Goal: Transaction & Acquisition: Purchase product/service

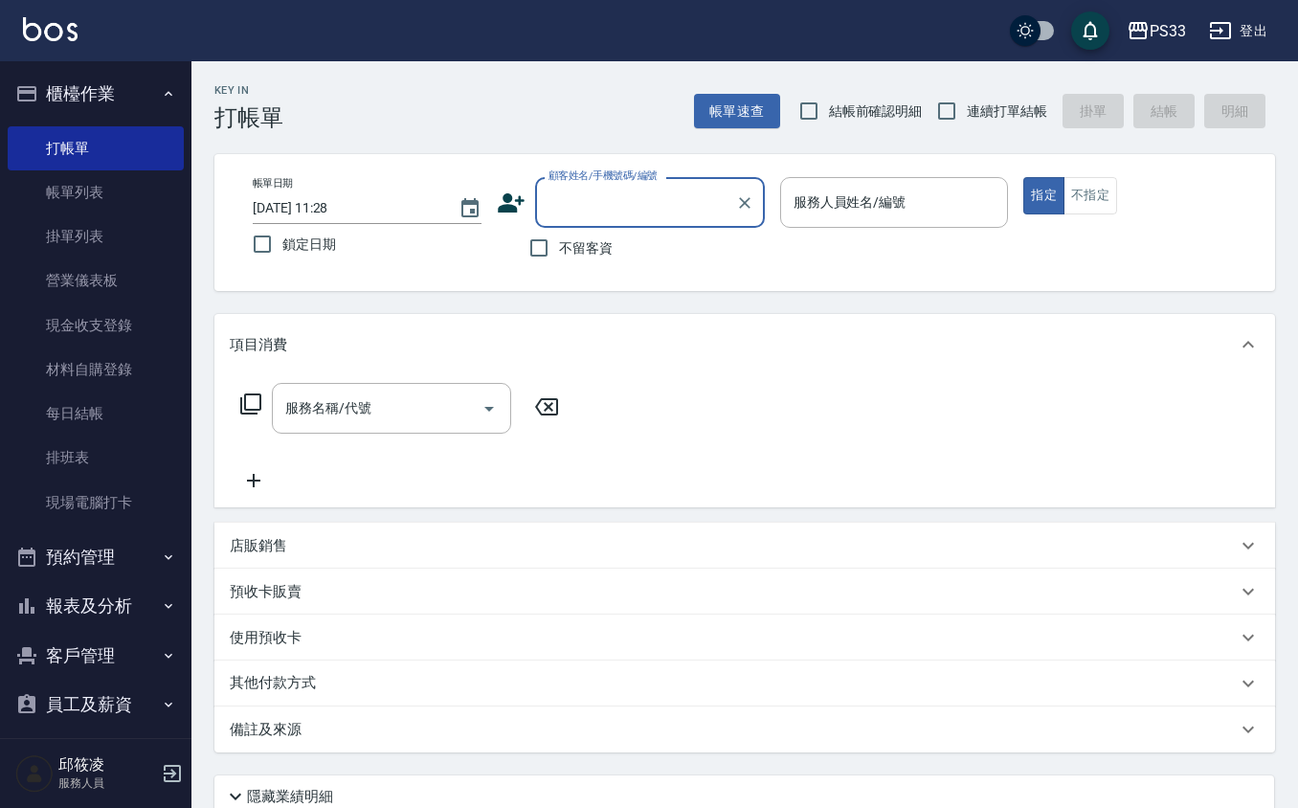
scroll to position [127, 0]
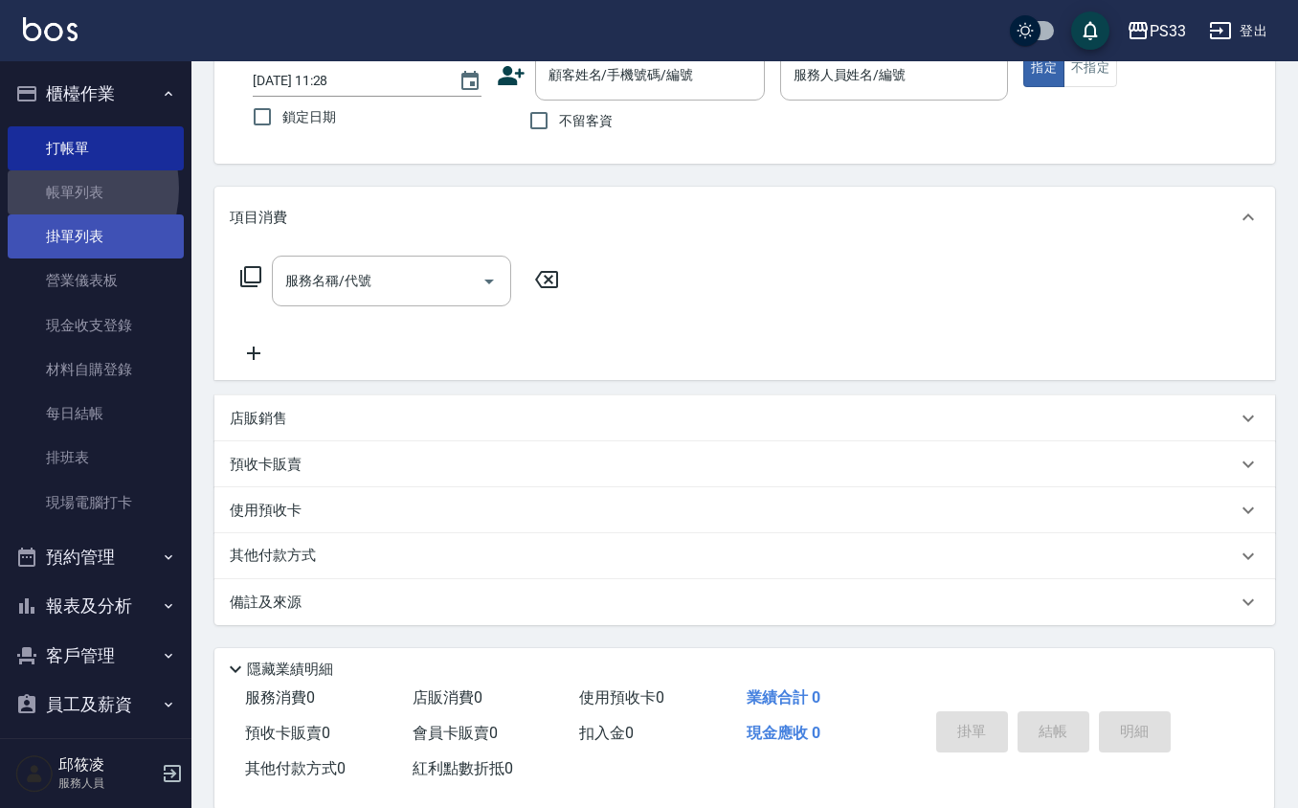
drag, startPoint x: 52, startPoint y: 189, endPoint x: 51, endPoint y: 222, distance: 33.5
click at [51, 190] on link "帳單列表" at bounding box center [96, 192] width 176 height 44
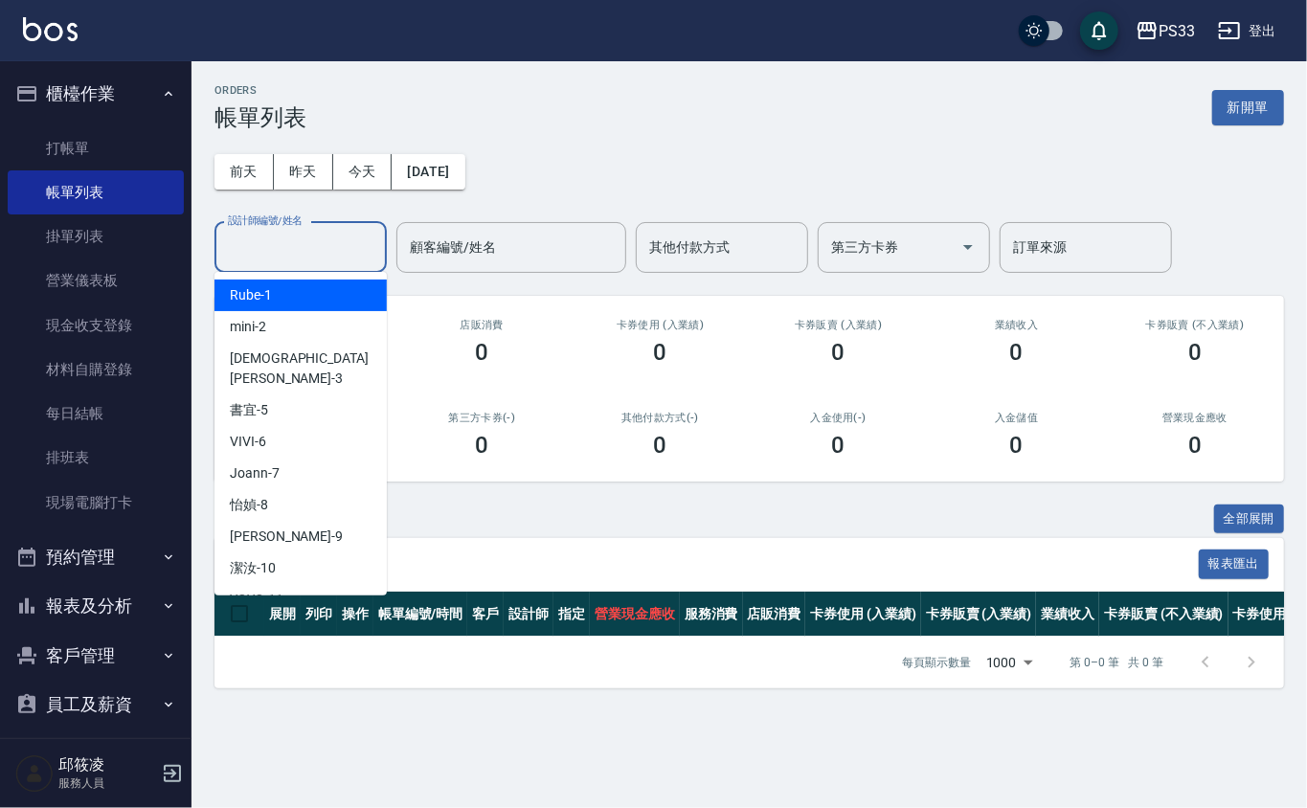
click at [246, 241] on input "設計師編號/姓名" at bounding box center [300, 248] width 155 height 34
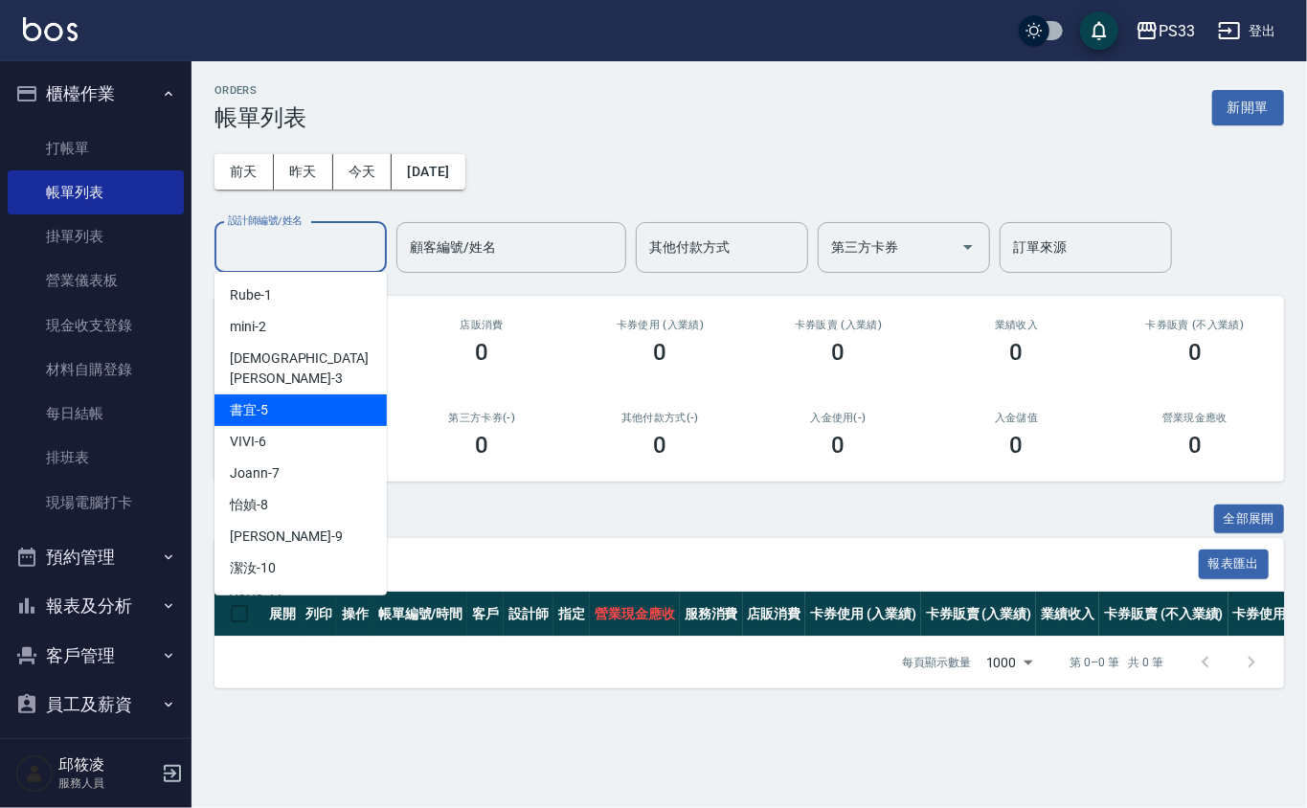
click at [253, 400] on span "書宜 -5" at bounding box center [249, 410] width 38 height 20
type input "書宜-5"
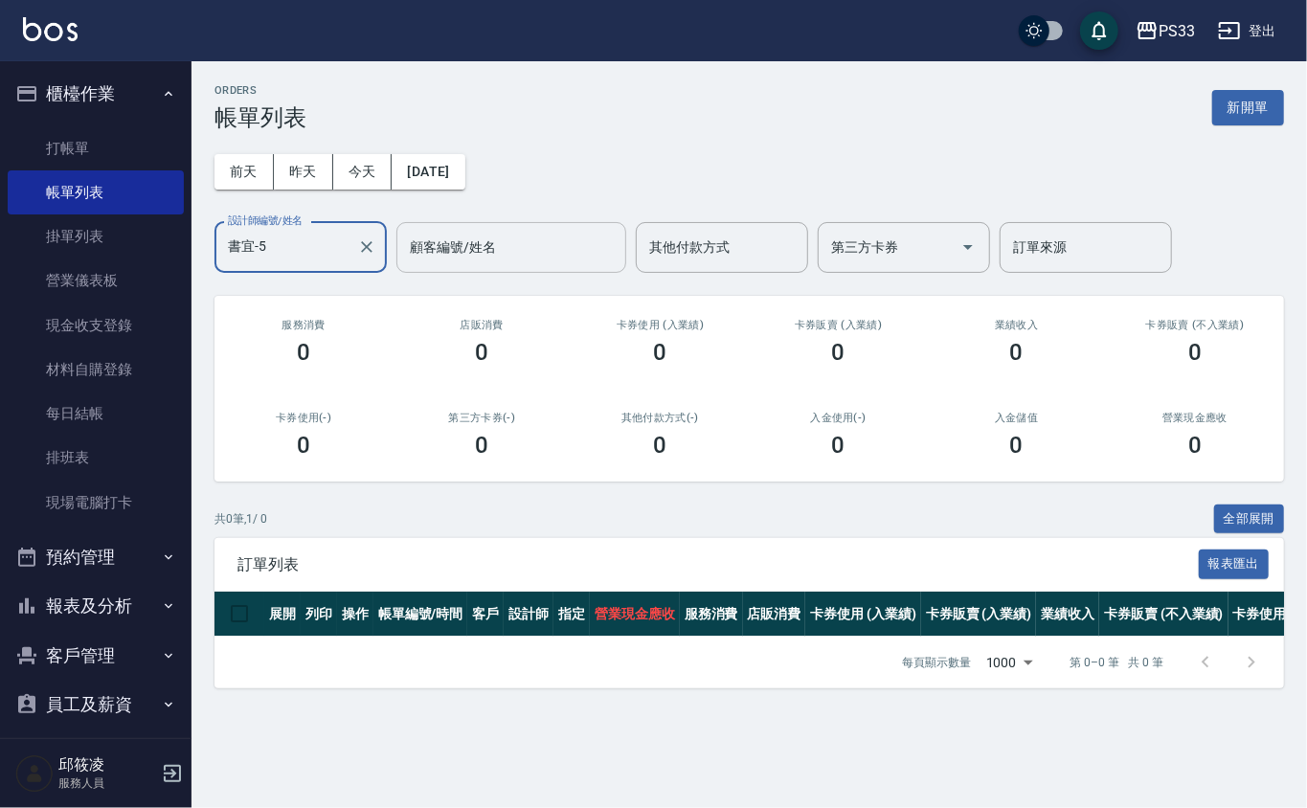
click at [464, 245] on input "顧客編號/姓名" at bounding box center [511, 248] width 213 height 34
click at [311, 168] on button "昨天" at bounding box center [303, 171] width 59 height 35
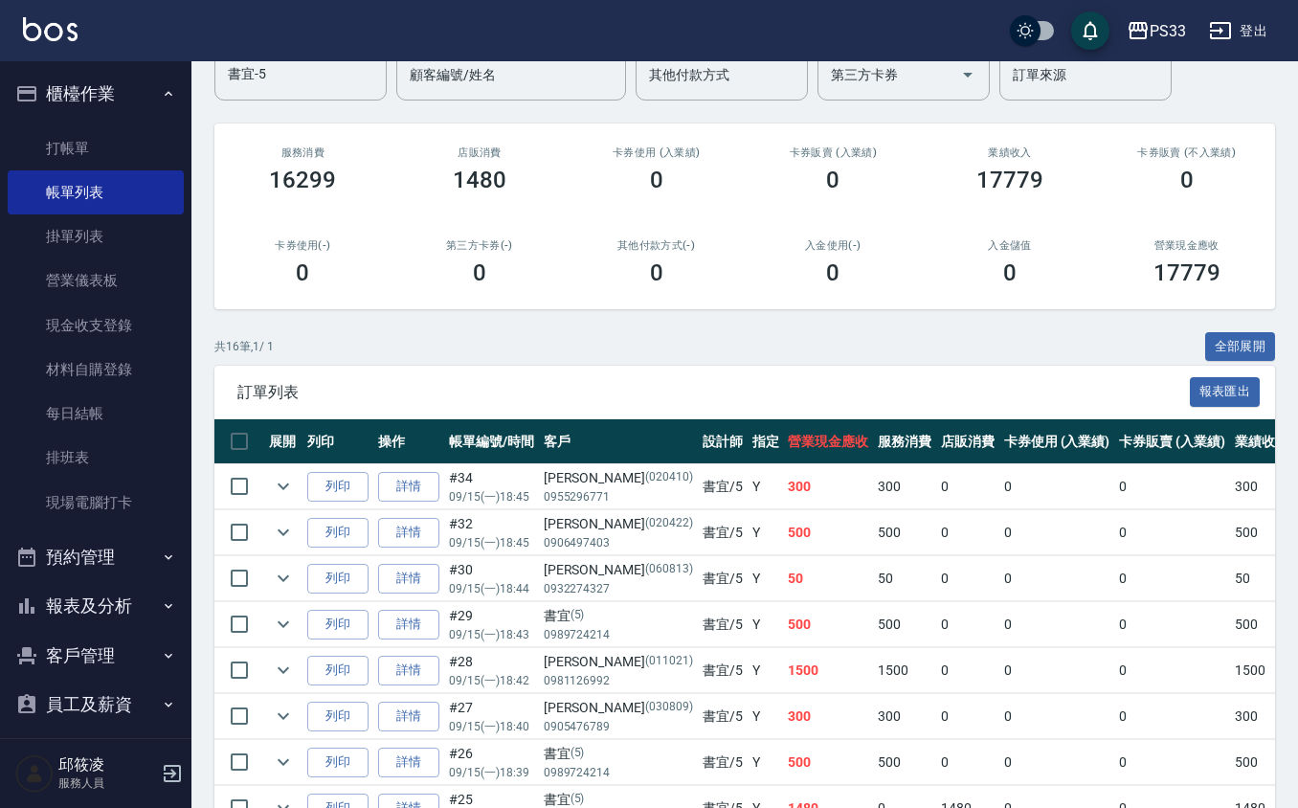
scroll to position [158, 0]
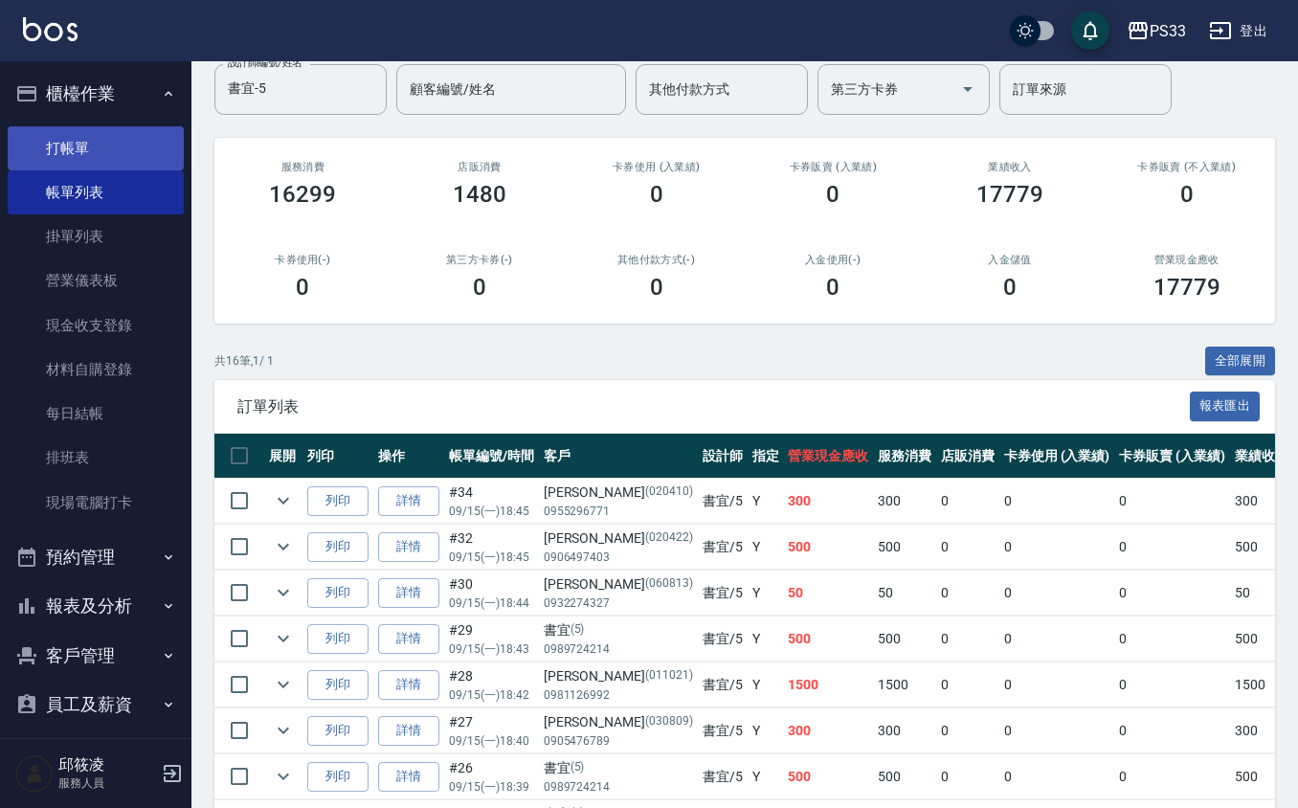
click at [103, 144] on link "打帳單" at bounding box center [96, 148] width 176 height 44
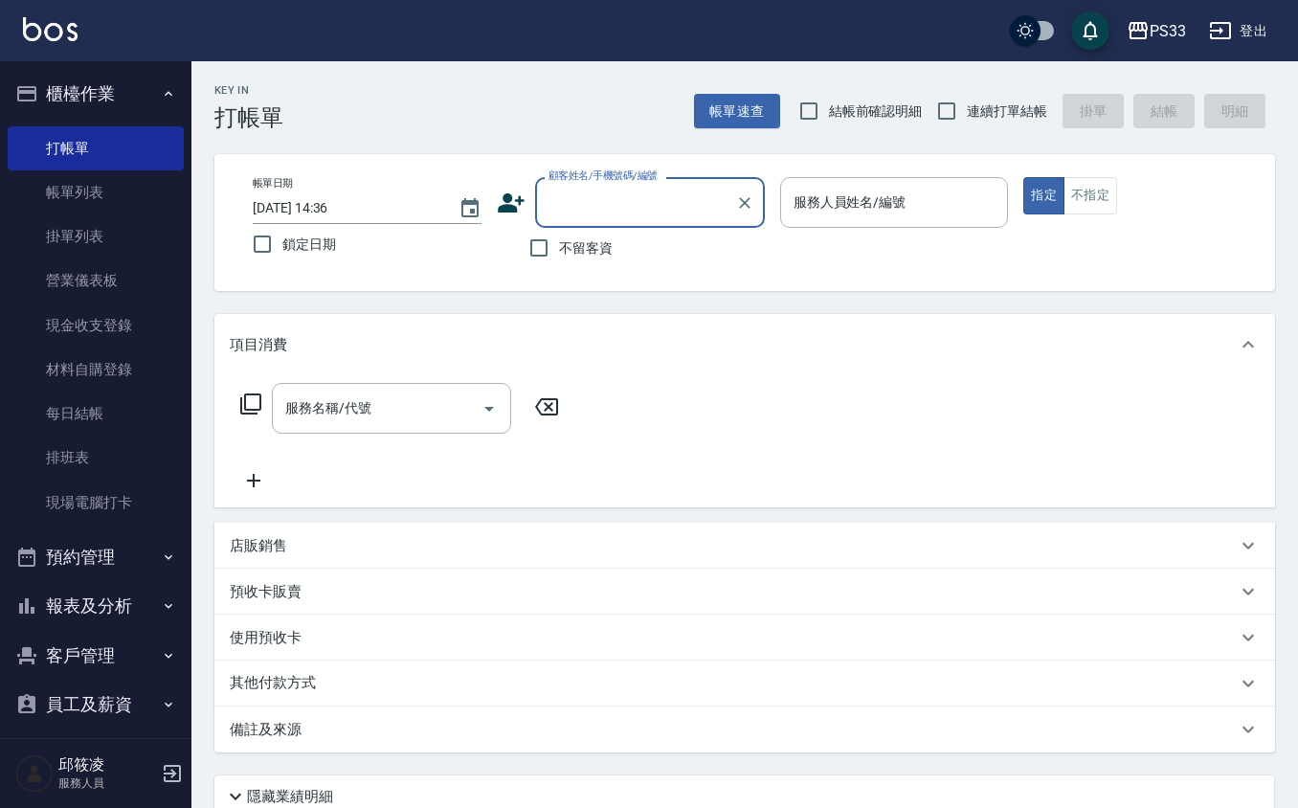
drag, startPoint x: 410, startPoint y: 532, endPoint x: 453, endPoint y: 537, distance: 43.3
click at [434, 536] on div "店販銷售" at bounding box center [744, 546] width 1061 height 46
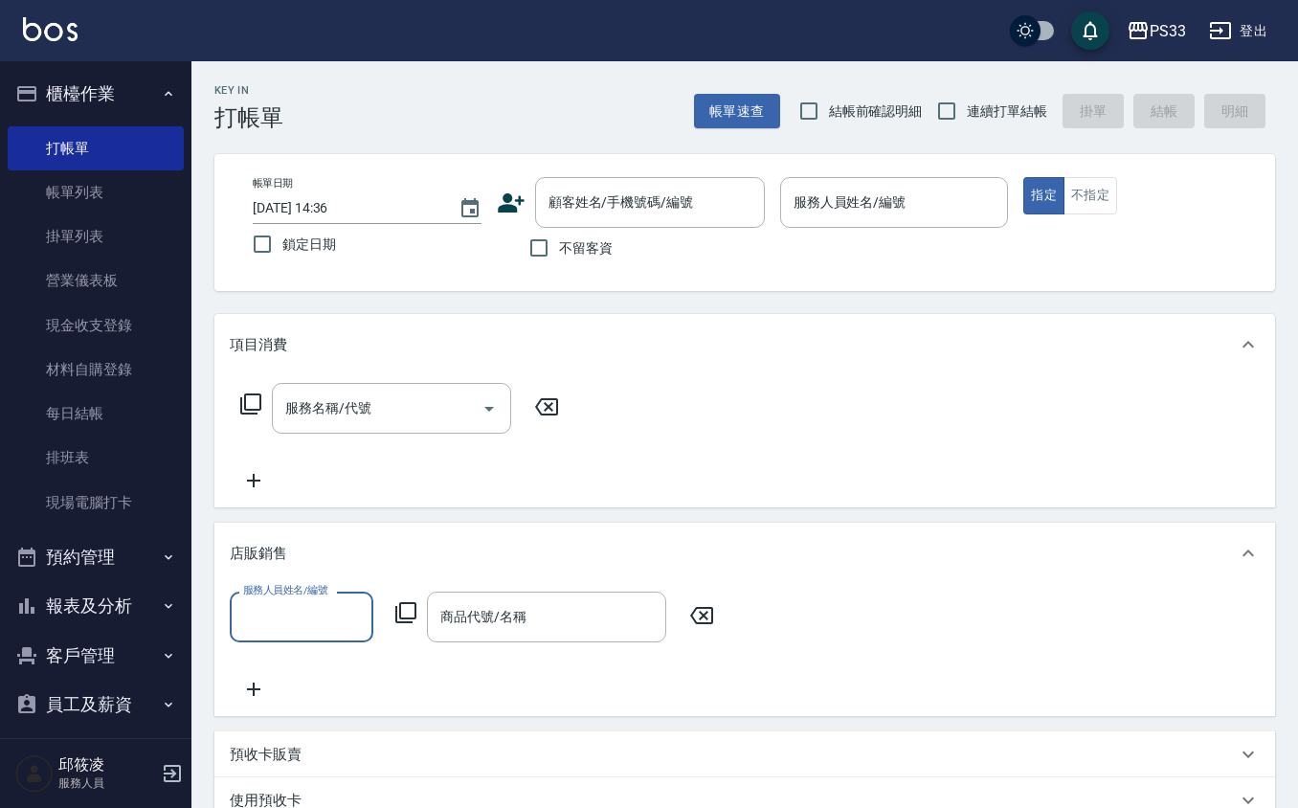
scroll to position [1, 0]
click at [479, 606] on div "商品代號/名稱 商品代號/名稱" at bounding box center [546, 617] width 239 height 51
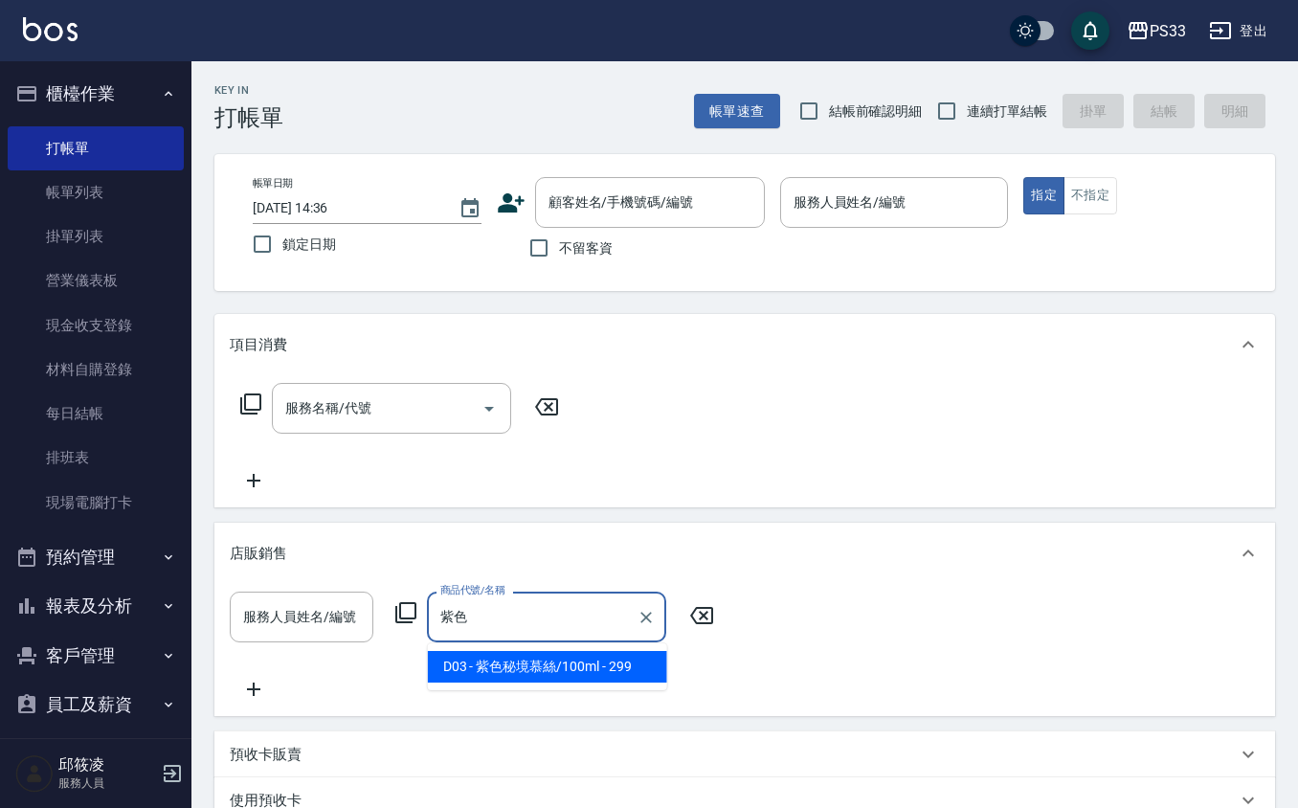
type input "紫色"
click at [974, 124] on label "連續打單結帳" at bounding box center [987, 111] width 121 height 40
click at [967, 124] on input "連續打單結帳" at bounding box center [947, 111] width 40 height 40
checkbox input "true"
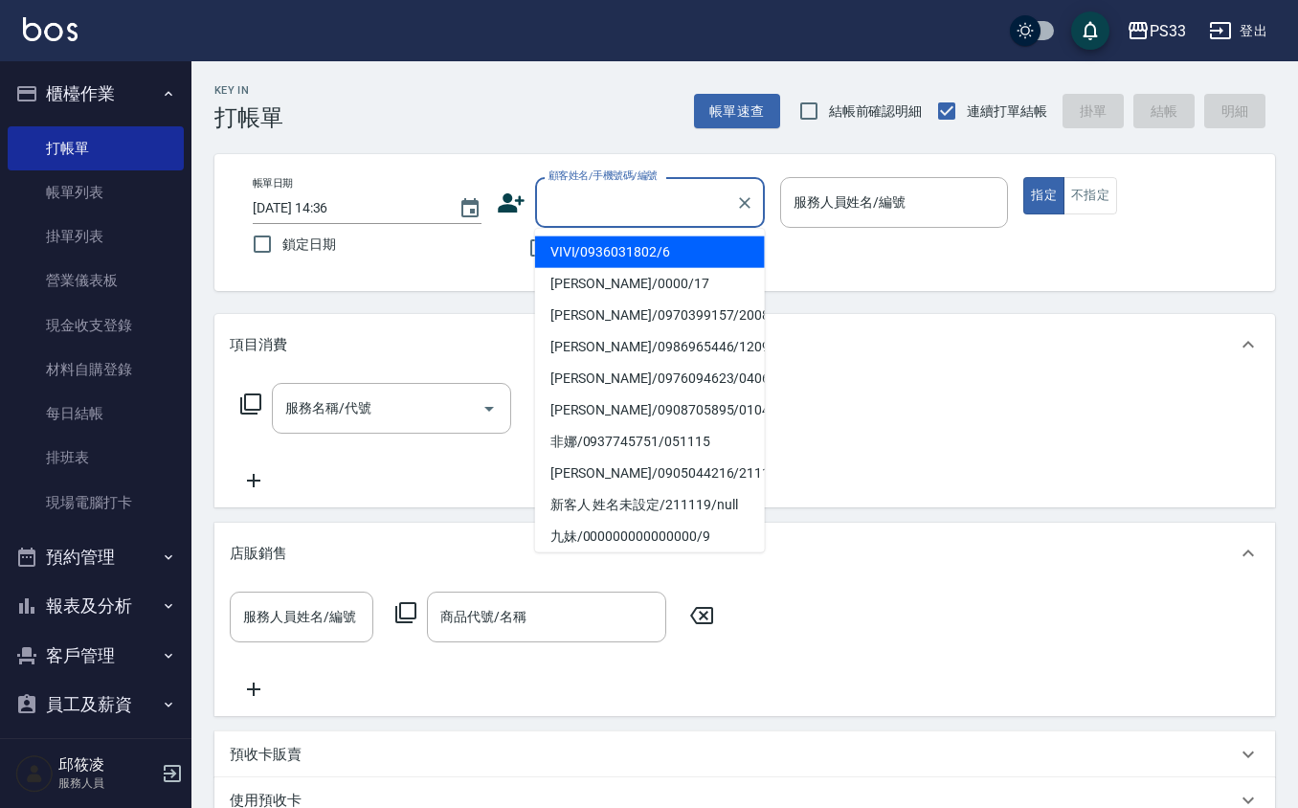
click at [578, 207] on input "顧客姓名/手機號碼/編號" at bounding box center [636, 203] width 184 height 34
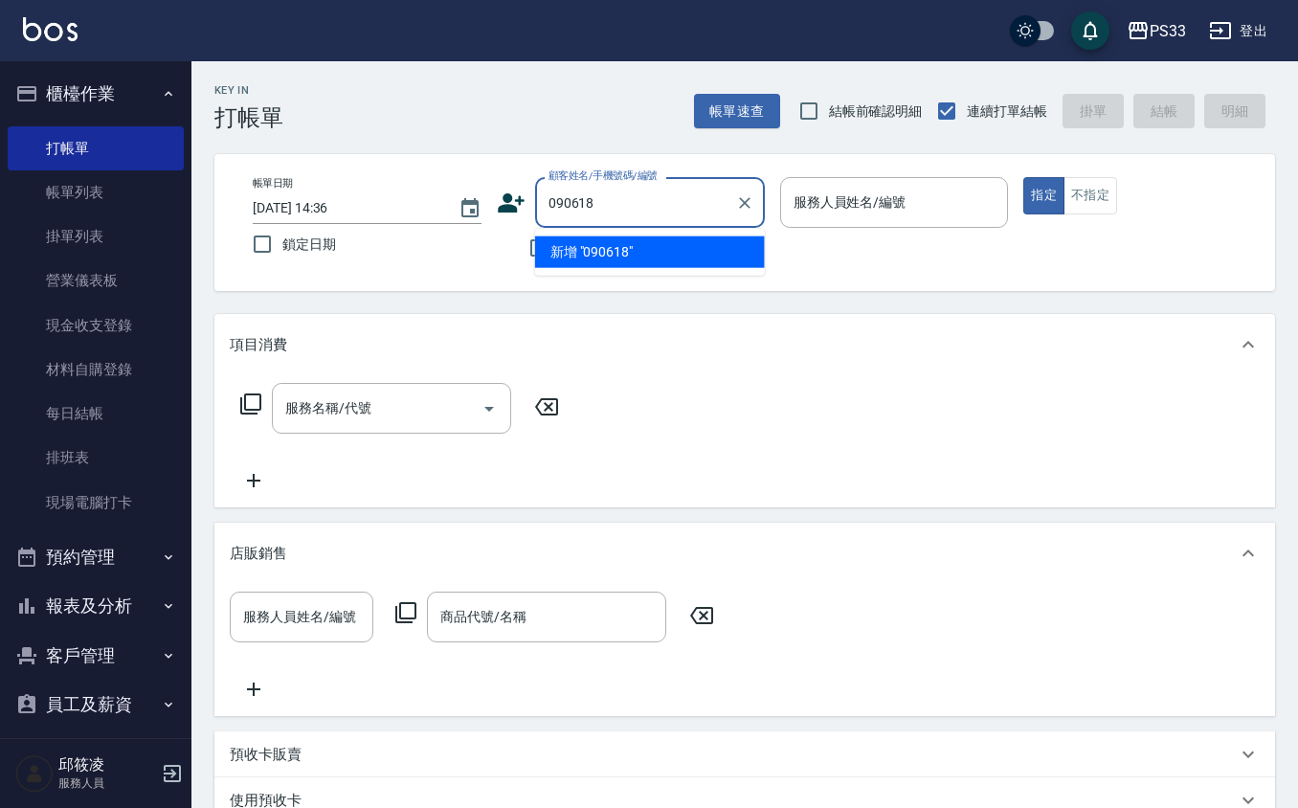
type input "090618"
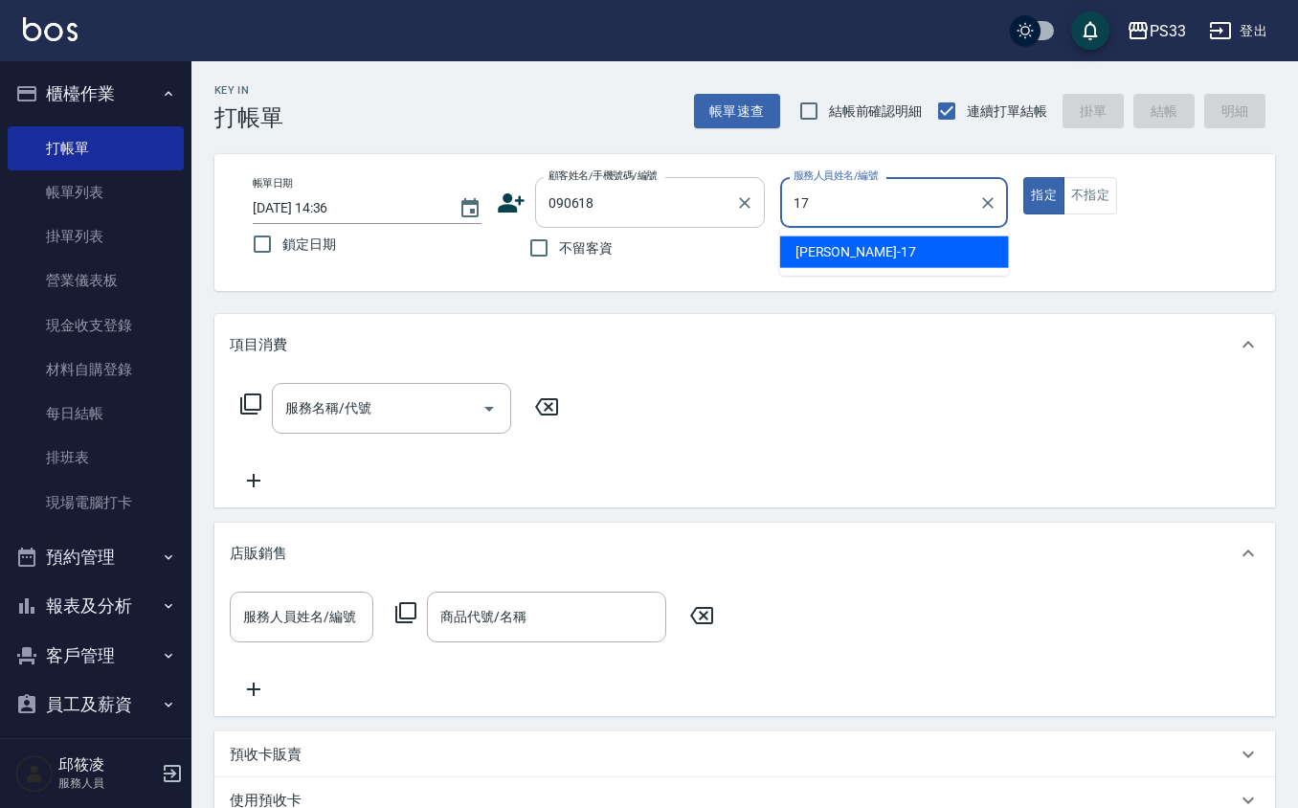
type input "[PERSON_NAME]-17"
type button "true"
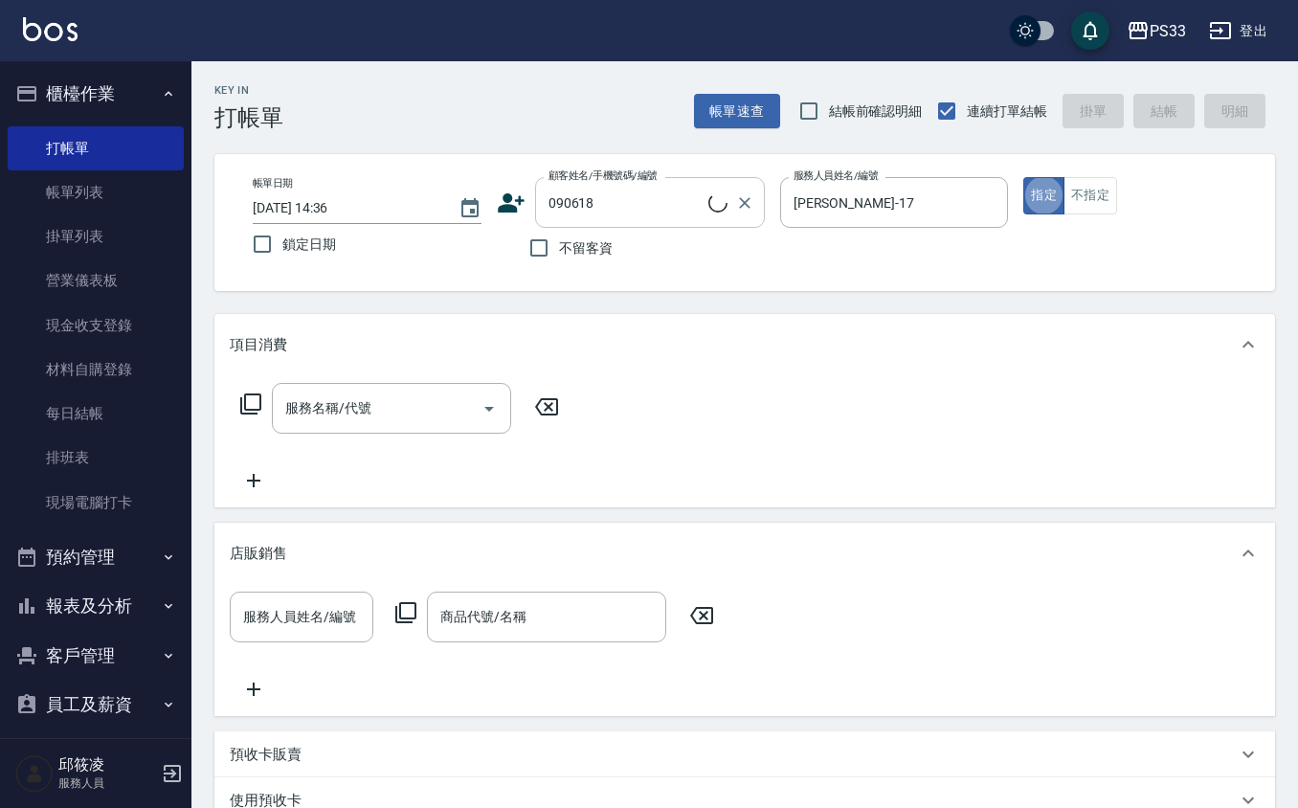
type input "[PERSON_NAME]/0986995997/090618"
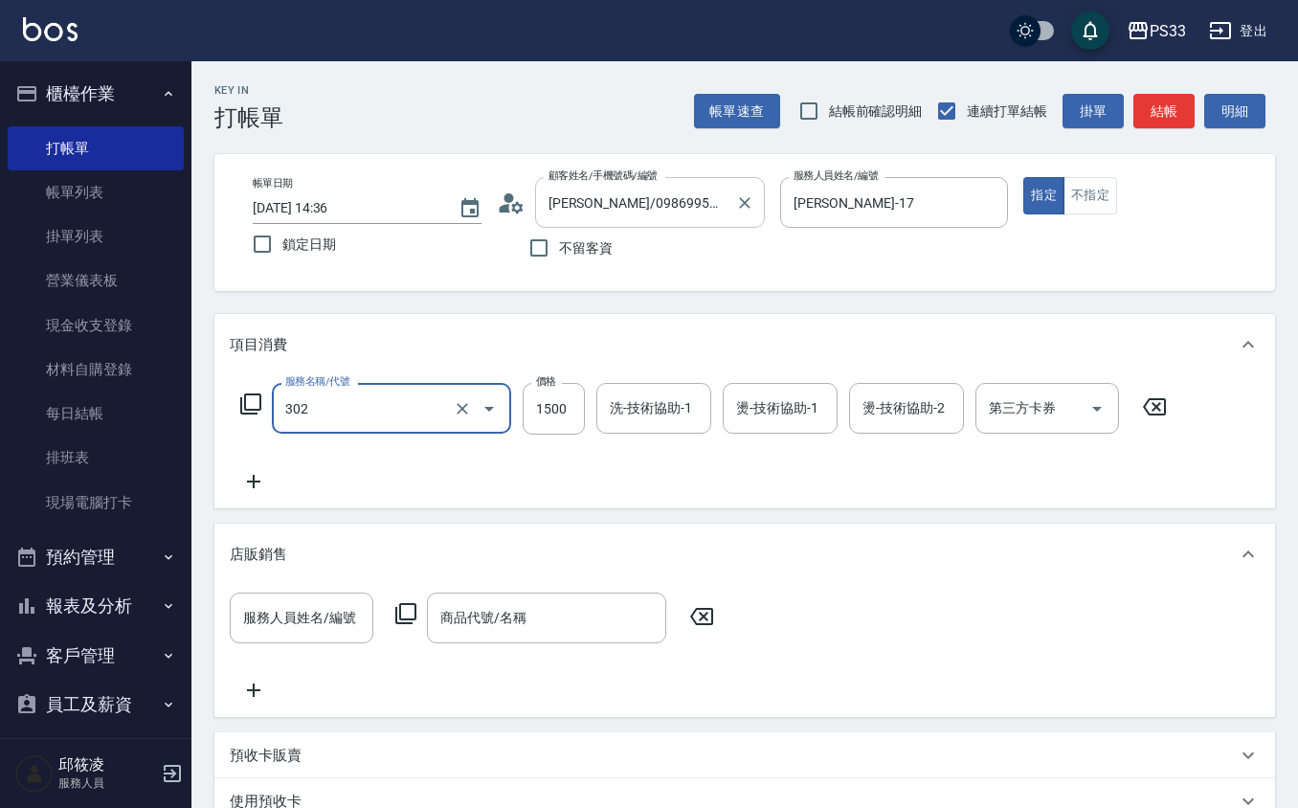
type input "設計燙髮(302)"
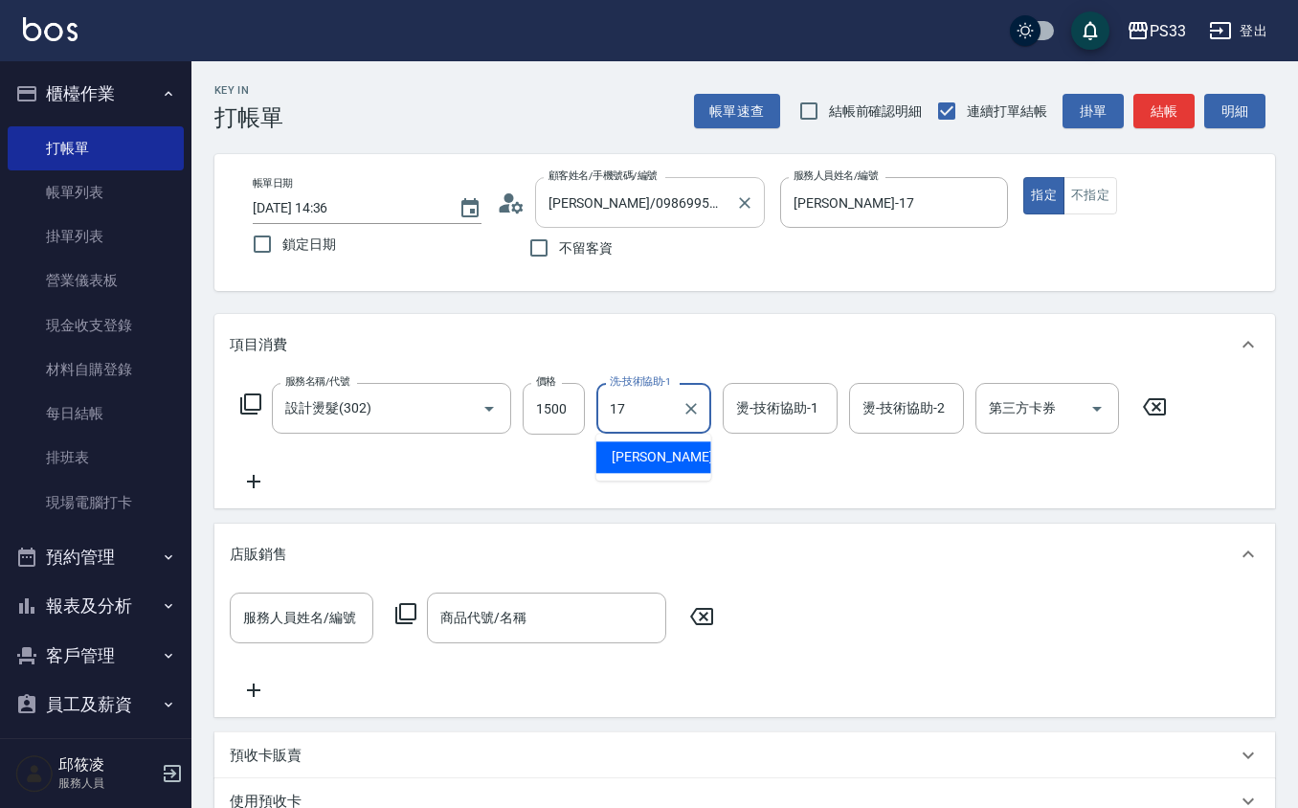
type input "[PERSON_NAME]-17"
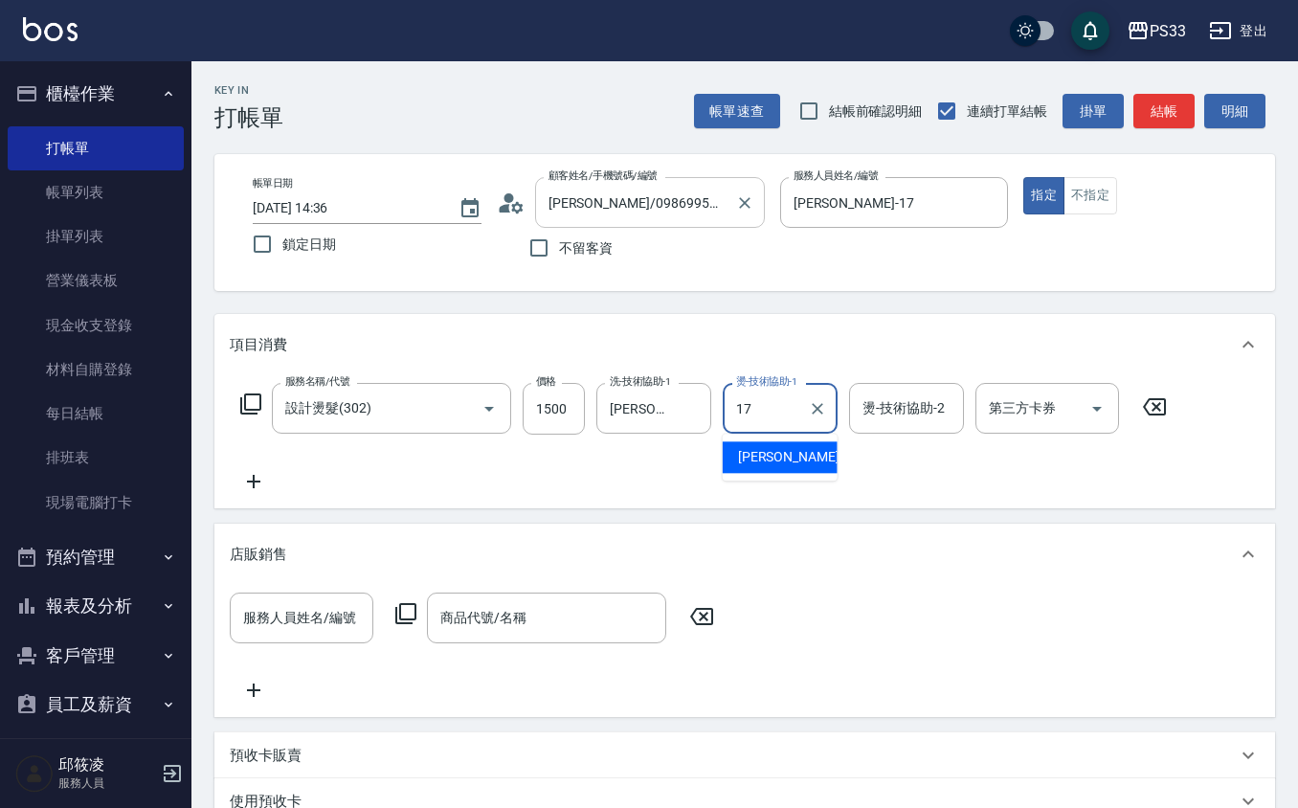
type input "[PERSON_NAME]-17"
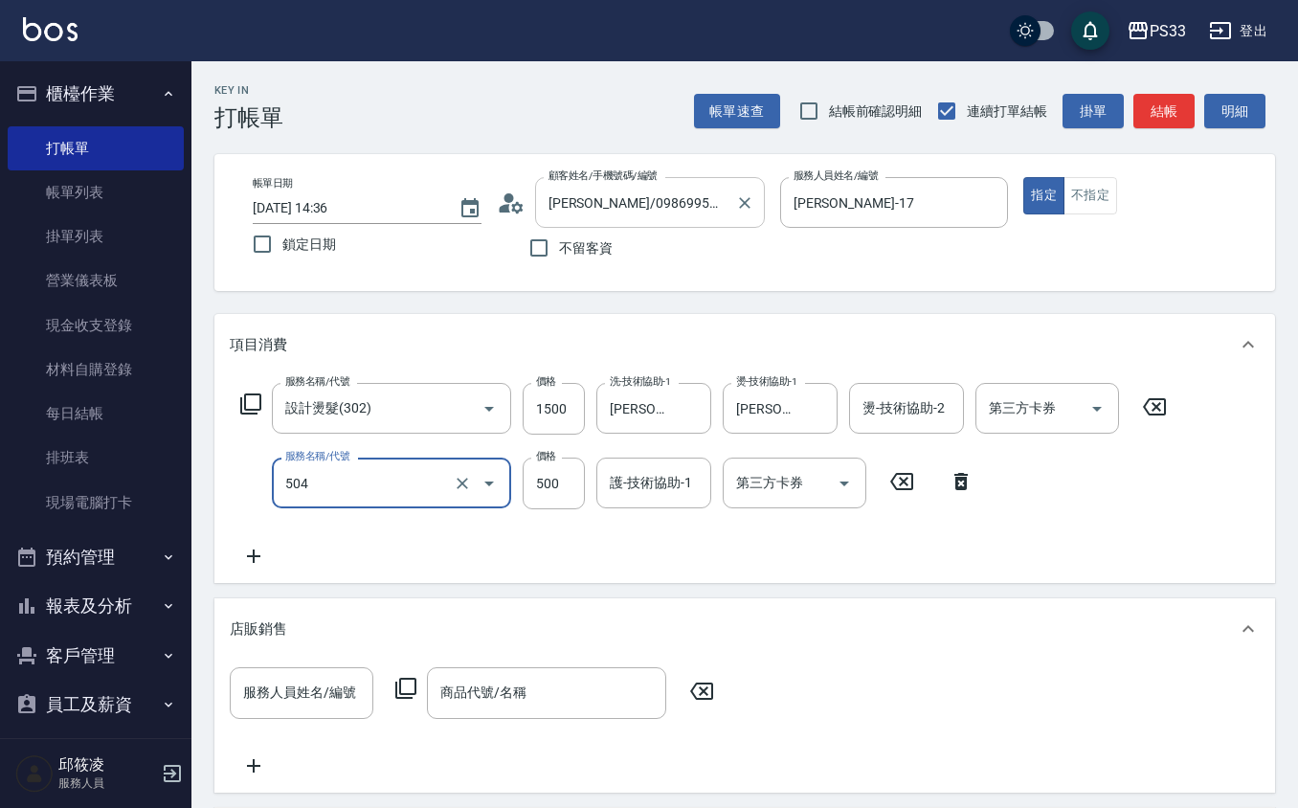
type input "順子護髮(504)"
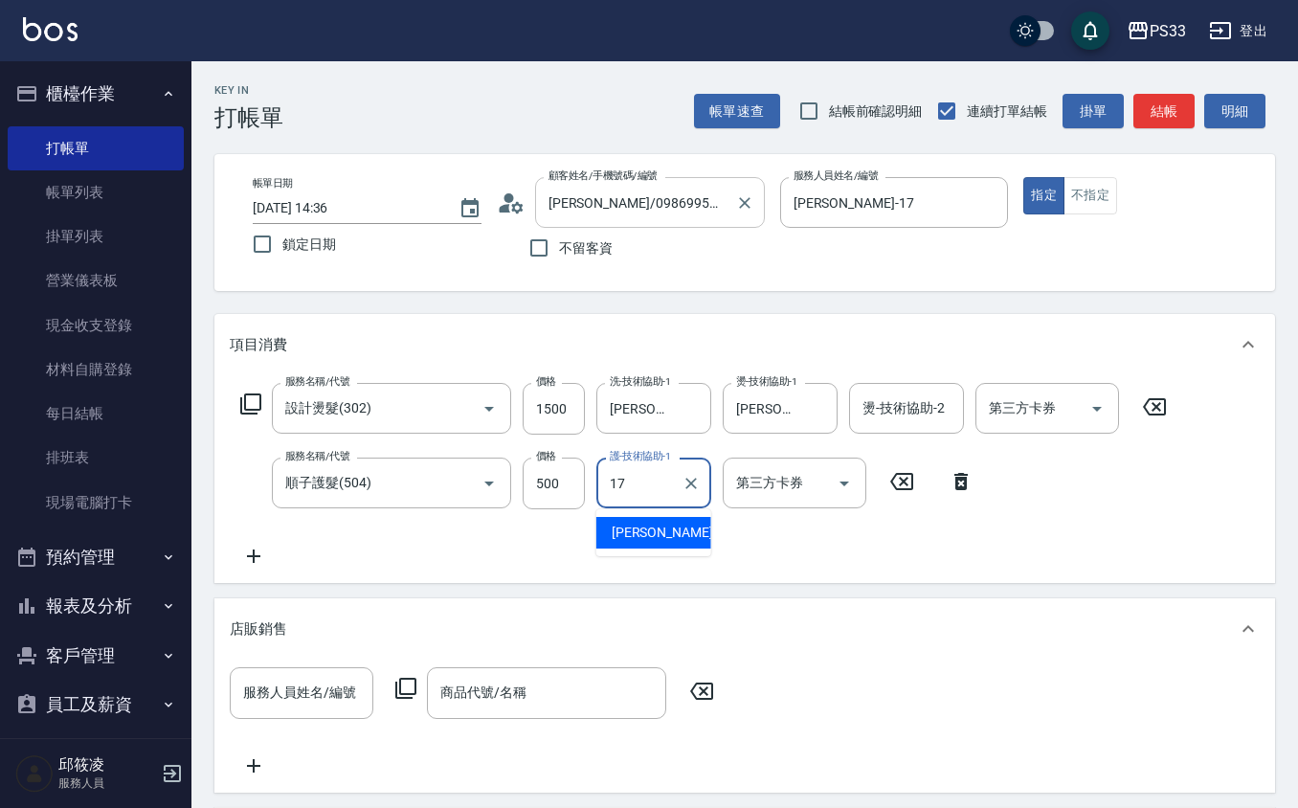
type input "[PERSON_NAME]-17"
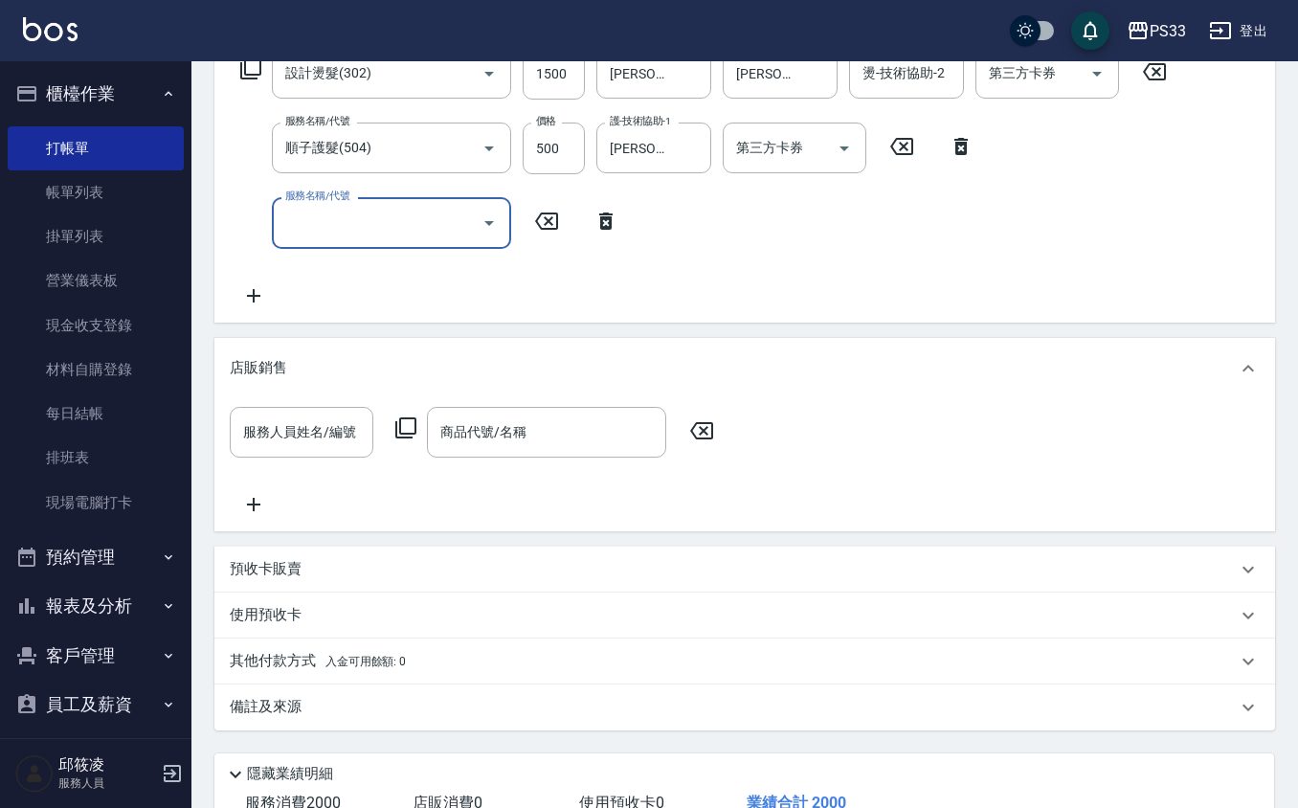
scroll to position [383, 0]
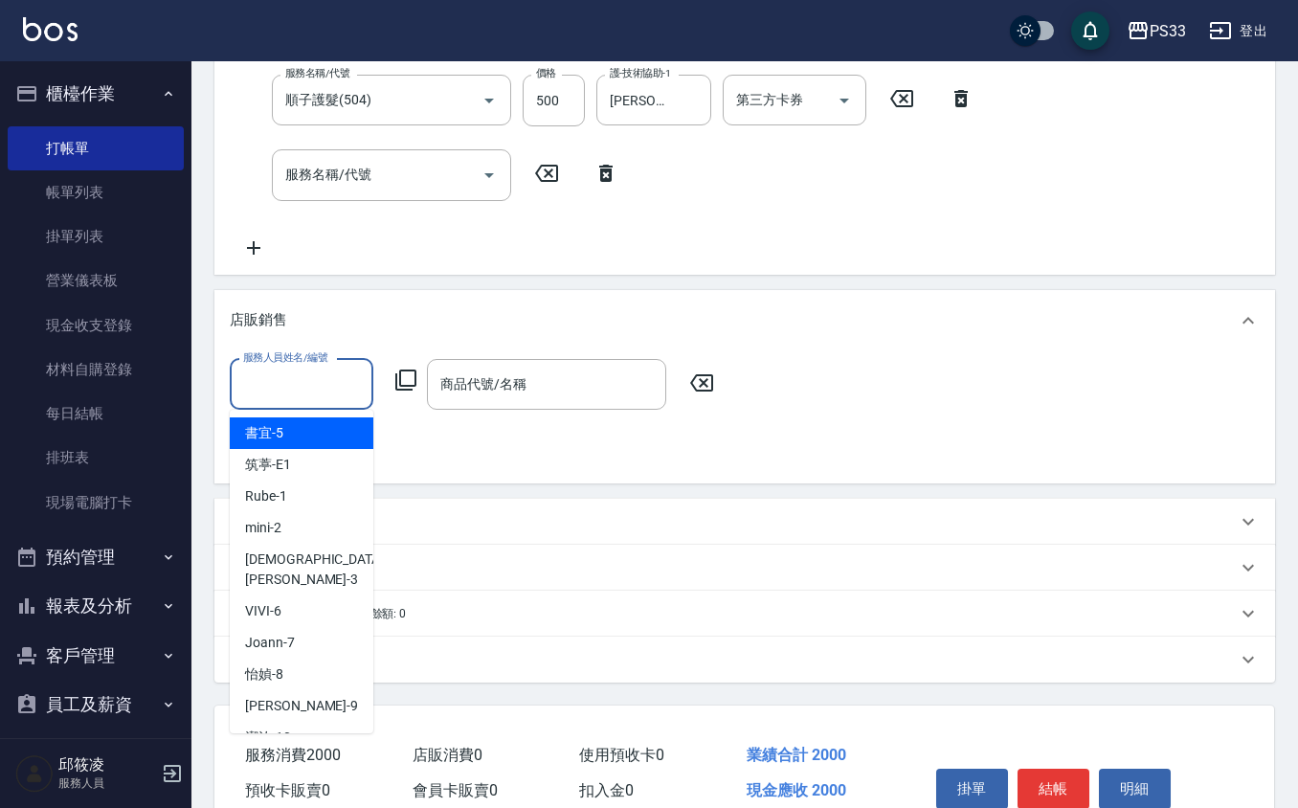
click at [323, 387] on input "服務人員姓名/編號" at bounding box center [301, 385] width 126 height 34
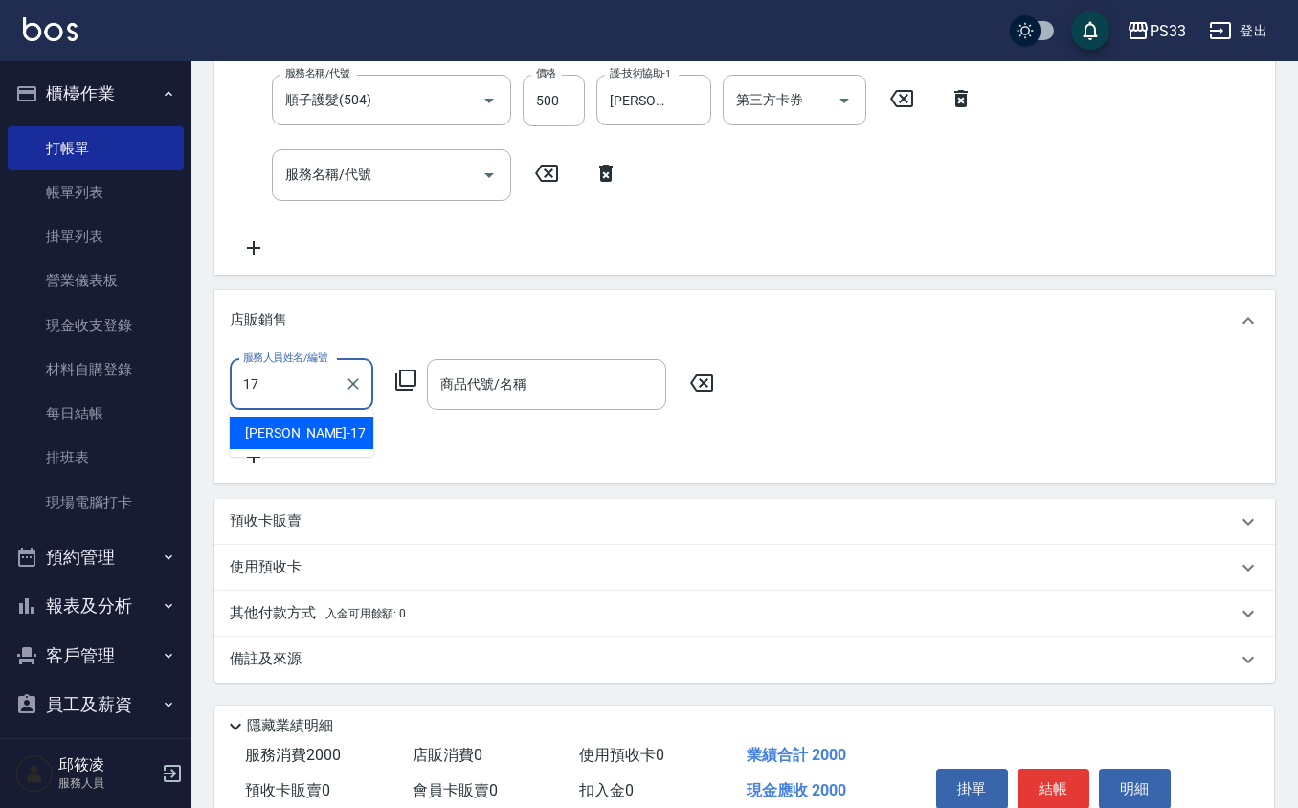
type input "[PERSON_NAME]-17"
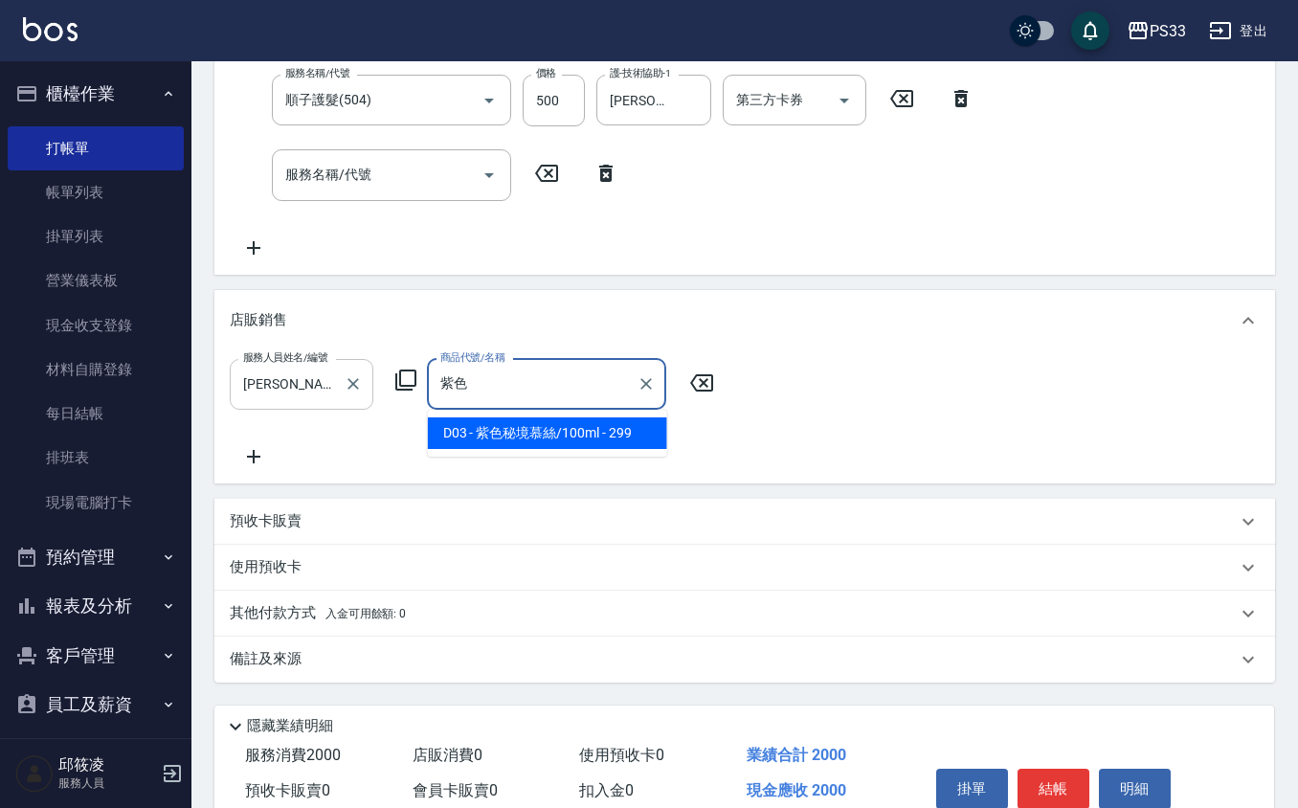
type input "紫色秘境慕絲/100ml"
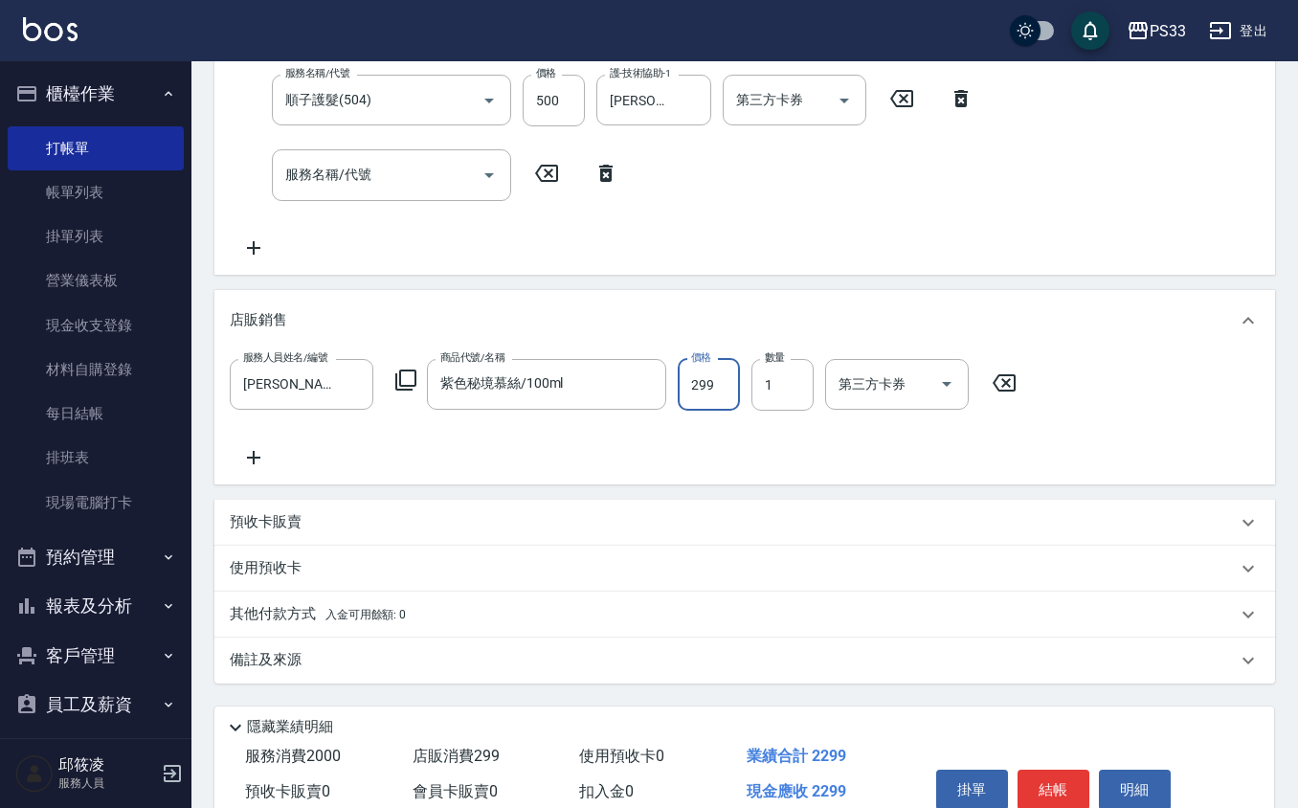
click at [716, 381] on input "299" at bounding box center [709, 385] width 62 height 52
type input "300"
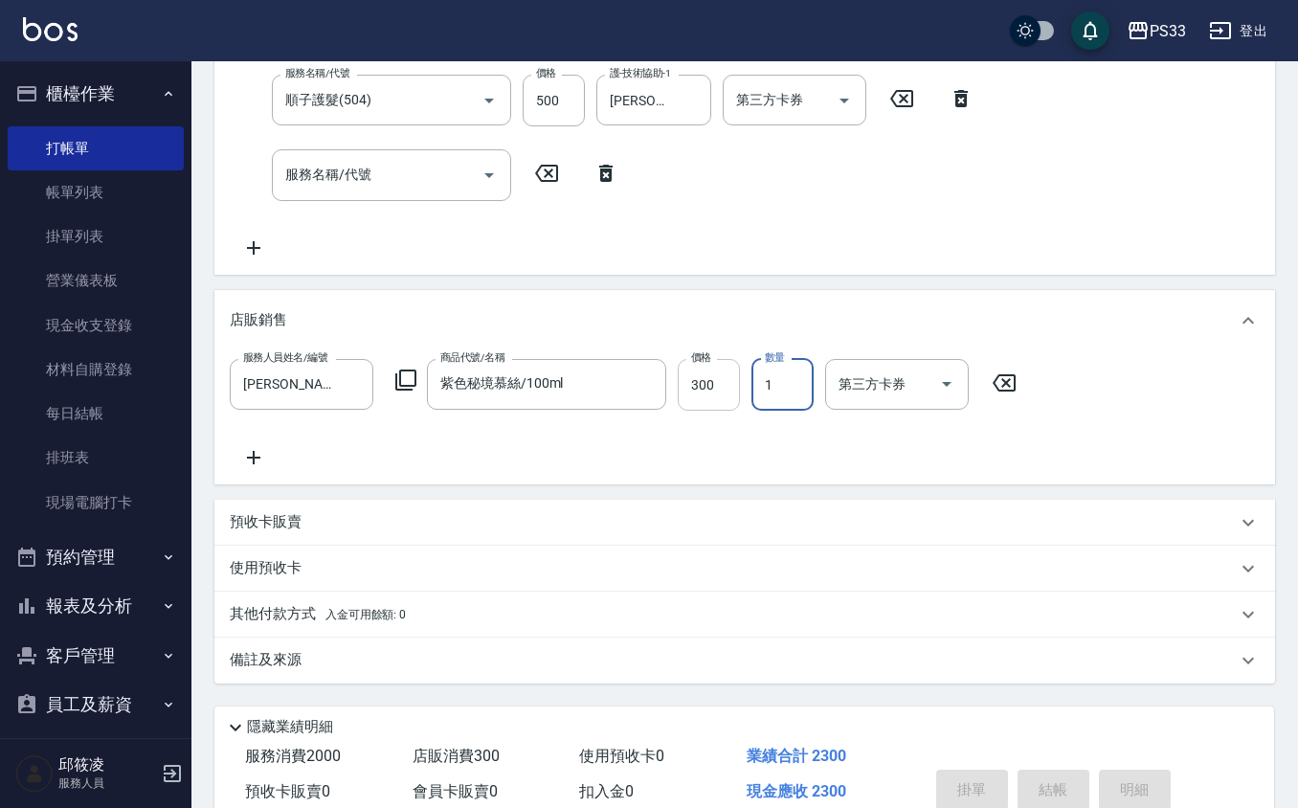
type input "[DATE] 15:20"
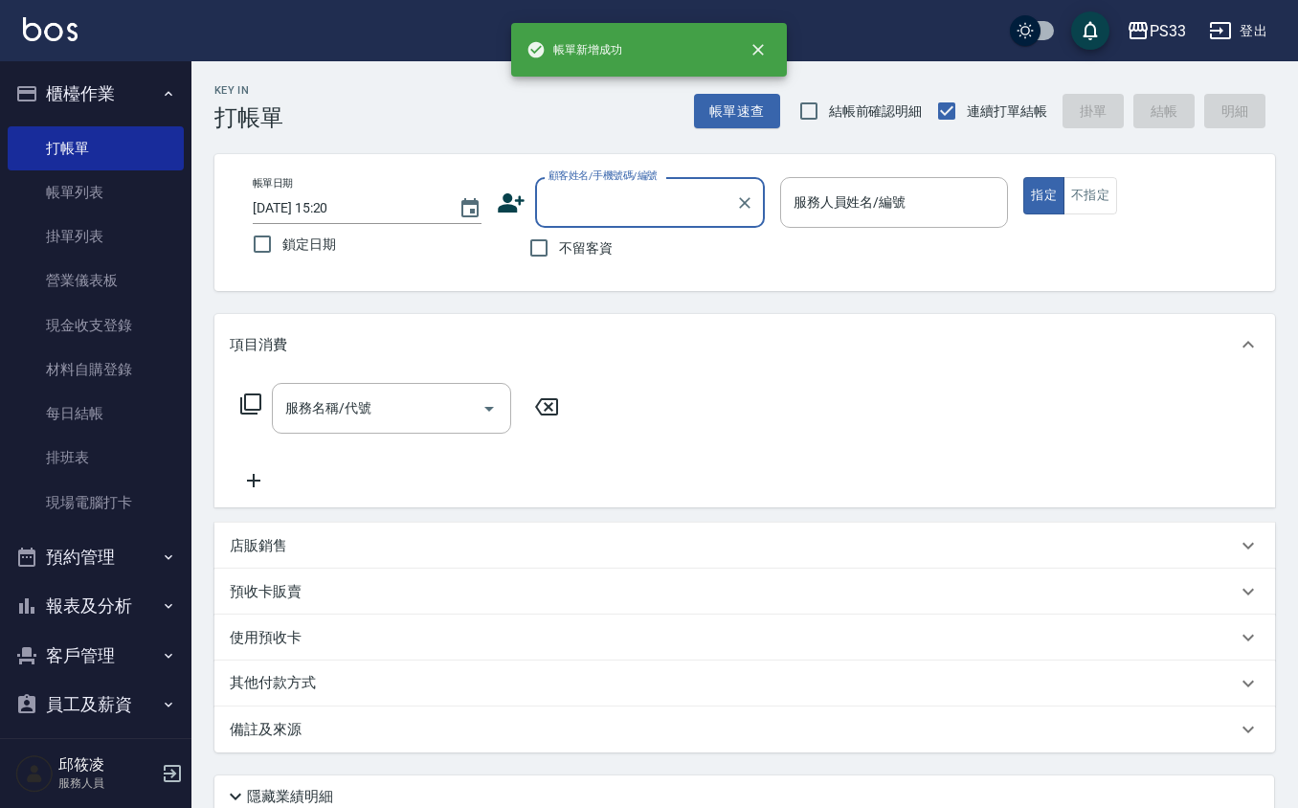
scroll to position [0, 0]
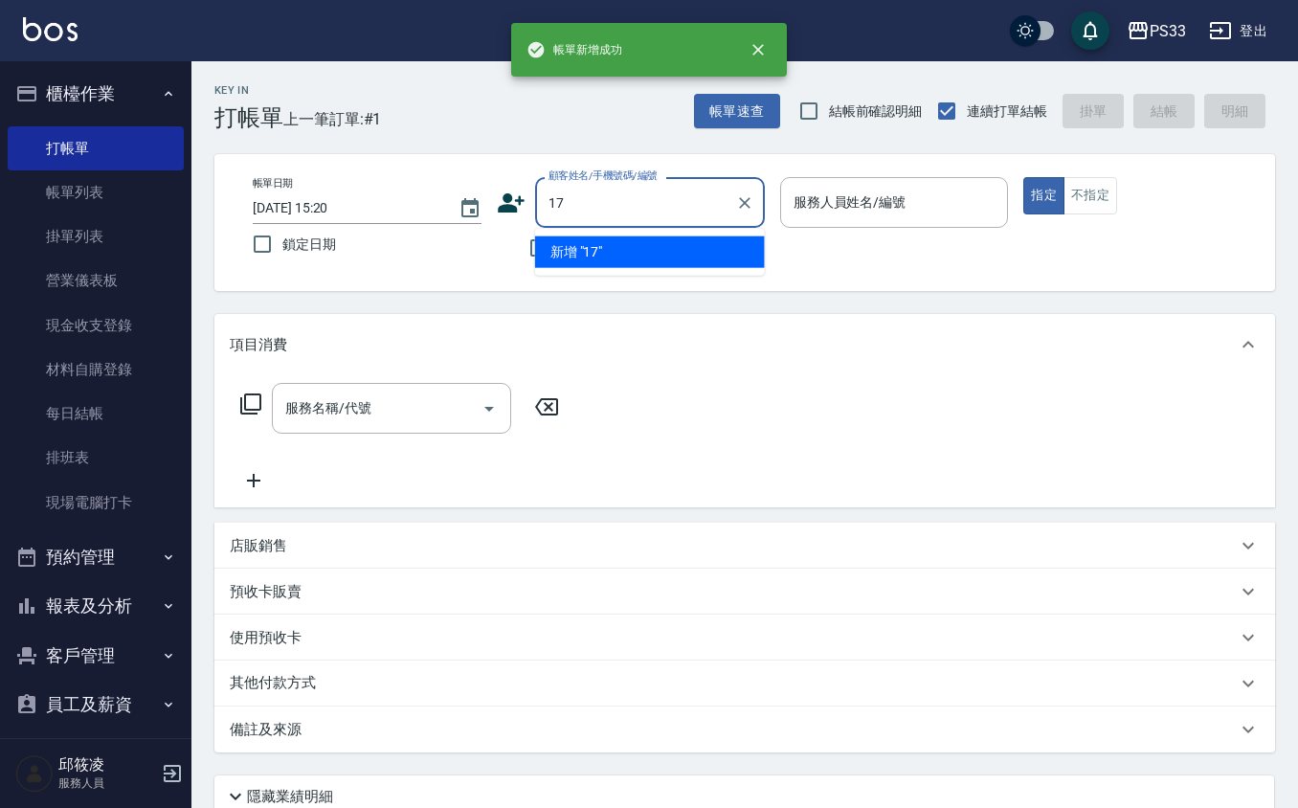
type input "17"
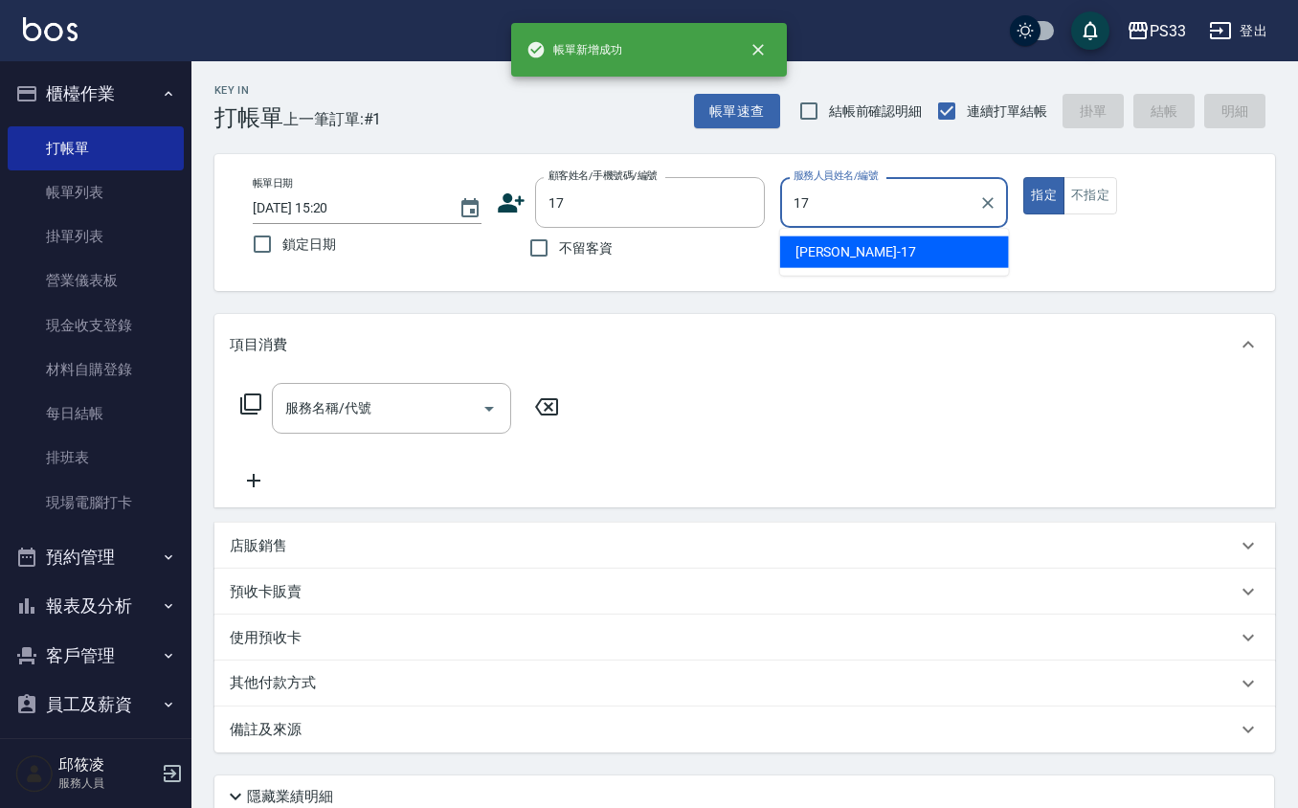
type input "[PERSON_NAME]-17"
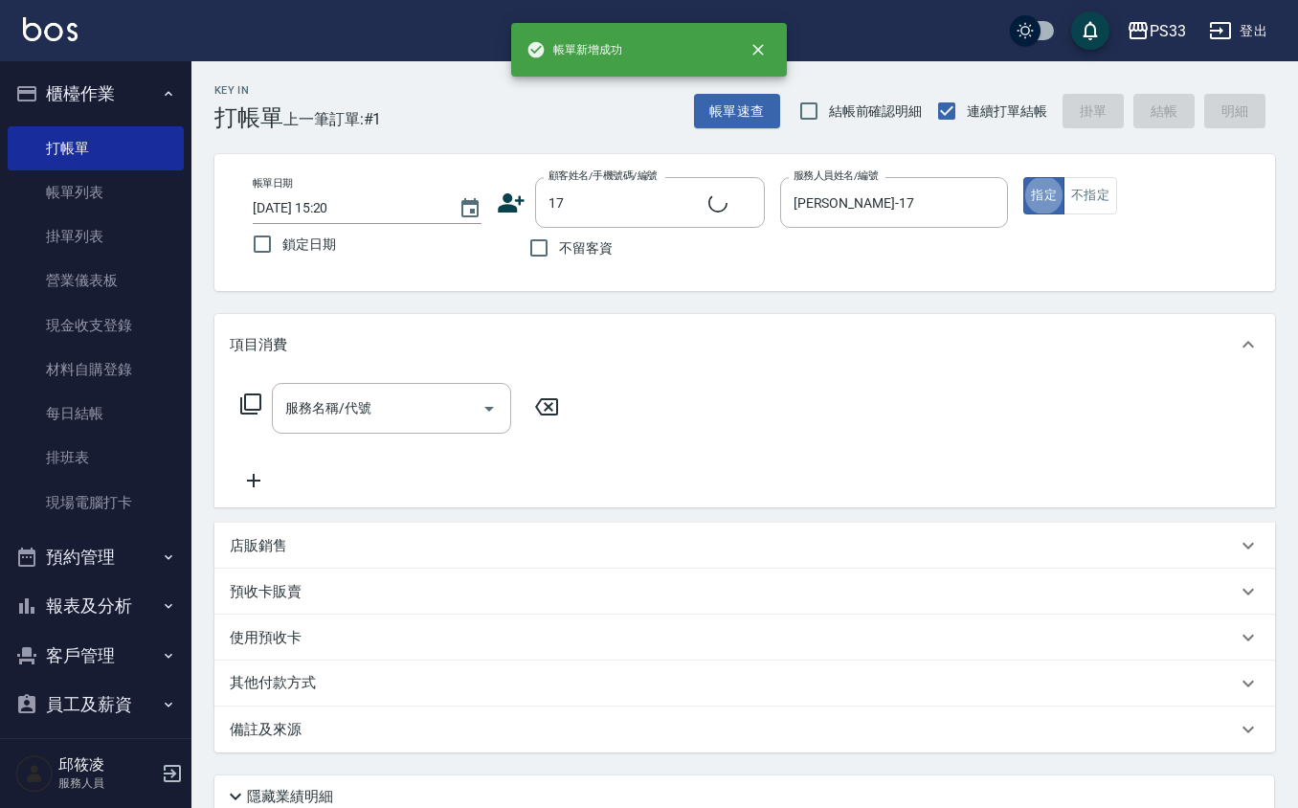
type input "[PERSON_NAME]/0000/17"
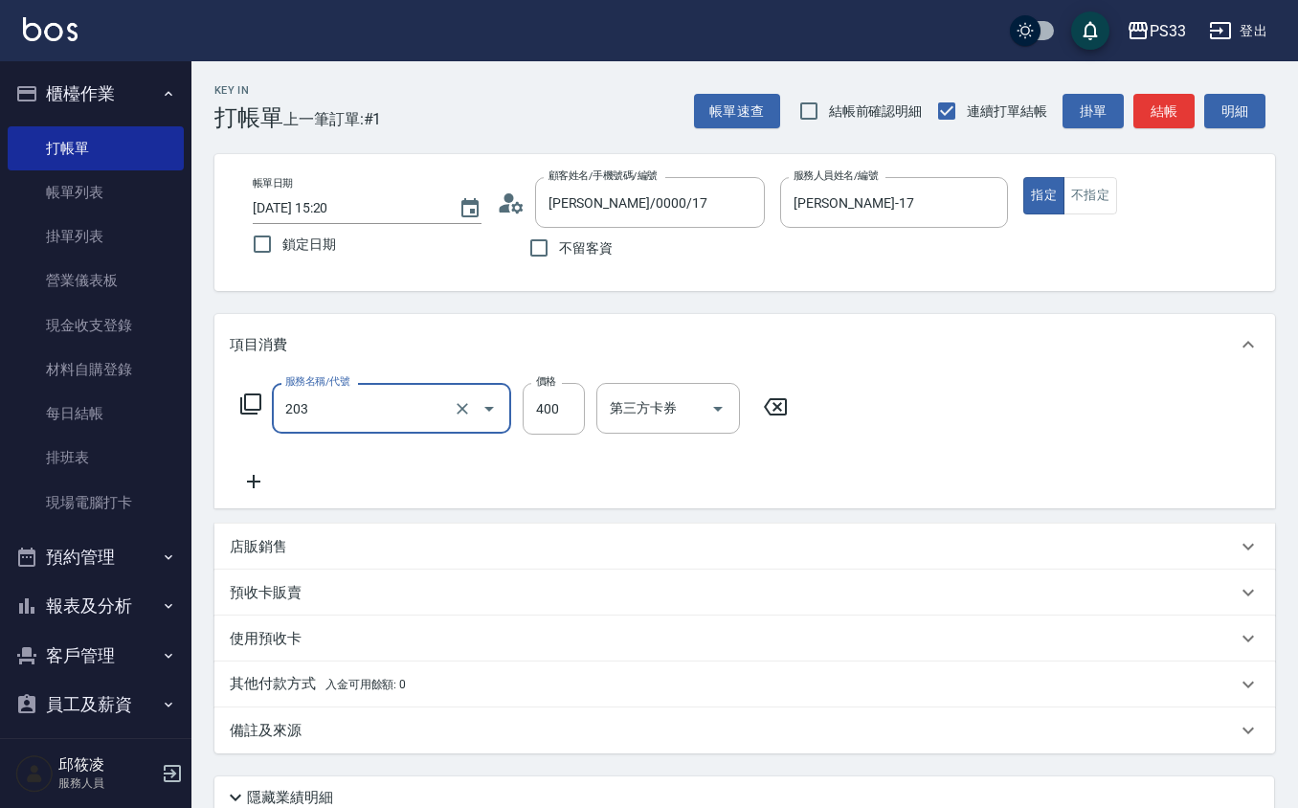
type input "指定單剪(203)"
type input "200"
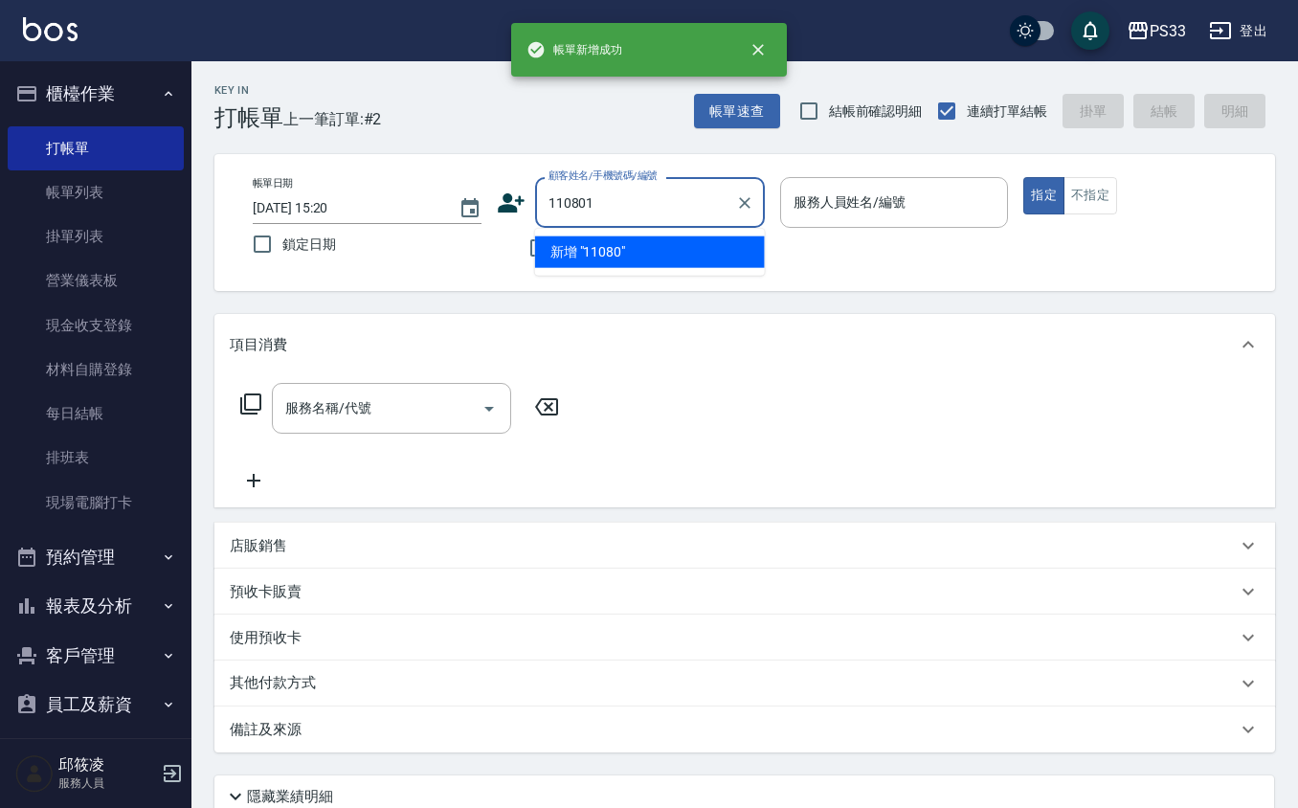
type input "110801"
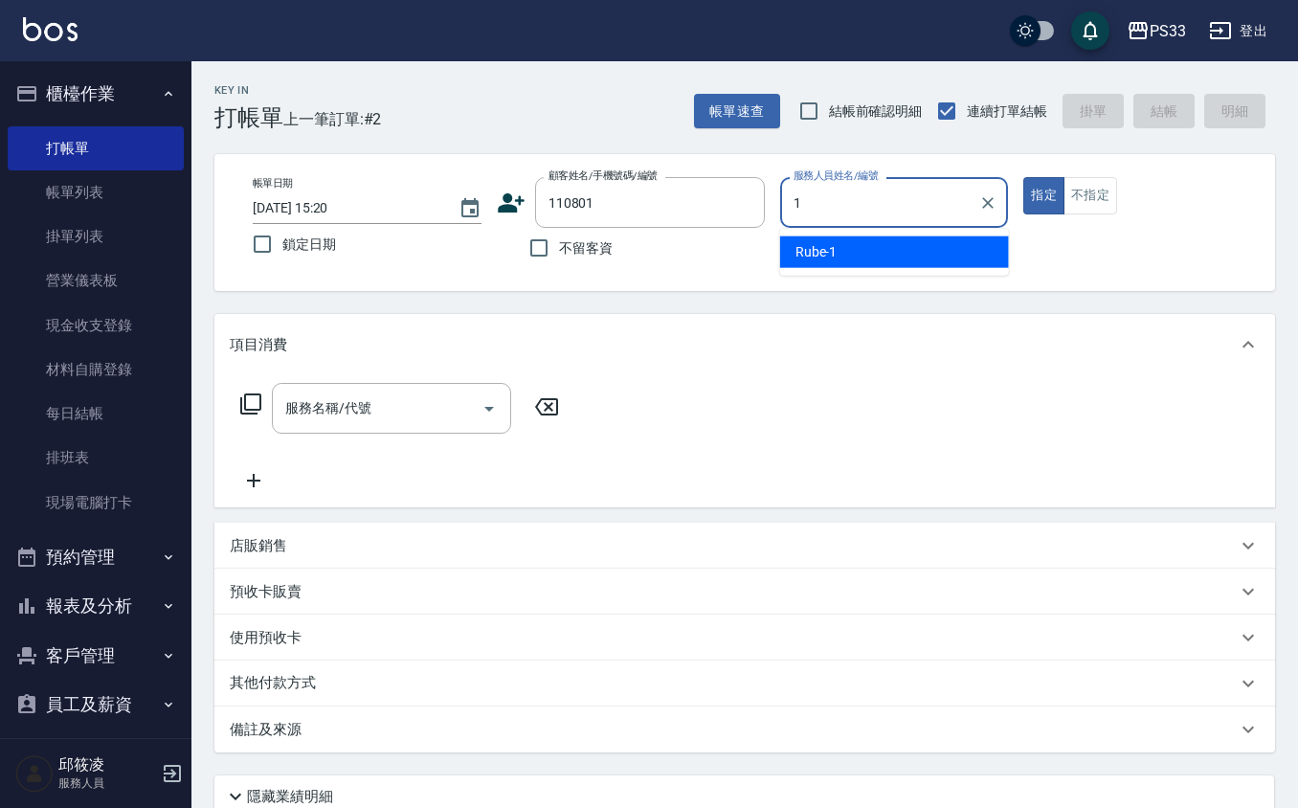
type input "17"
type input "[PERSON_NAME]/0966260517/110801"
type input "[PERSON_NAME]-17"
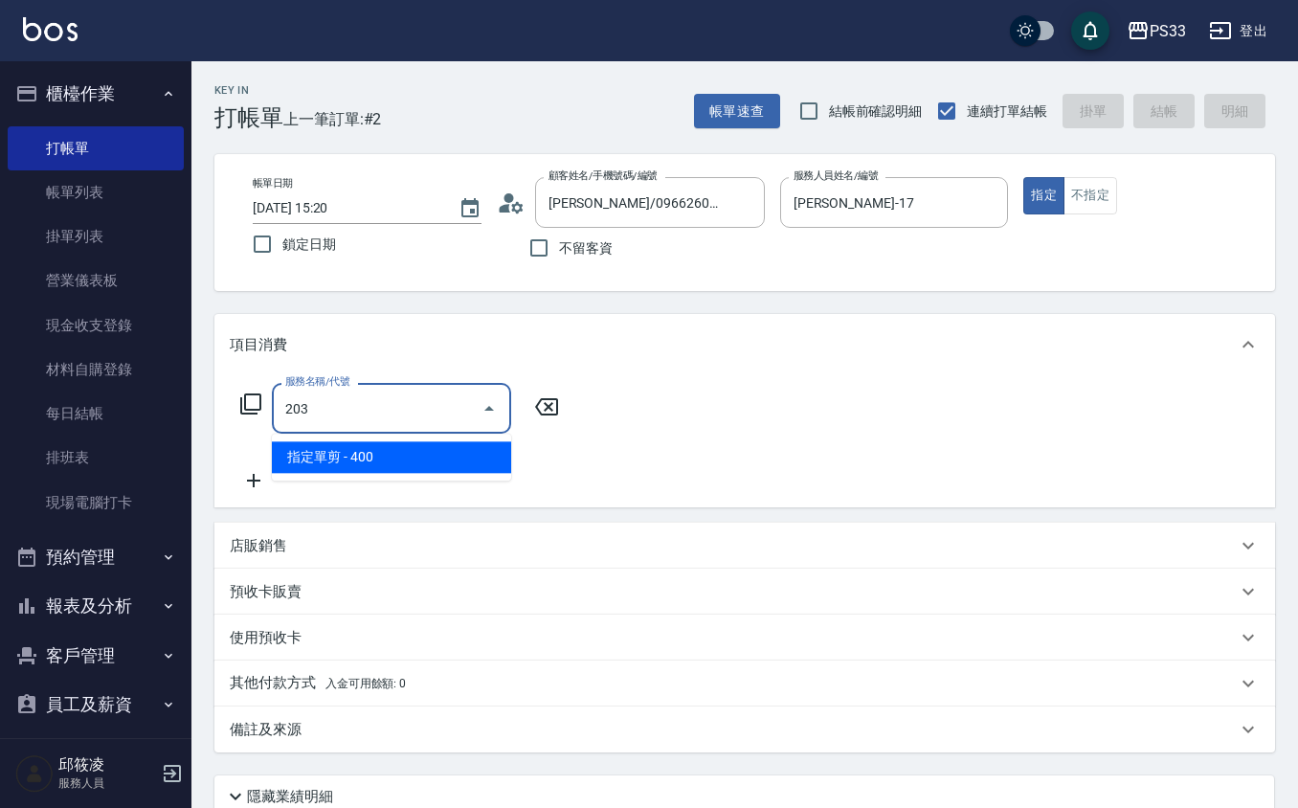
type input "指定單剪(203)"
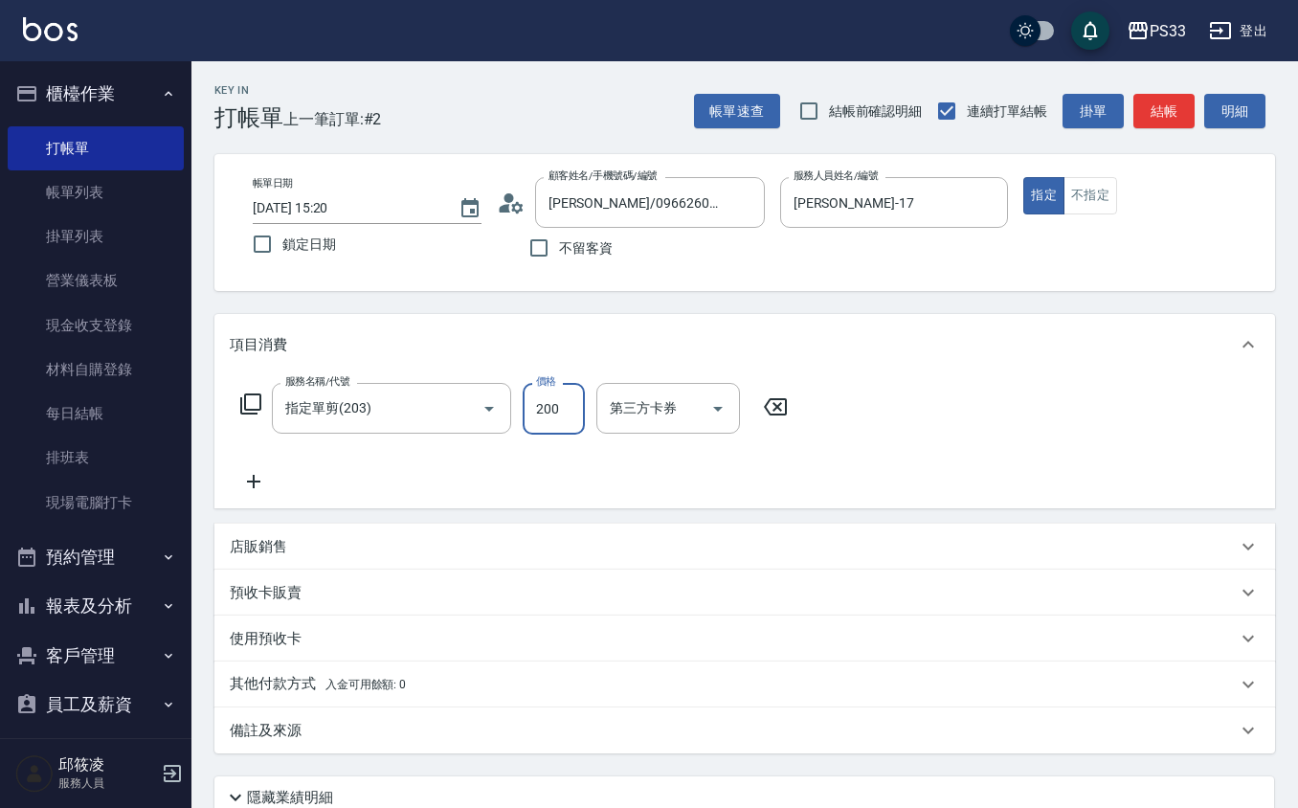
type input "200"
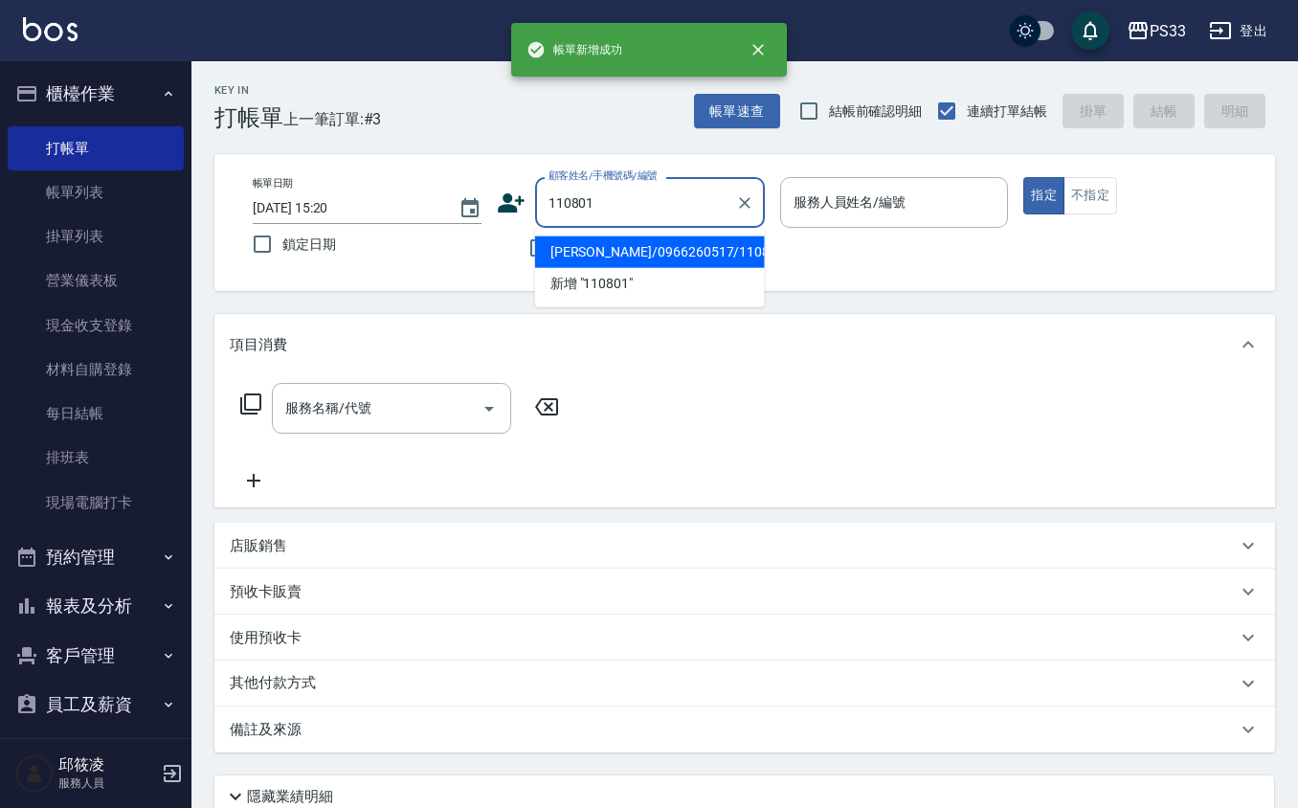
type input "[PERSON_NAME]/0966260517/110801"
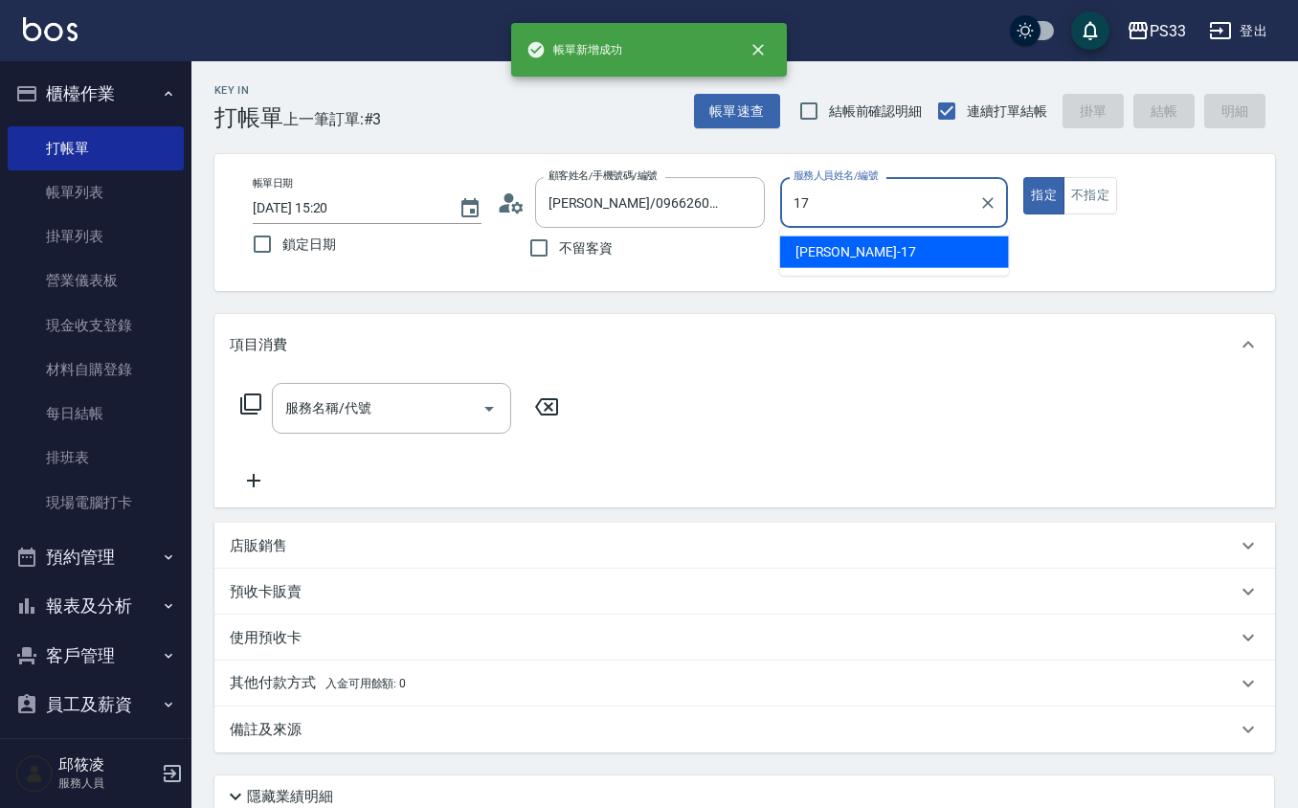
type input "[PERSON_NAME]-17"
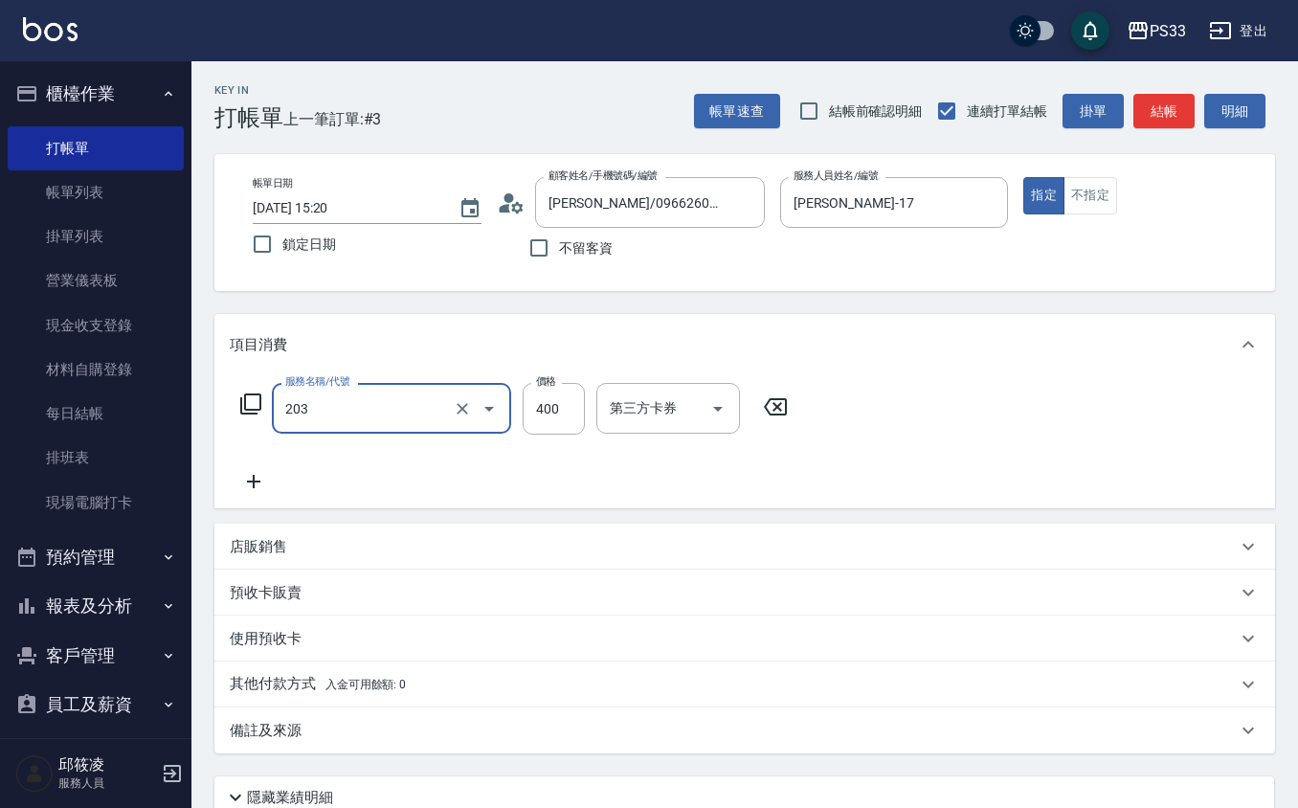
type input "指定單剪(203)"
type input "200"
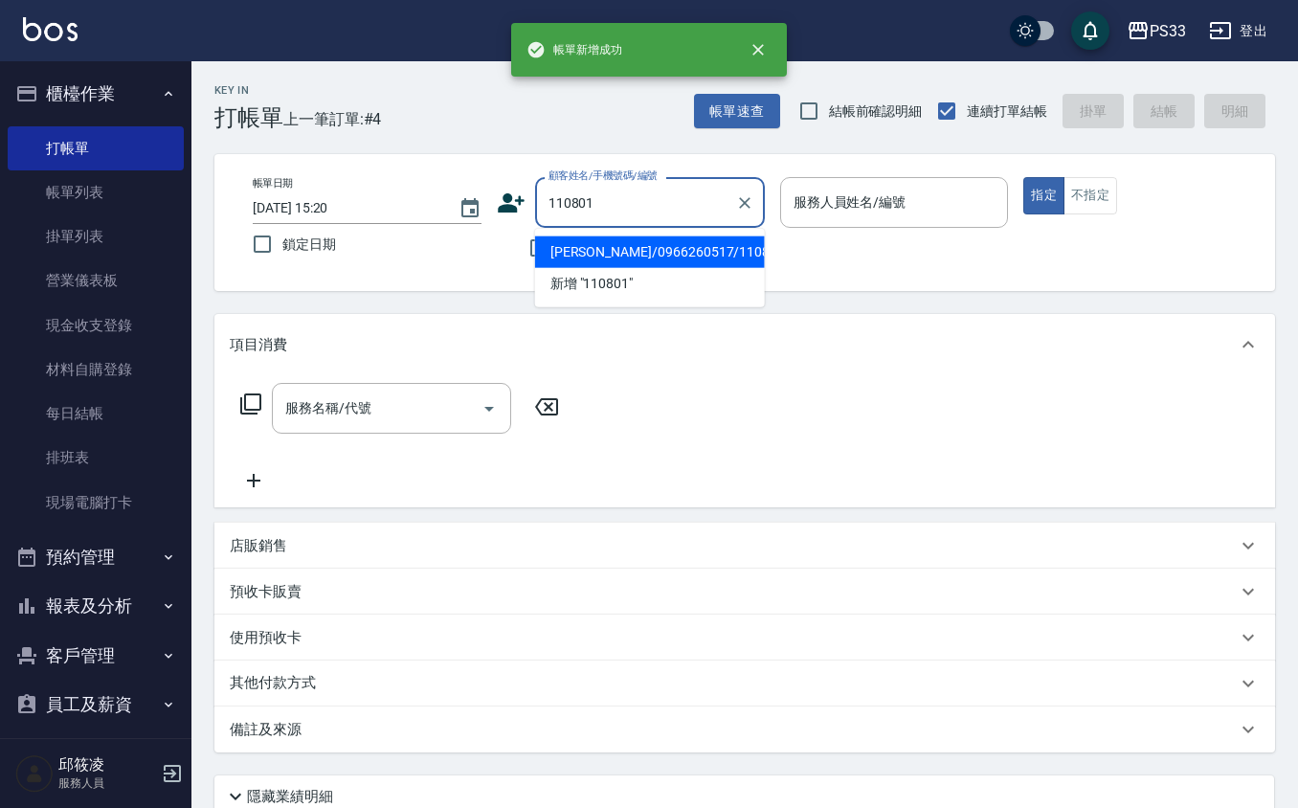
type input "[PERSON_NAME]/0966260517/110801"
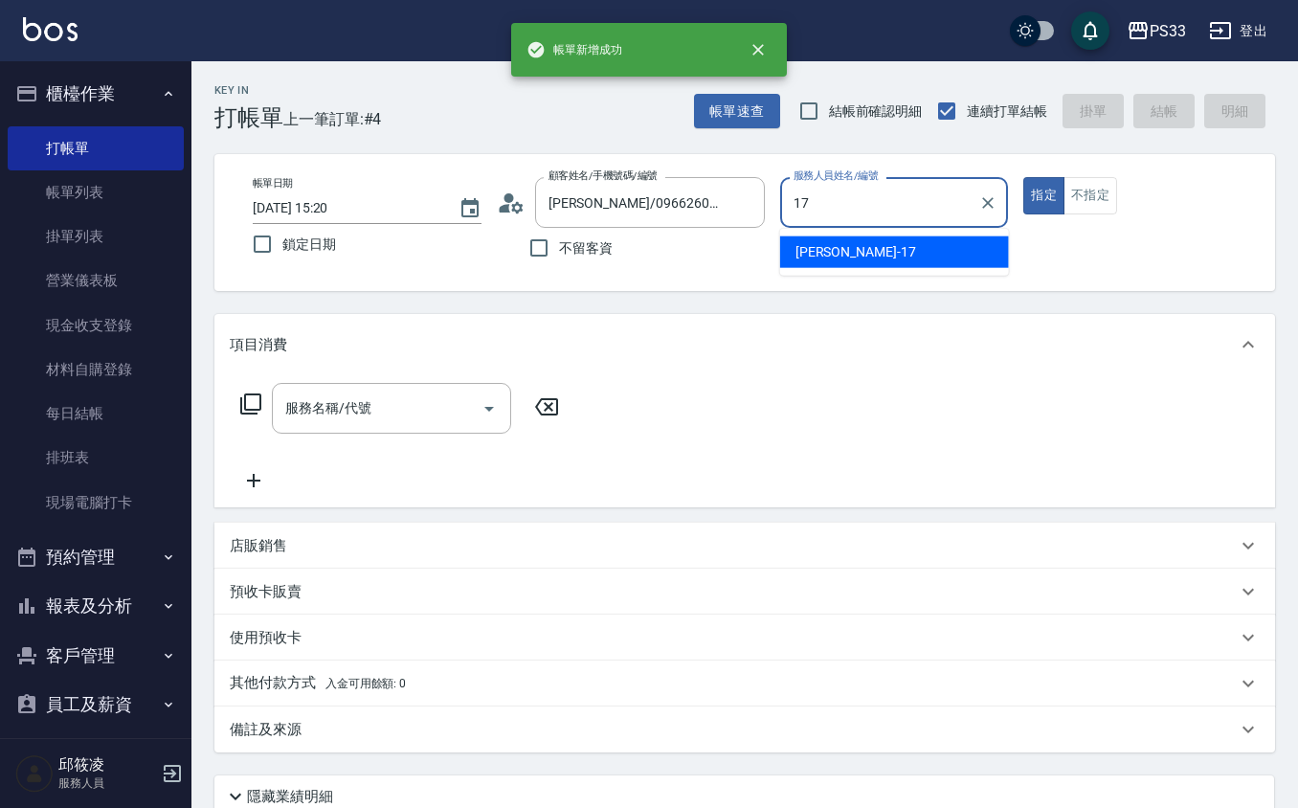
type input "[PERSON_NAME]-17"
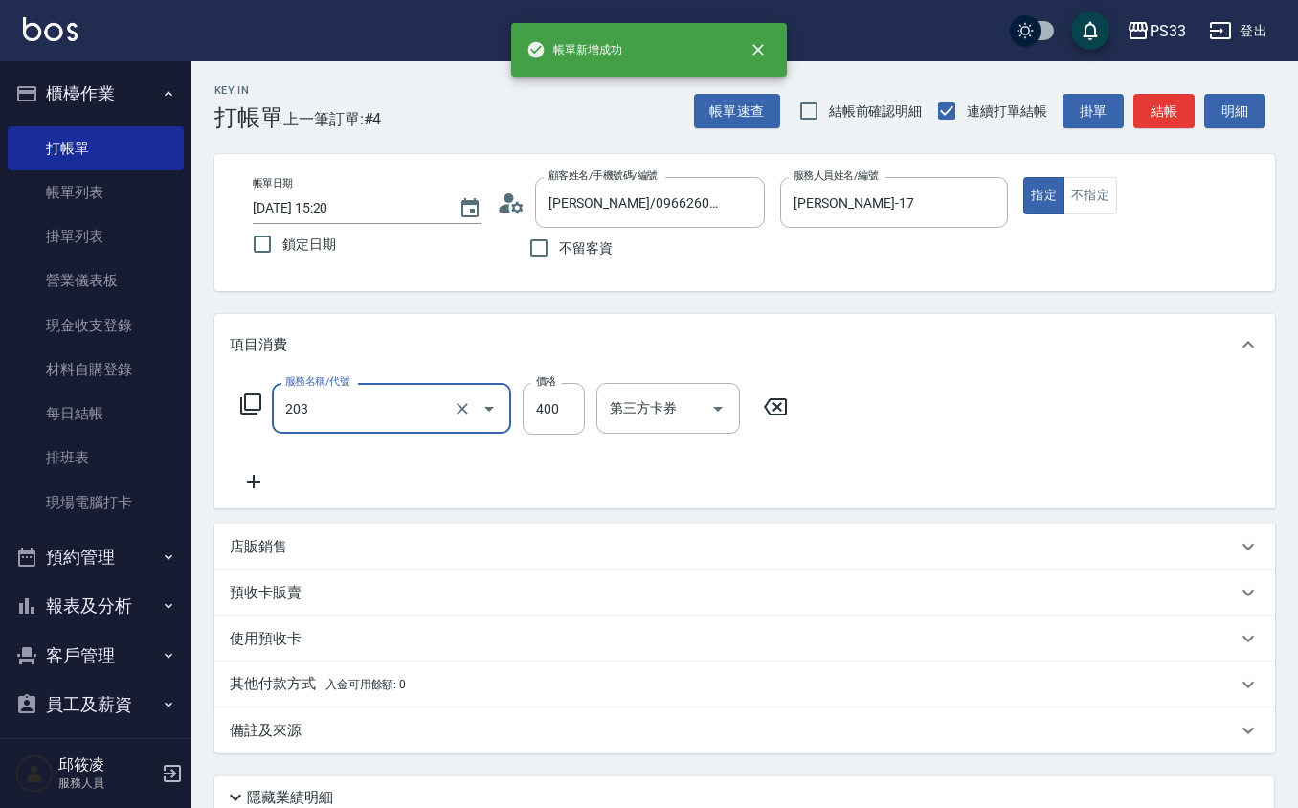
type input "指定單剪(203)"
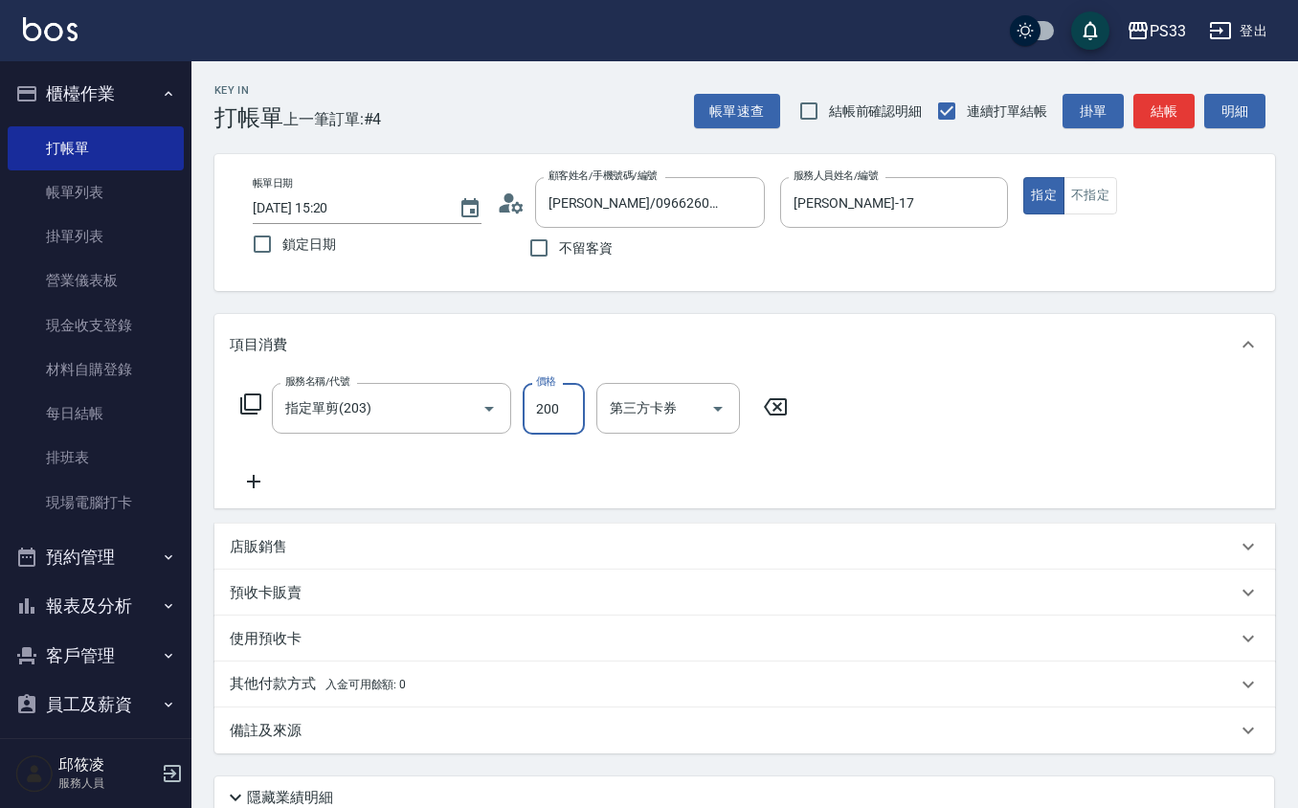
type input "200"
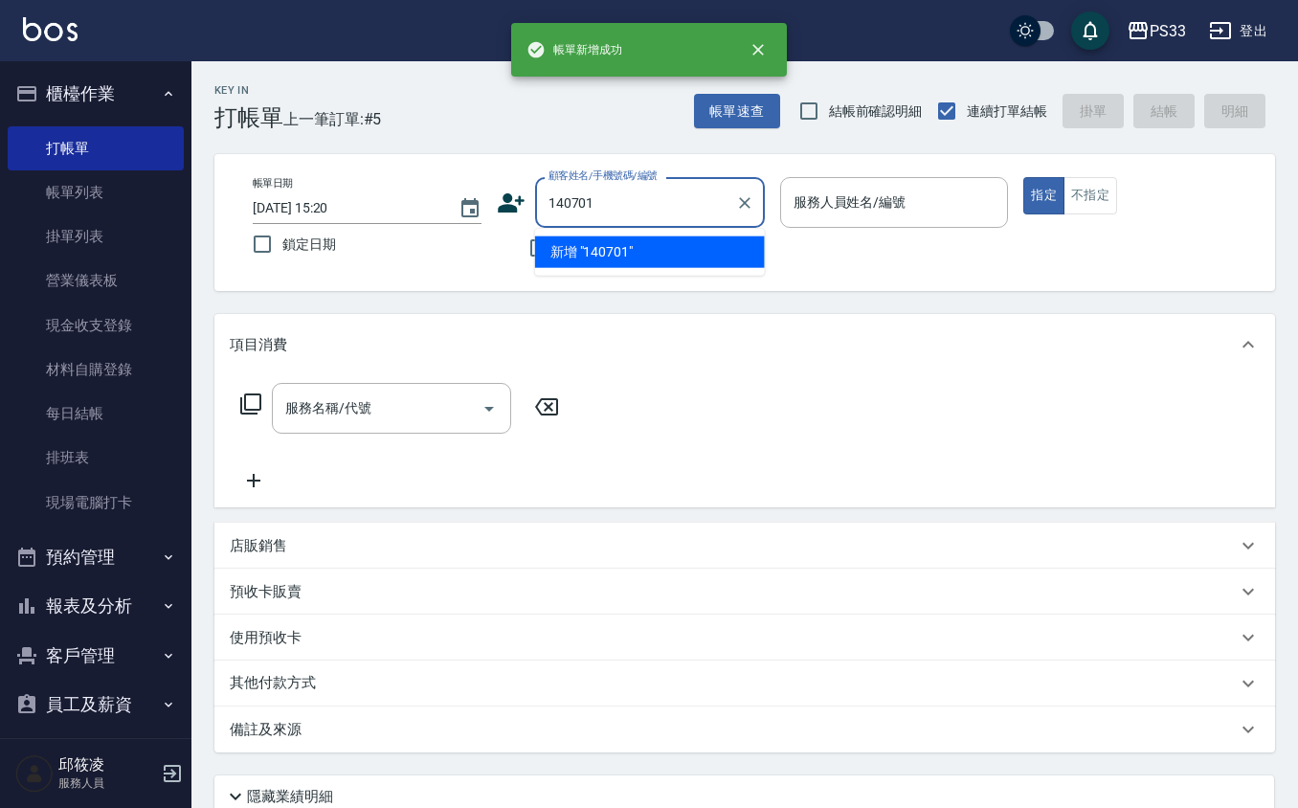
type input "140701"
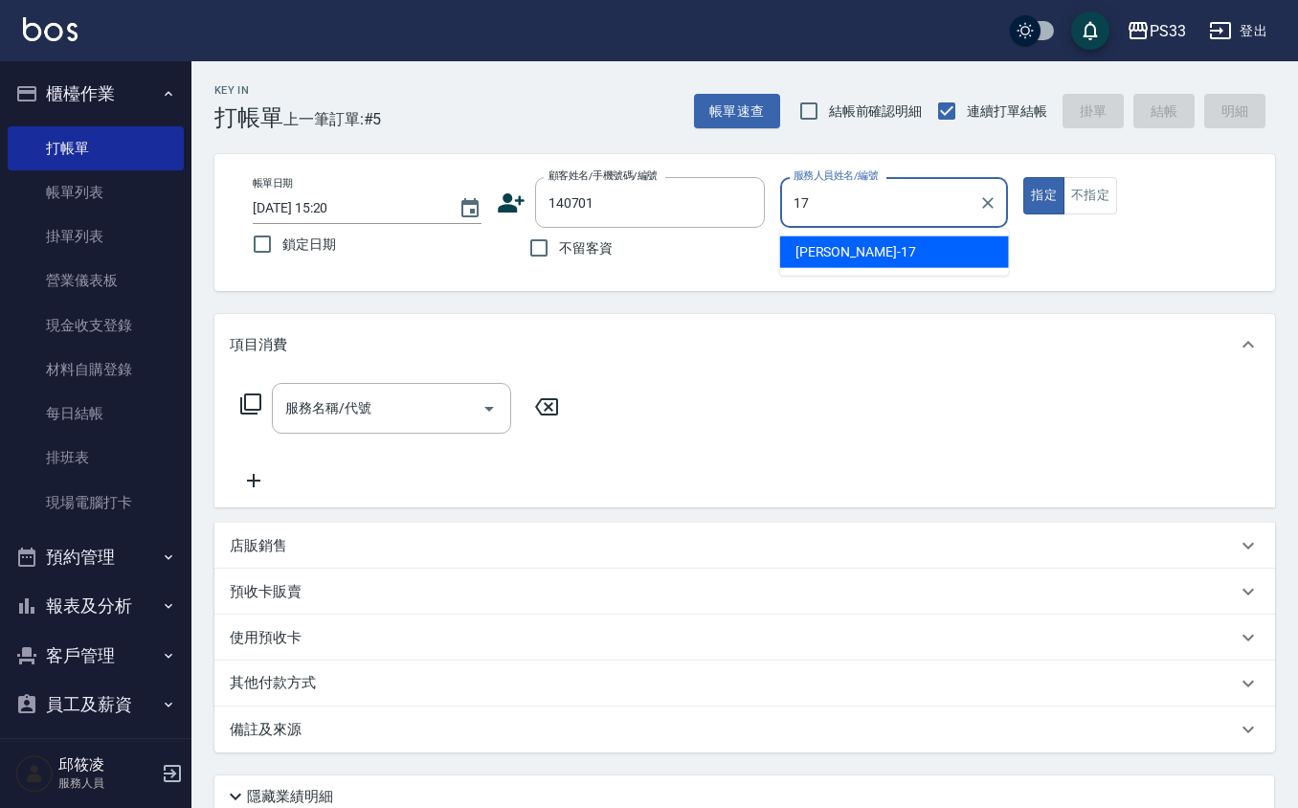
type input "[PERSON_NAME]-17"
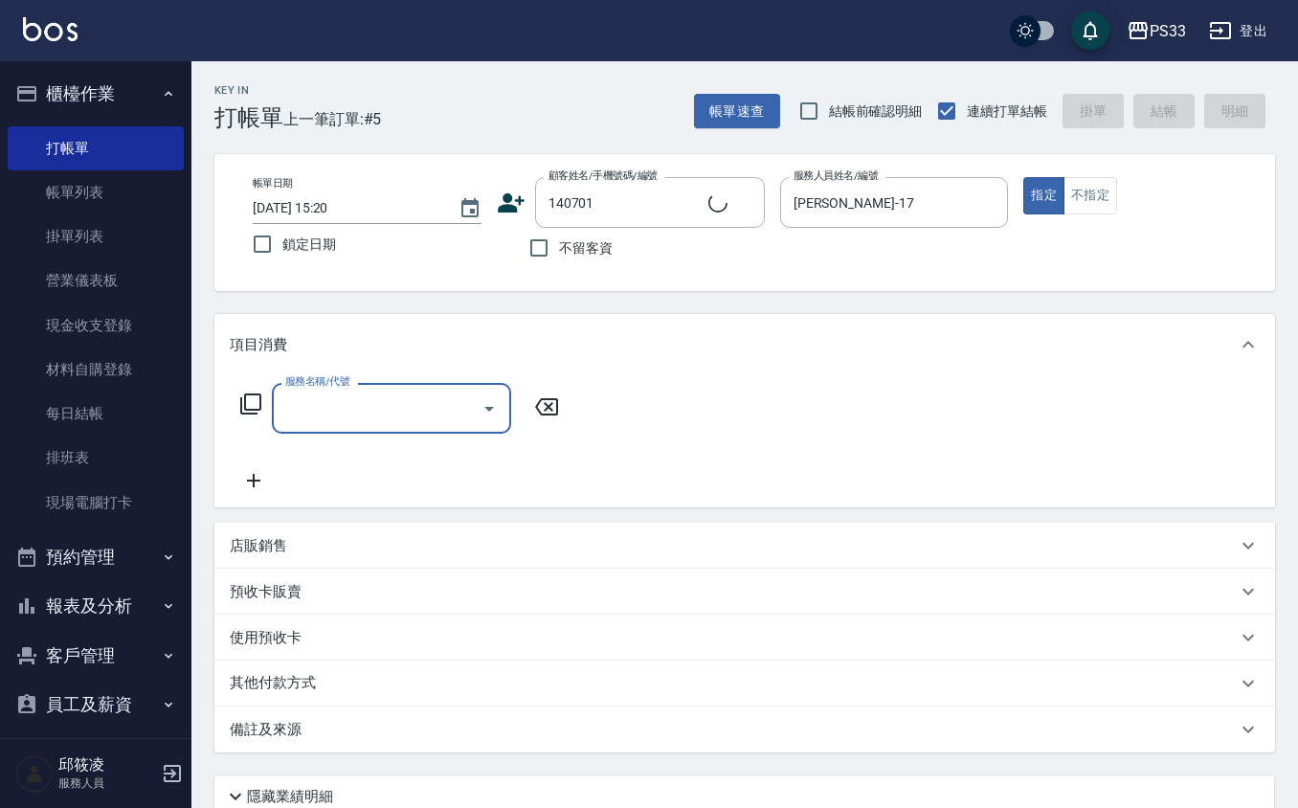
type input "[PERSON_NAME]/0910262659/140701"
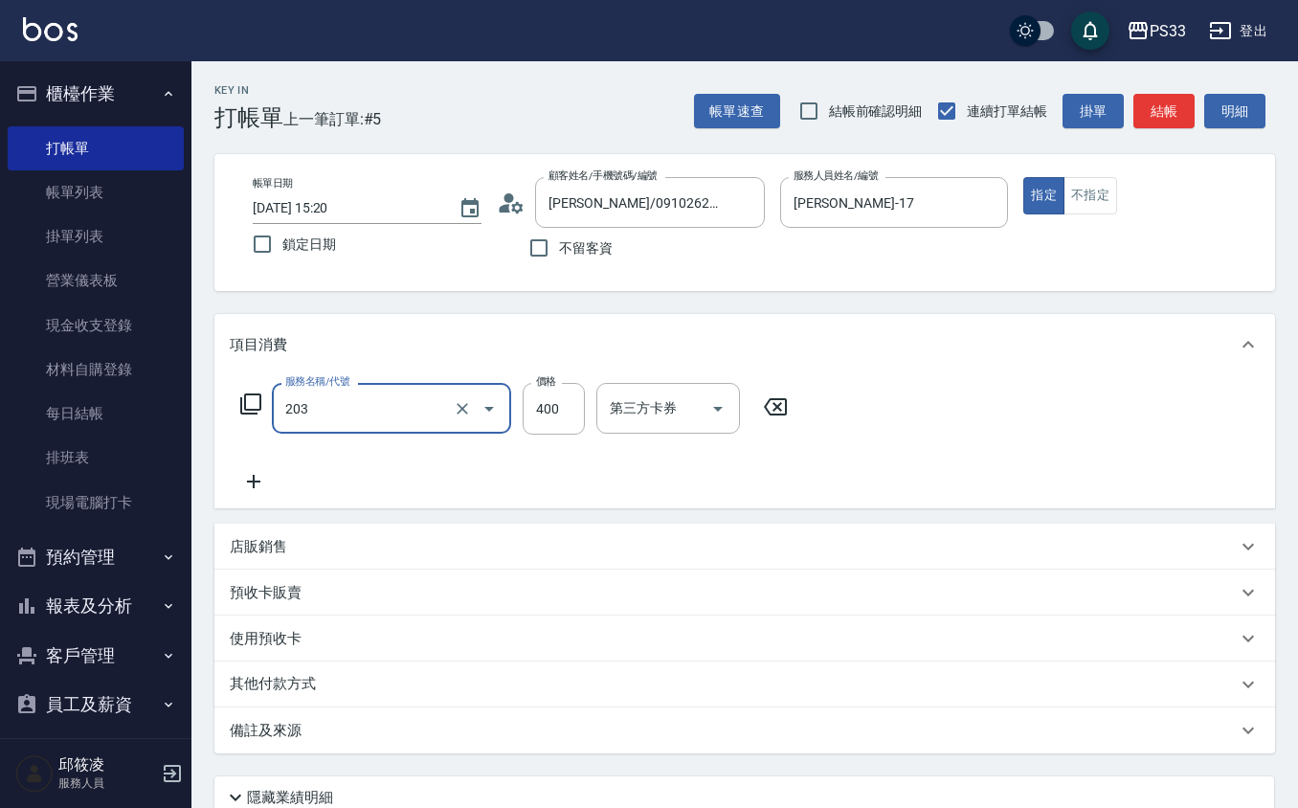
type input "指定單剪(203)"
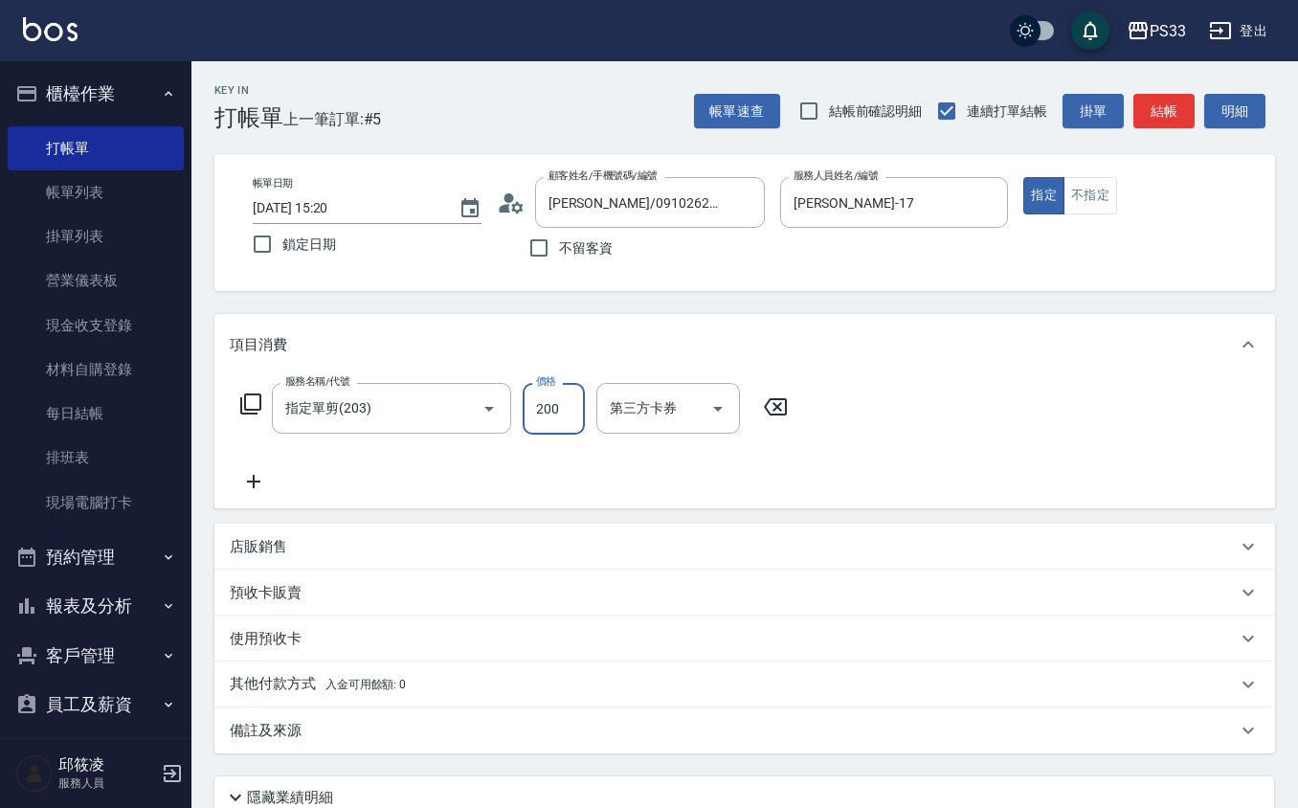
type input "200"
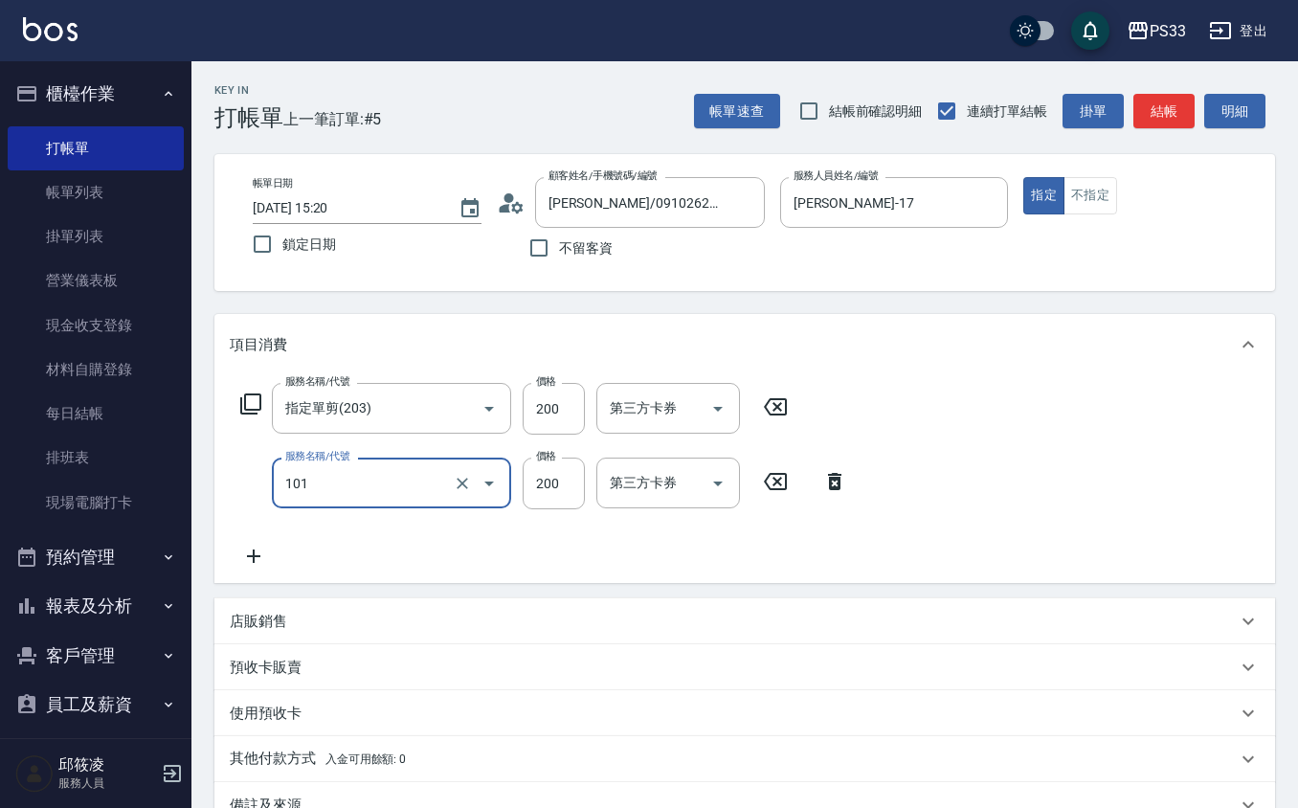
type input "洗髮(101)"
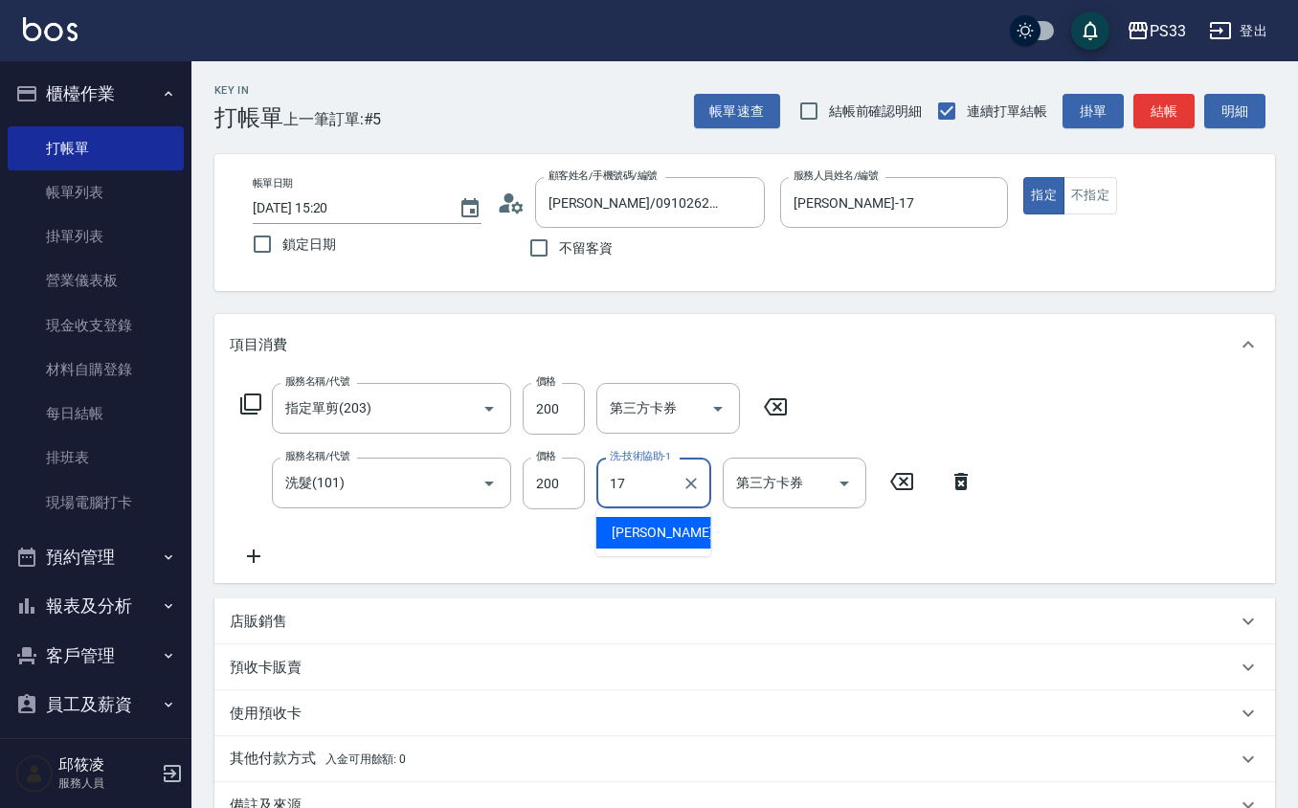
type input "[PERSON_NAME]-17"
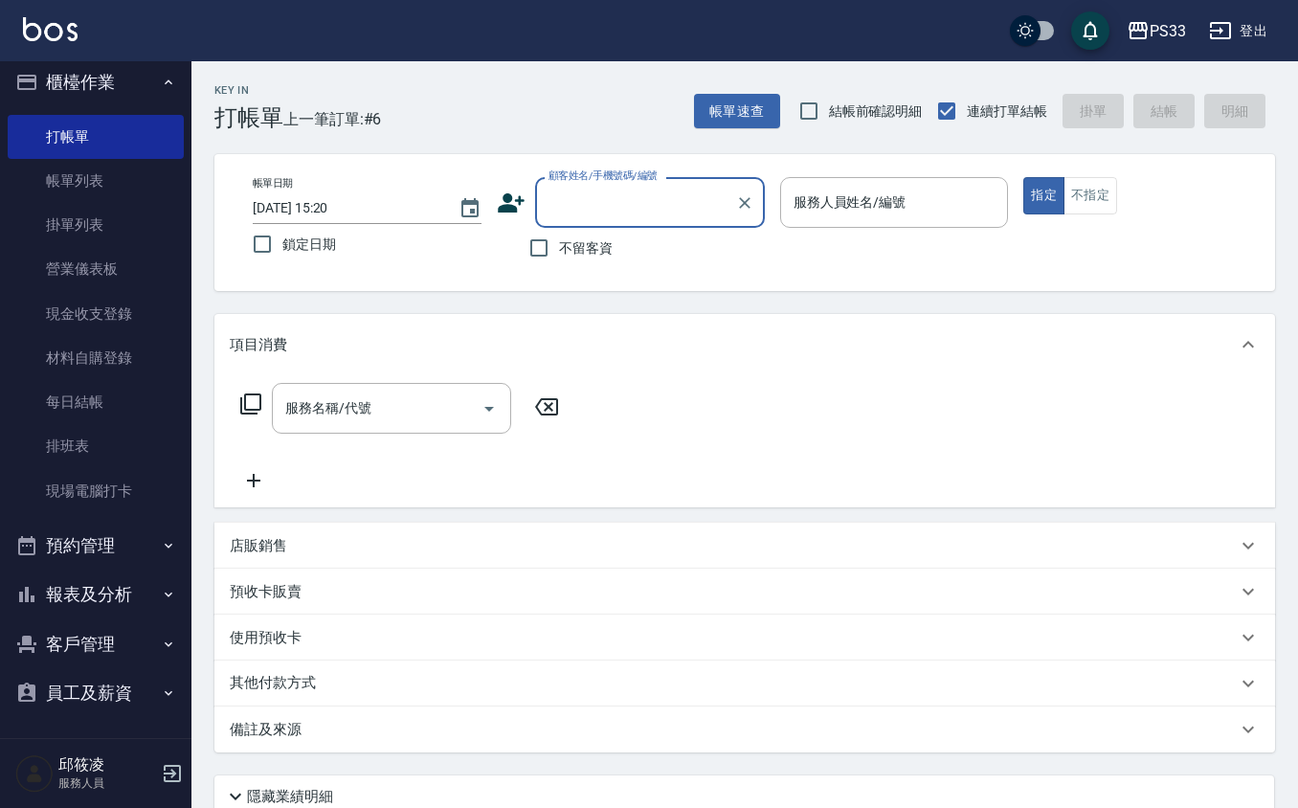
scroll to position [13, 0]
click at [108, 617] on button "客戶管理" at bounding box center [96, 642] width 176 height 50
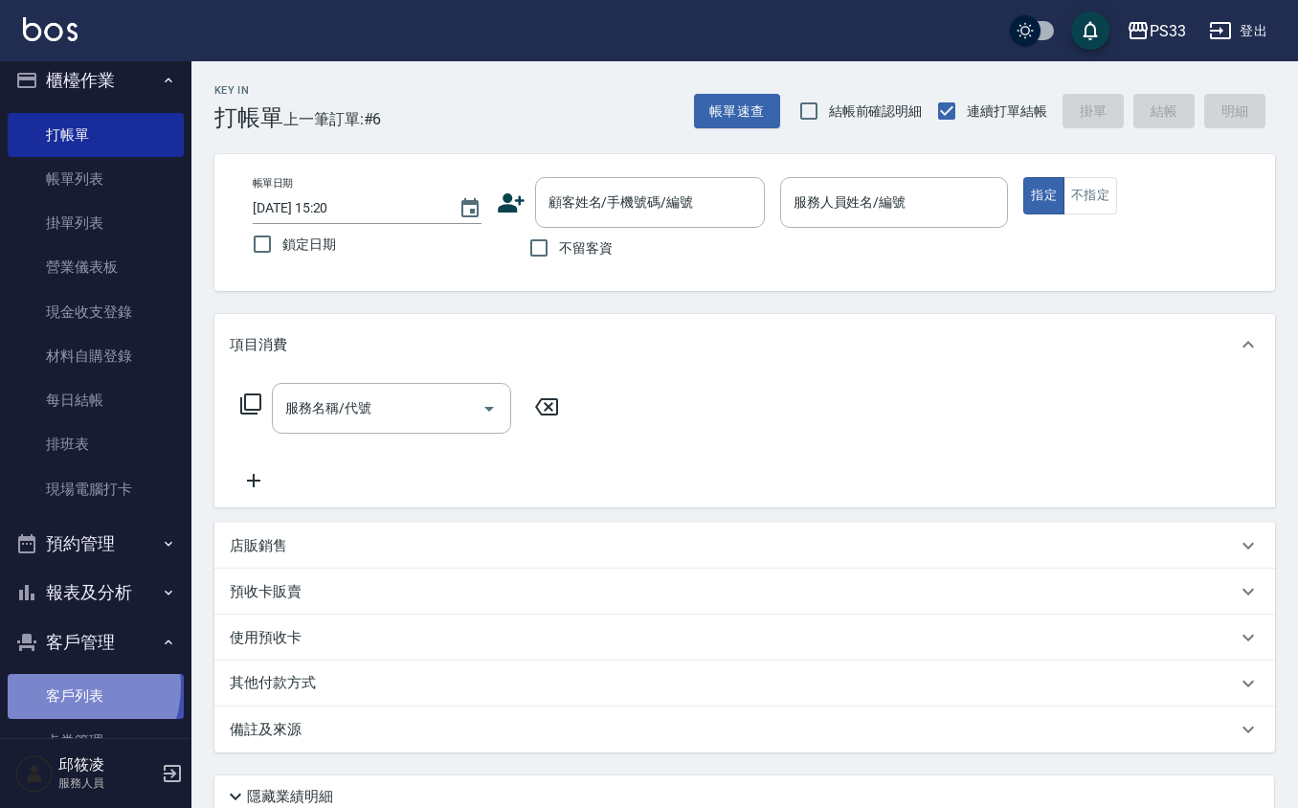
click at [66, 685] on link "客戶列表" at bounding box center [96, 696] width 176 height 44
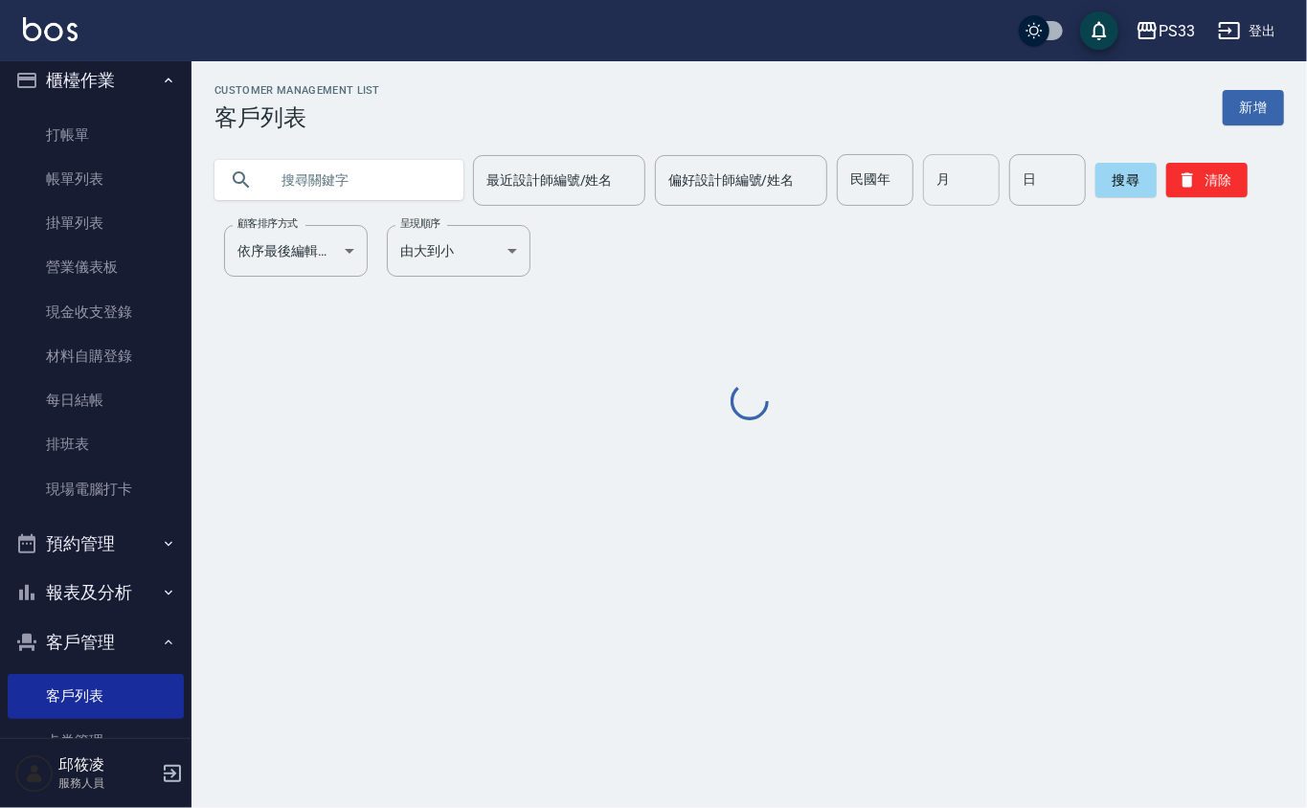
click at [951, 197] on input "月" at bounding box center [961, 180] width 77 height 52
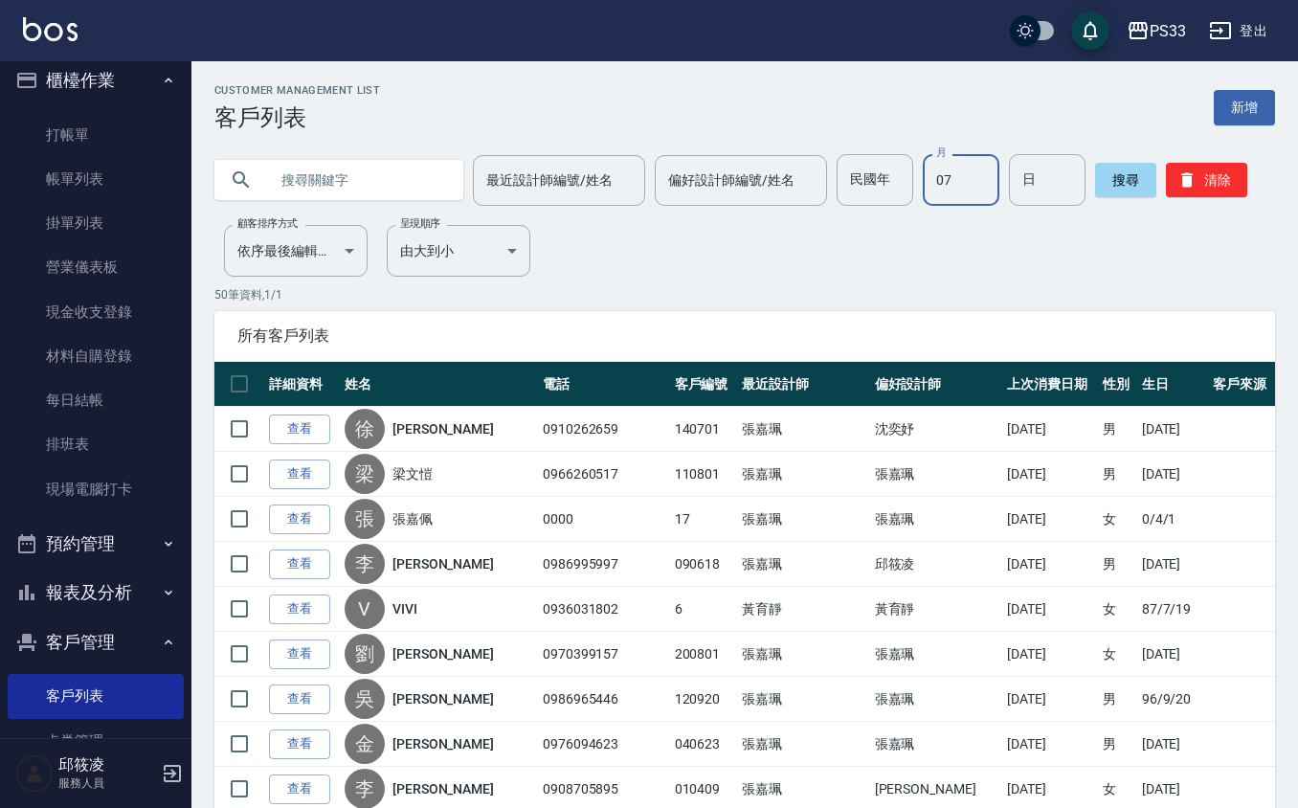
type input "07"
type input "26"
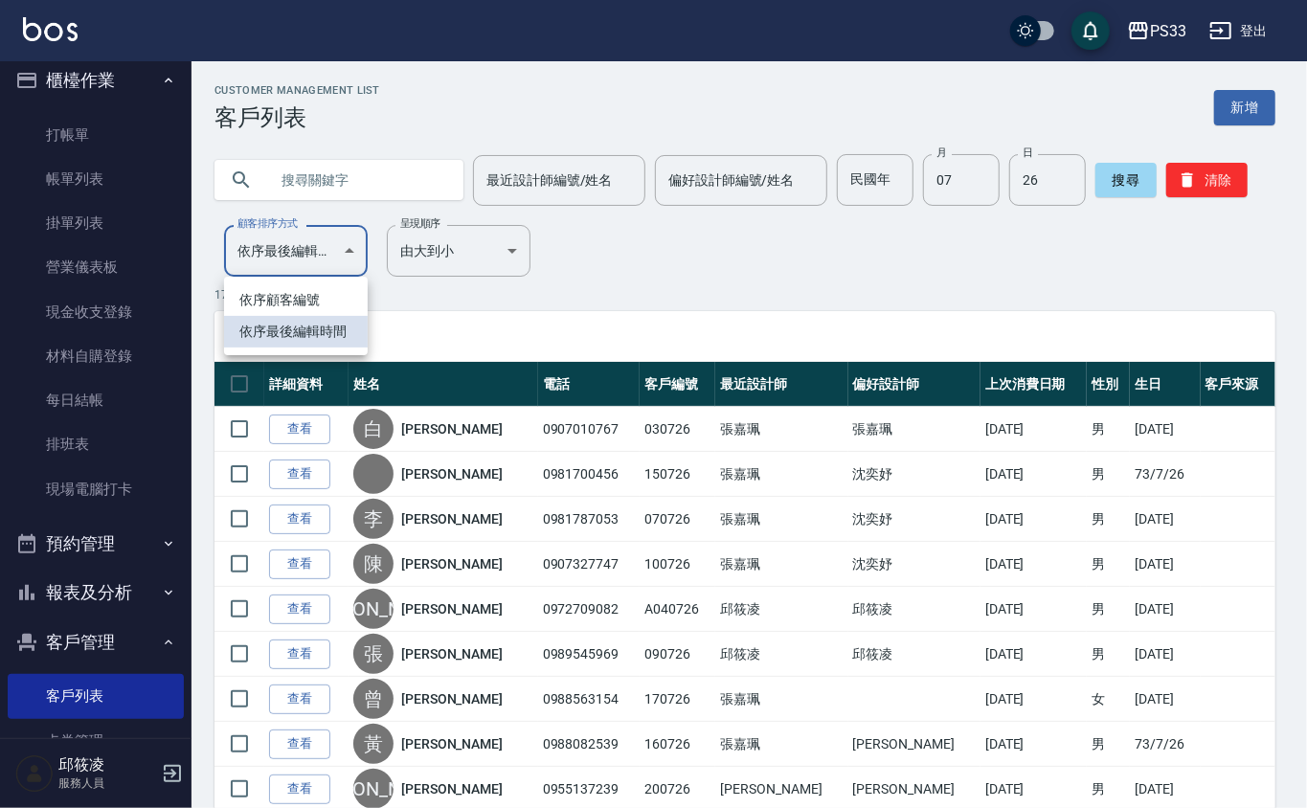
click at [258, 254] on body "PS33 登出 櫃檯作業 打帳單 帳單列表 掛單列表 營業儀表板 現金收支登錄 材料自購登錄 每日結帳 排班表 現場電腦打卡 預約管理 預約管理 單日預約紀錄…" at bounding box center [653, 631] width 1307 height 1262
click at [288, 293] on li "依序顧客編號" at bounding box center [296, 300] width 144 height 32
type input "NO"
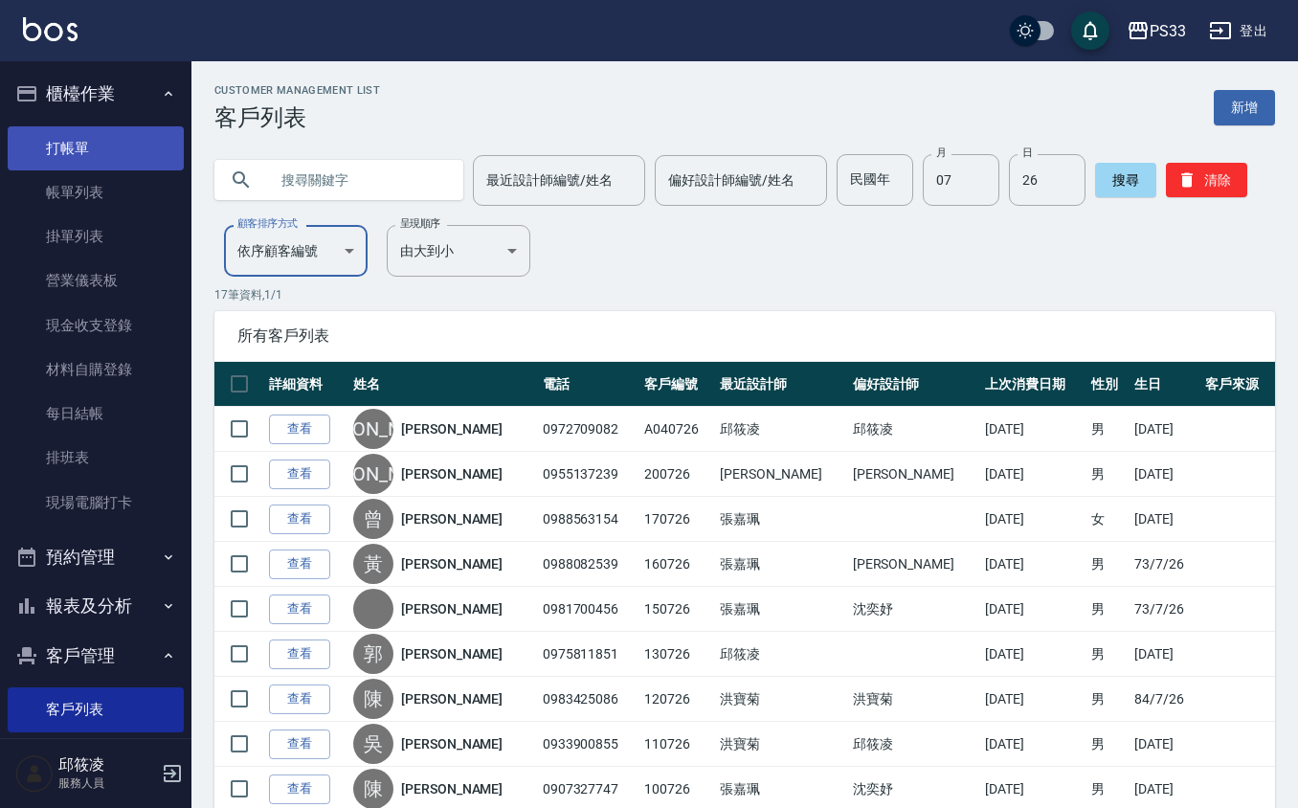
click at [138, 143] on link "打帳單" at bounding box center [96, 148] width 176 height 44
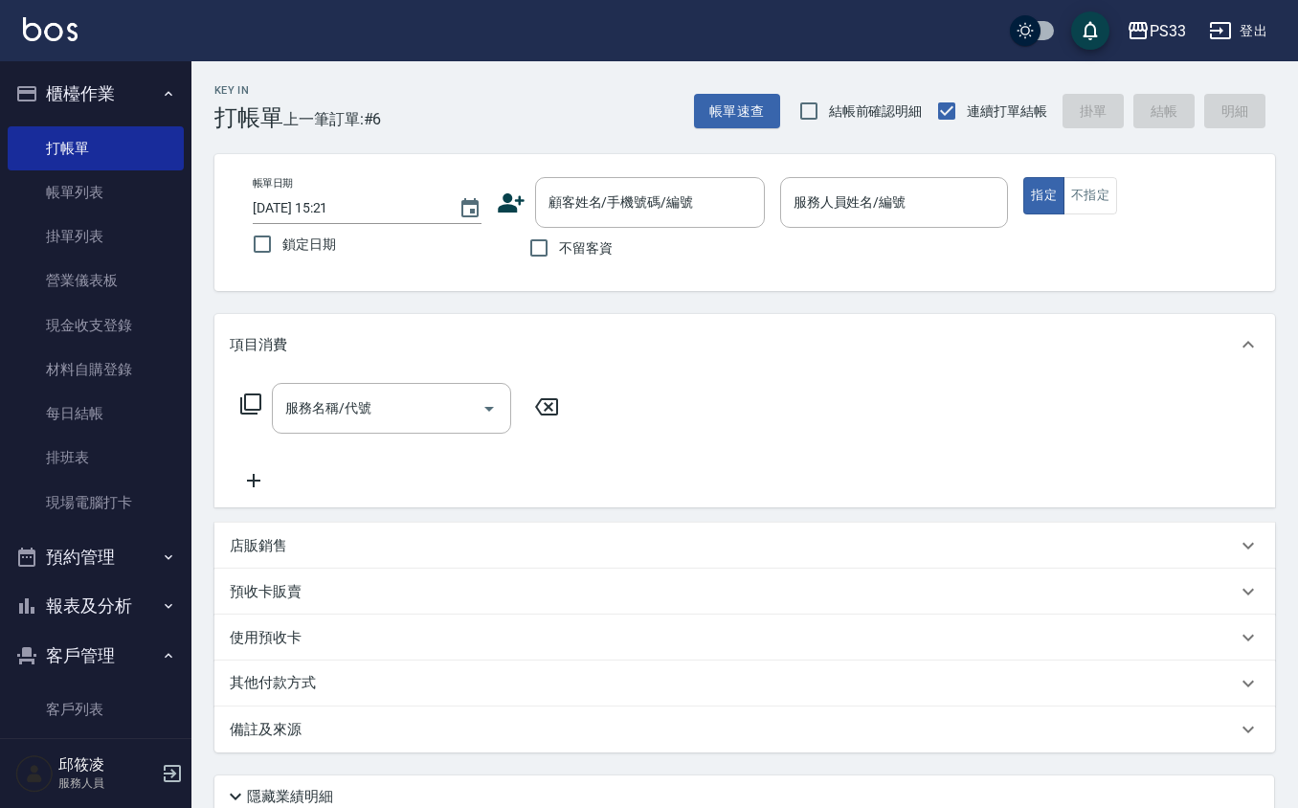
click at [507, 196] on icon at bounding box center [511, 202] width 27 height 19
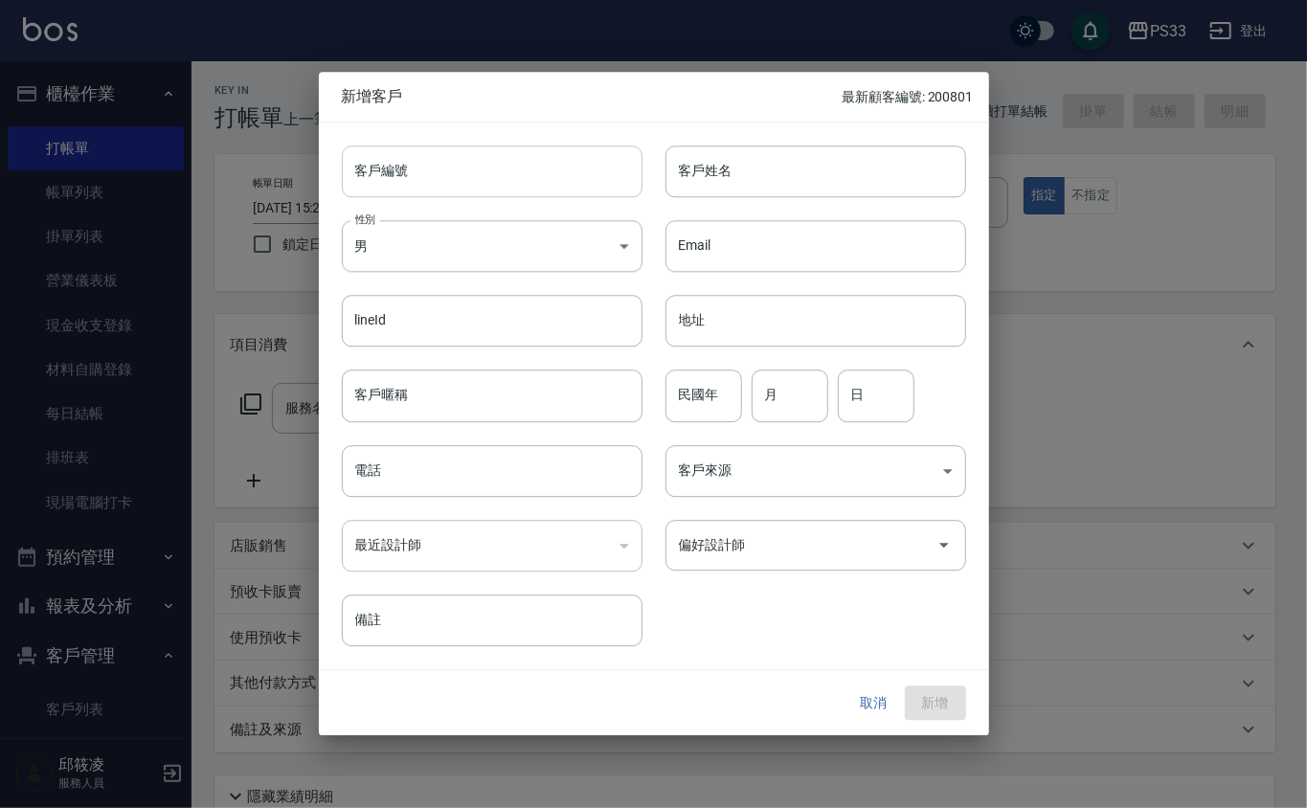
drag, startPoint x: 507, startPoint y: 196, endPoint x: 498, endPoint y: 180, distance: 18.9
click at [498, 180] on input "客戶編號" at bounding box center [492, 172] width 301 height 52
type input "2"
type input "180726"
type input "[PERSON_NAME]"
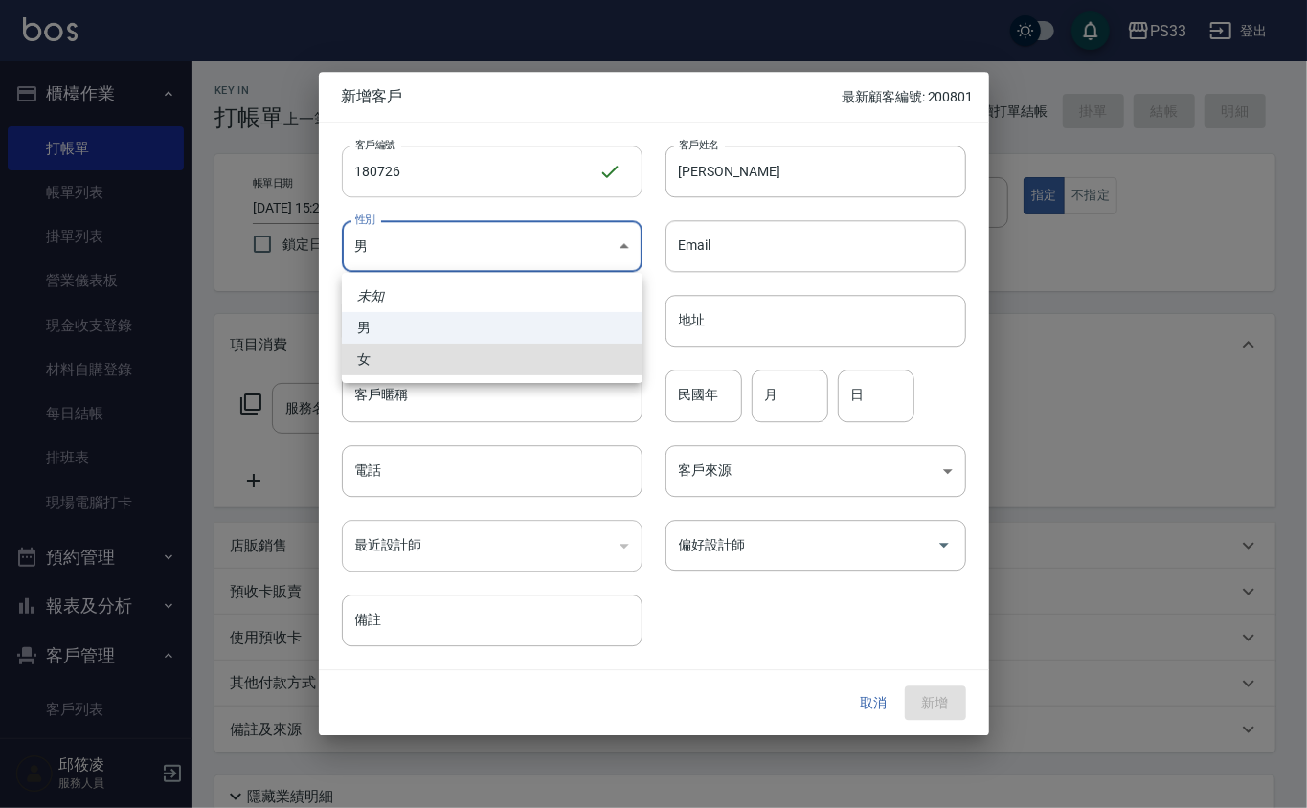
type input "[DEMOGRAPHIC_DATA]"
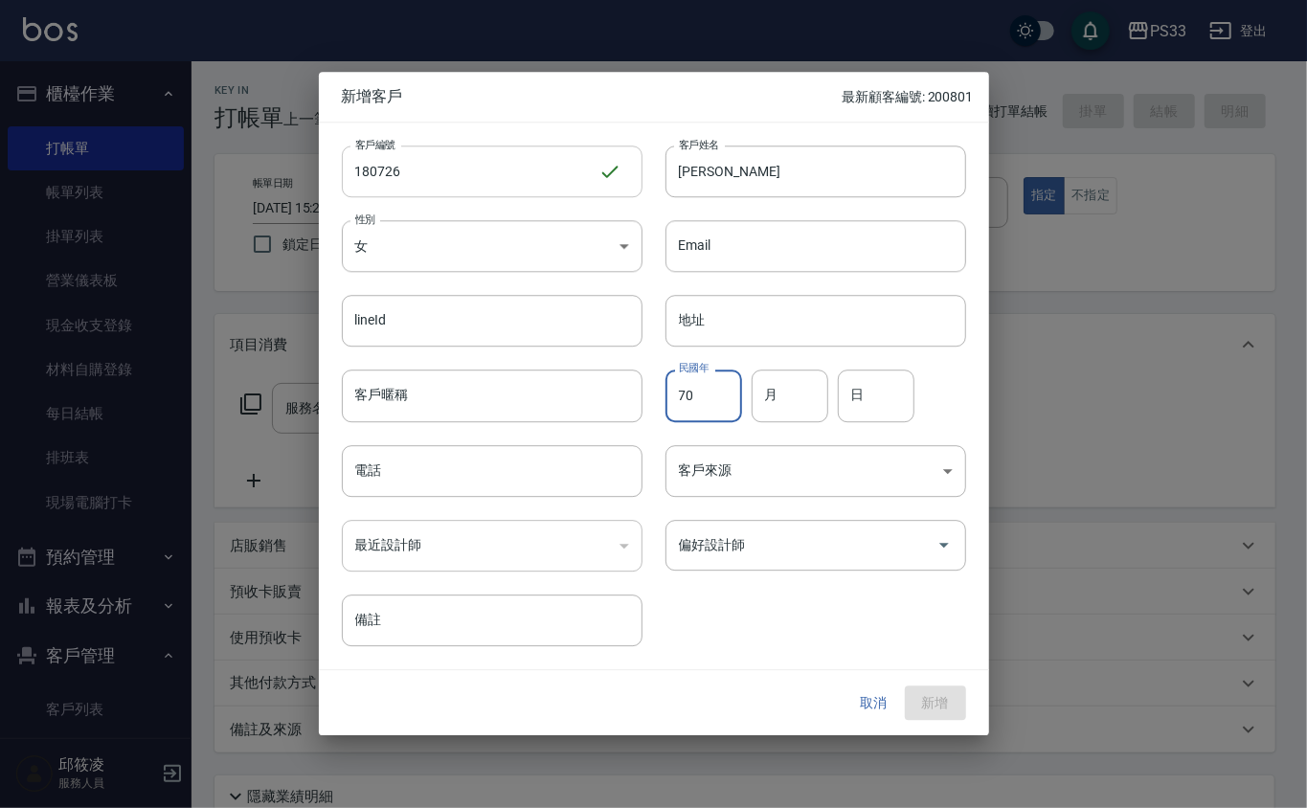
type input "70"
type input "07"
type input "26"
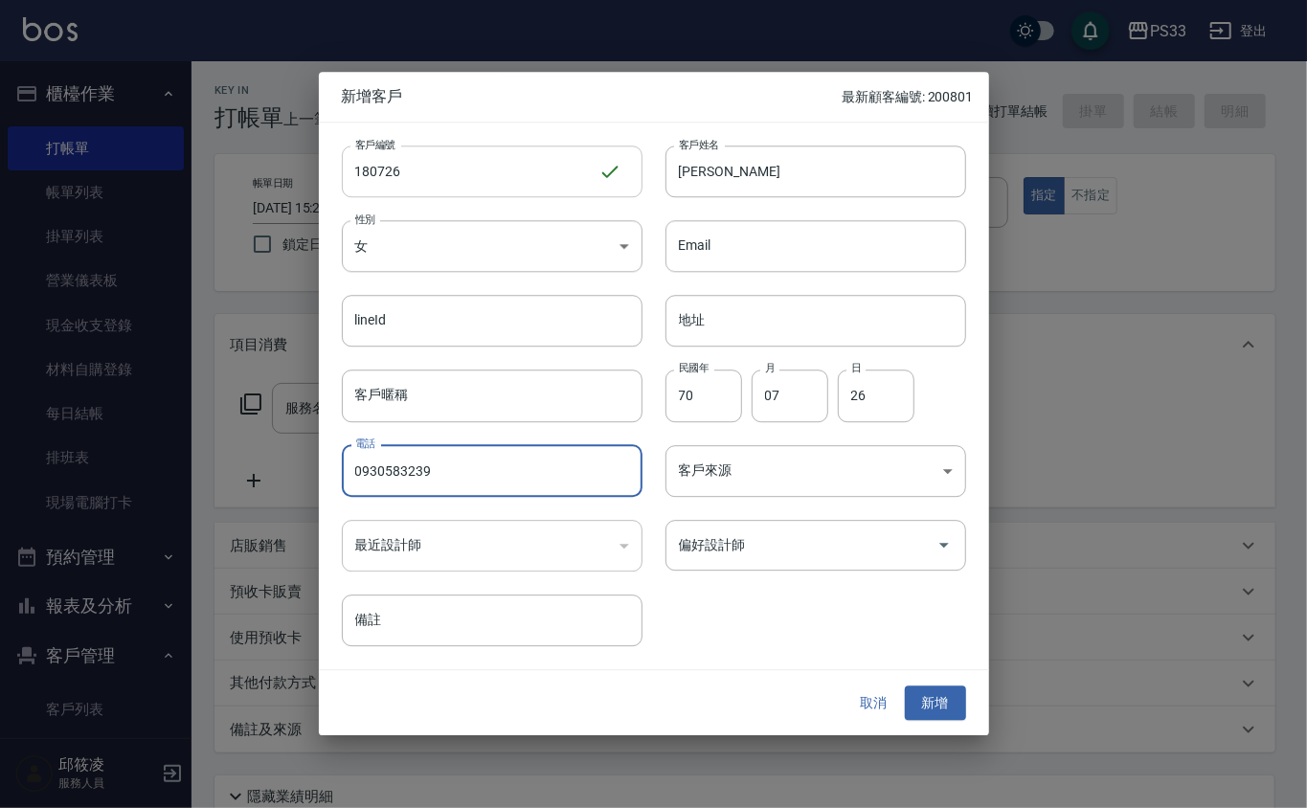
type input "0930583239"
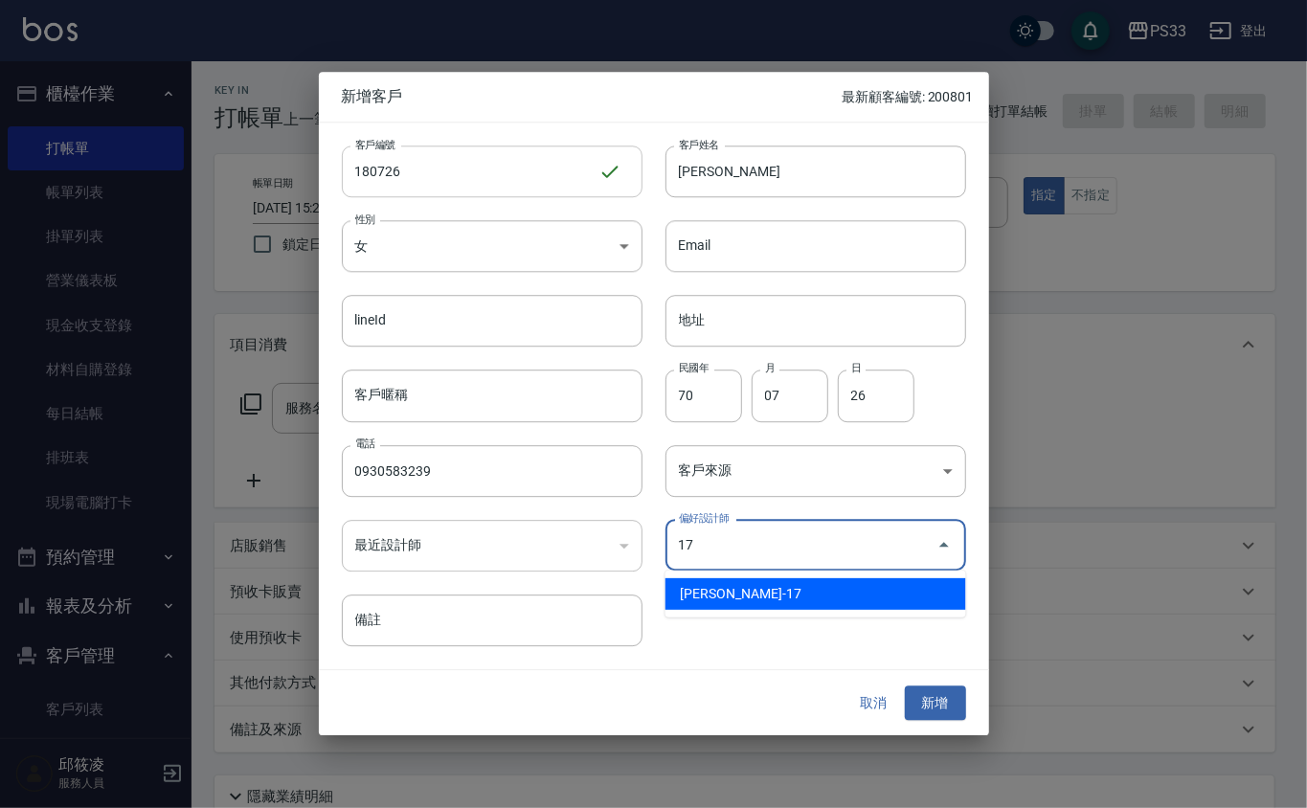
type input "張嘉珮"
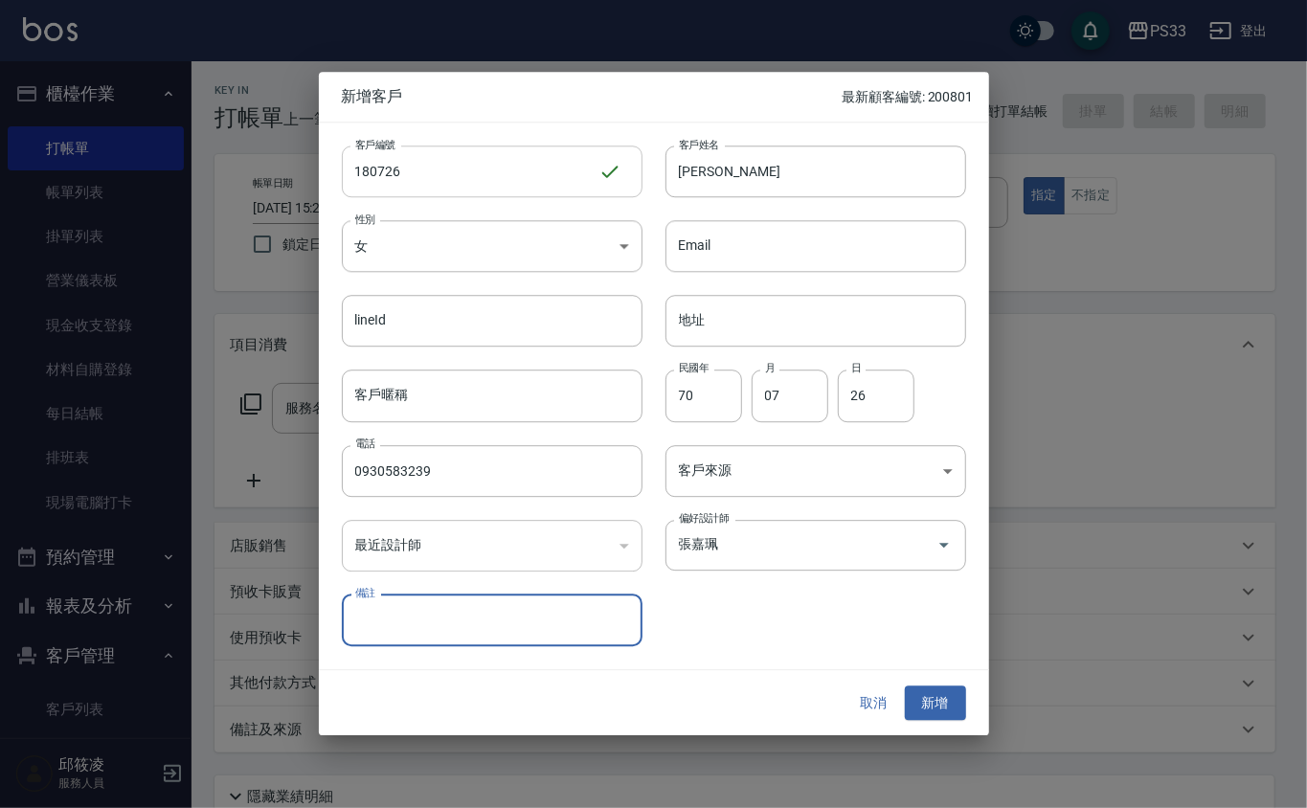
click at [905, 685] on button "新增" at bounding box center [935, 702] width 61 height 35
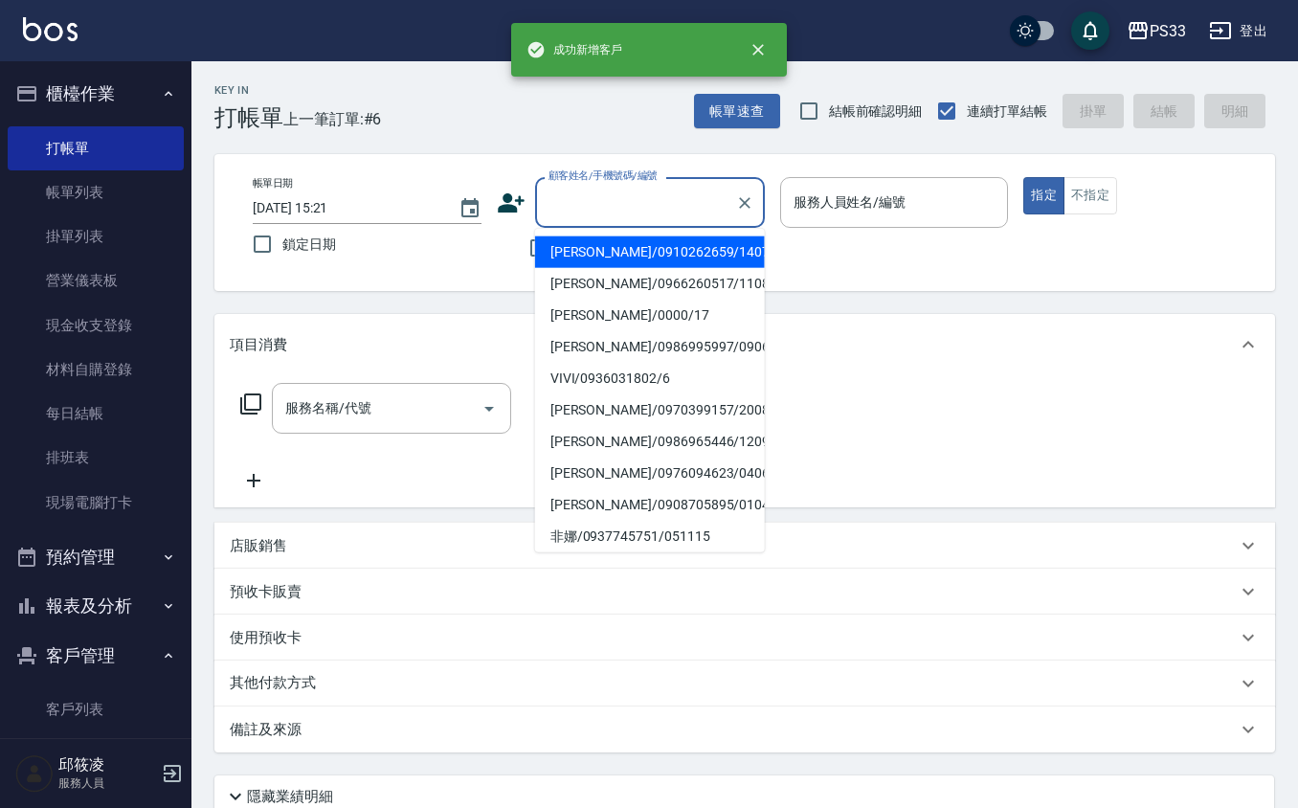
click at [576, 192] on input "顧客姓名/手機號碼/編號" at bounding box center [636, 203] width 184 height 34
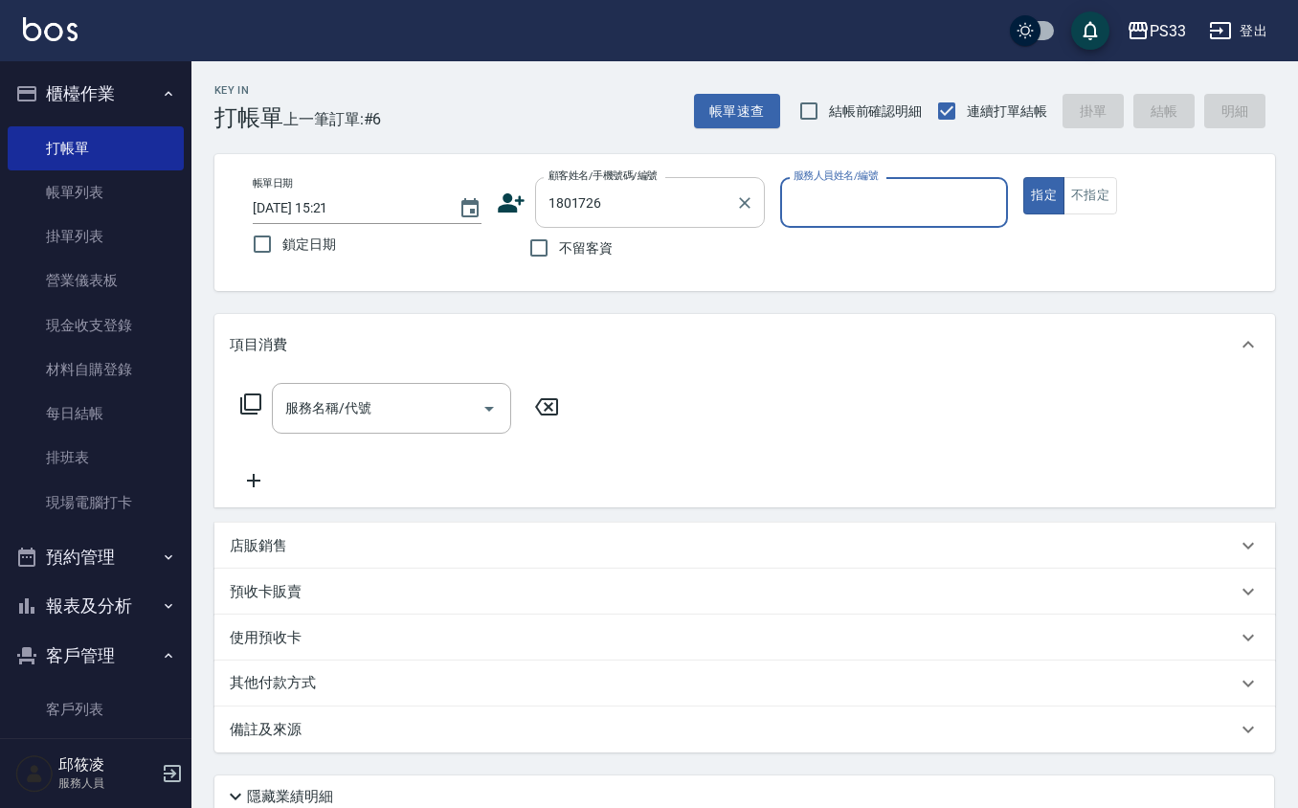
click at [576, 191] on input "1801726" at bounding box center [636, 203] width 184 height 34
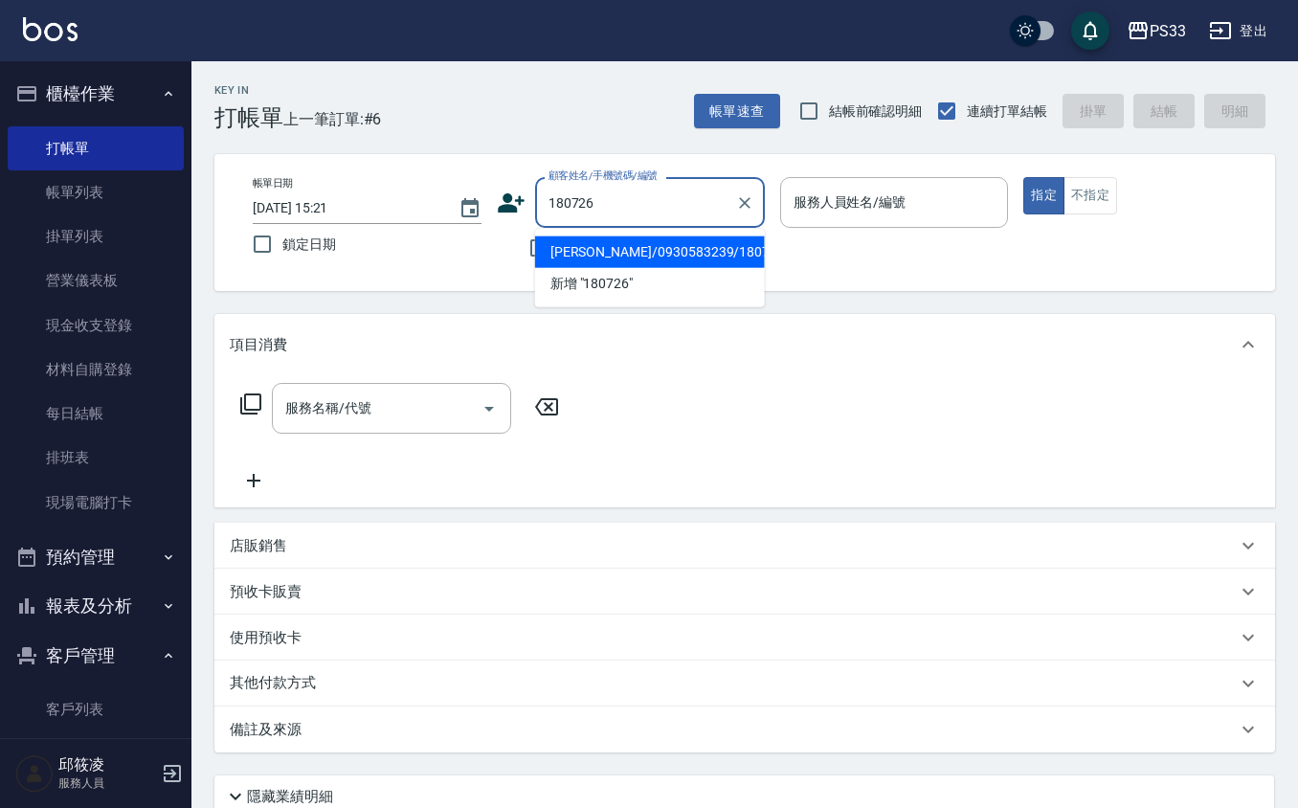
click at [632, 250] on li "[PERSON_NAME]/0930583239/180726" at bounding box center [650, 252] width 230 height 32
type input "[PERSON_NAME]/0930583239/180726"
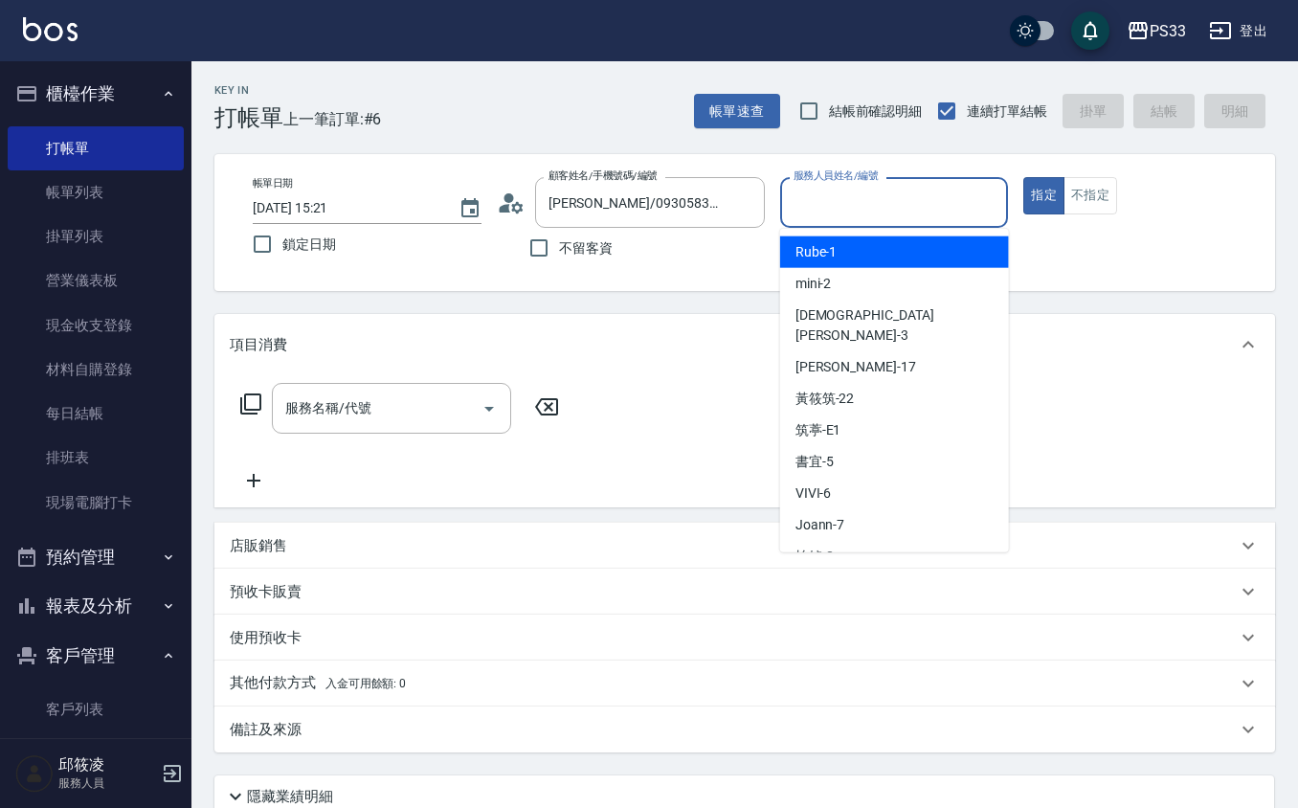
click at [850, 186] on input "服務人員姓名/編號" at bounding box center [895, 203] width 212 height 34
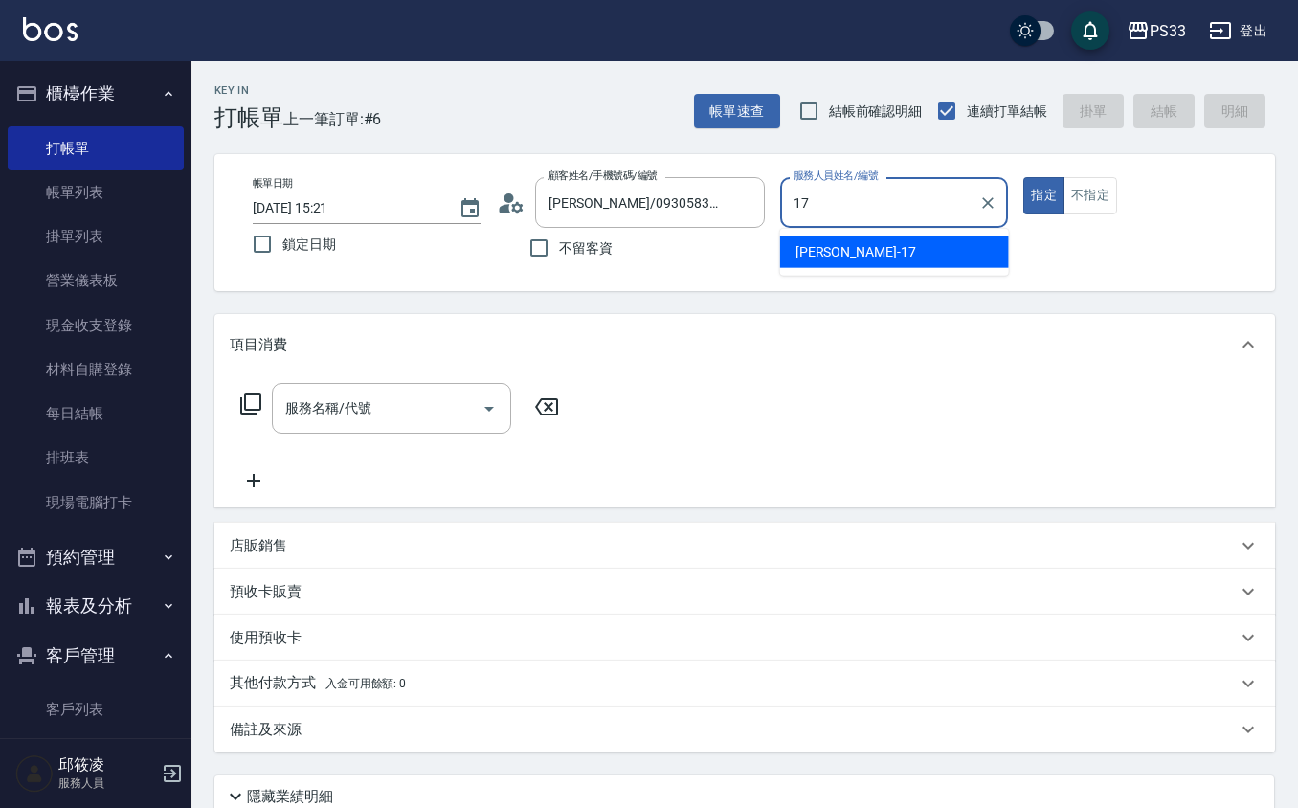
type input "[PERSON_NAME]-17"
type button "true"
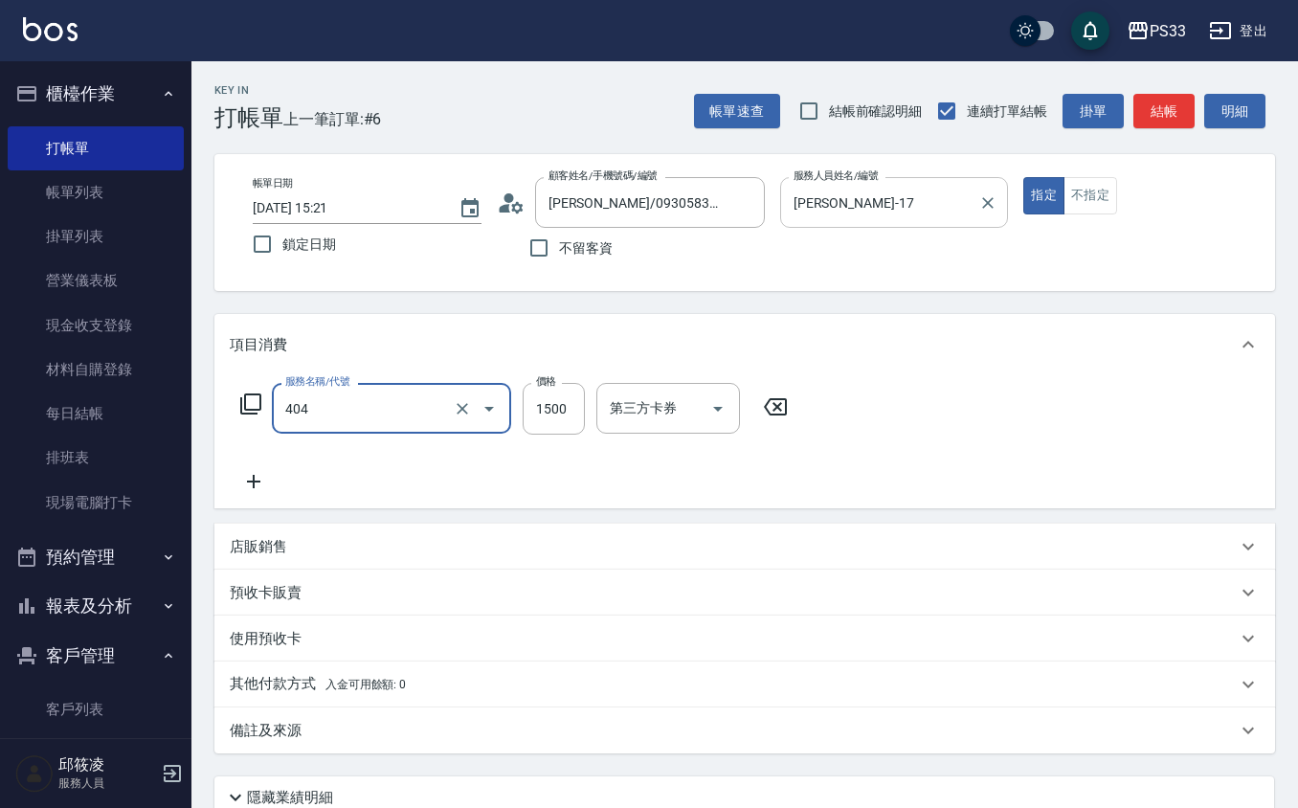
type input "設計染髮(404)"
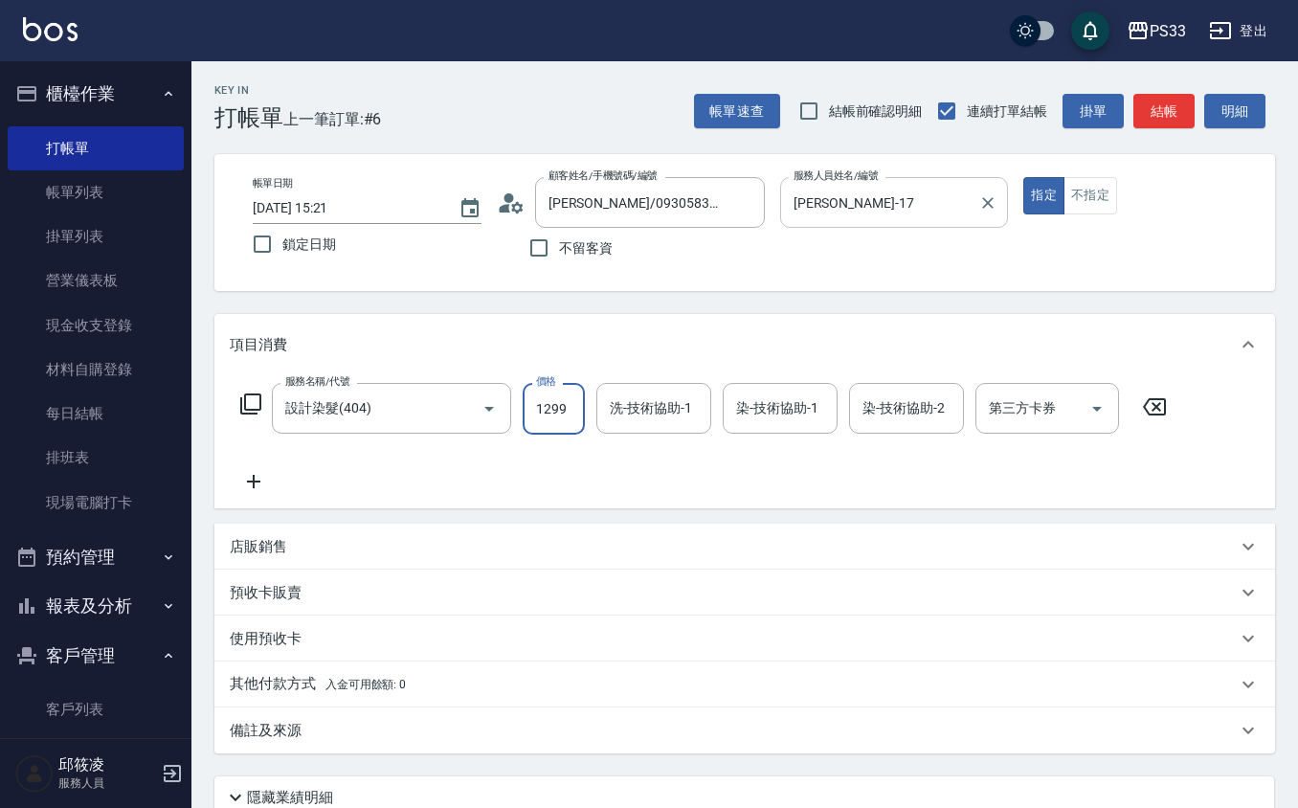
type input "1299"
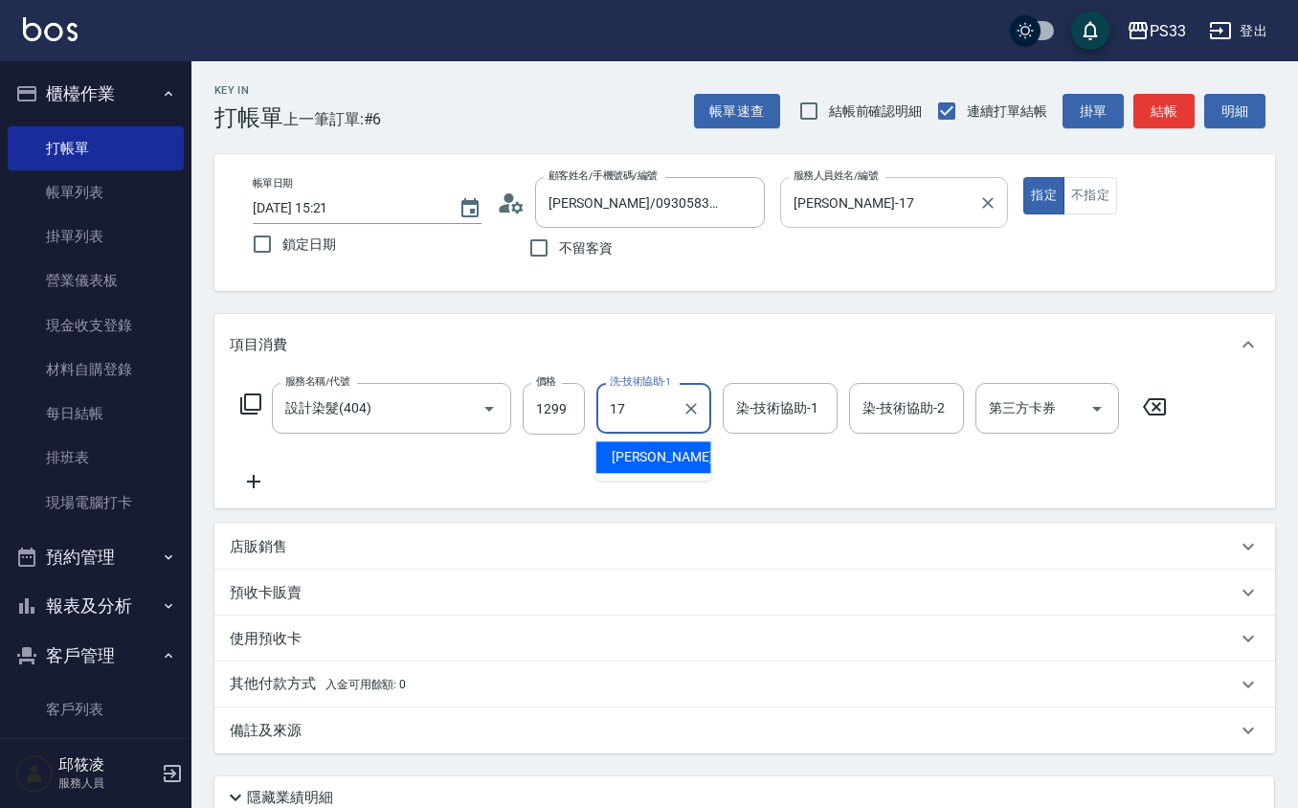
type input "[PERSON_NAME]-17"
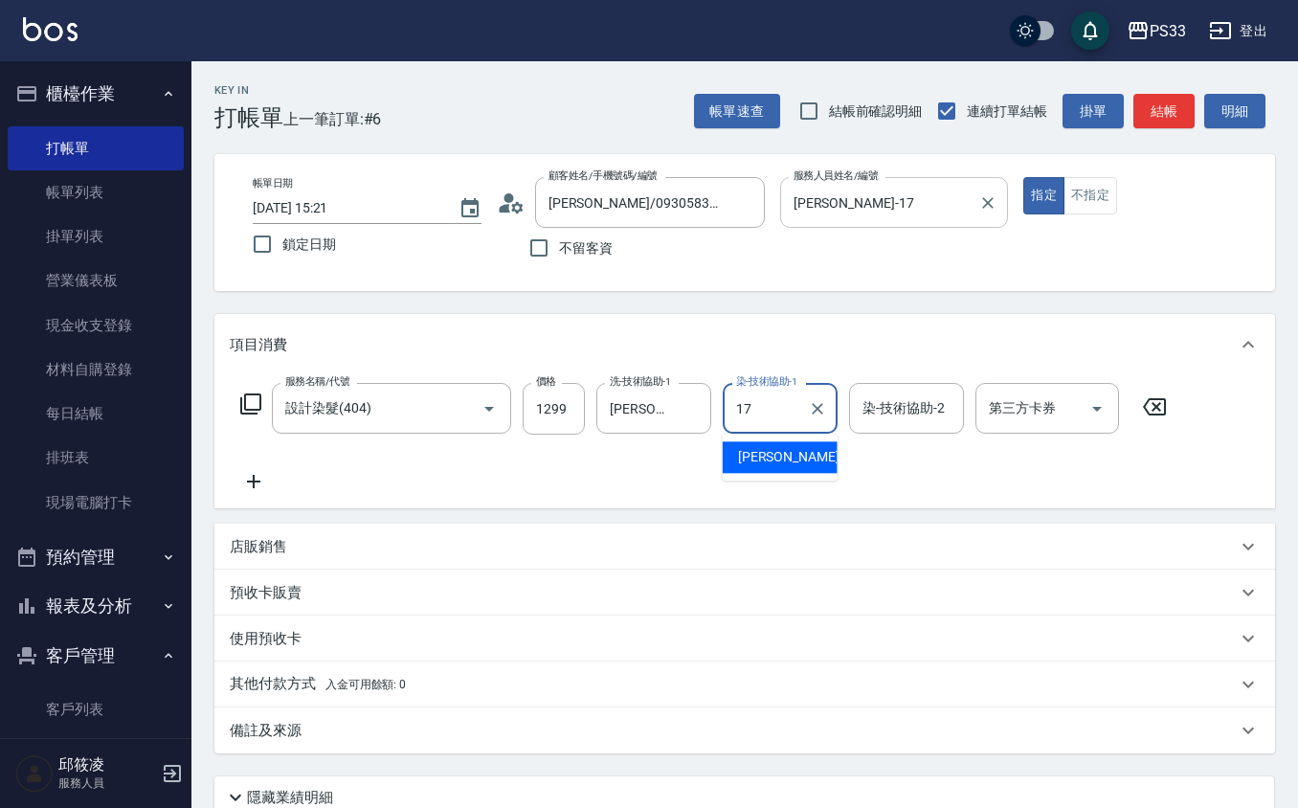
type input "[PERSON_NAME]-17"
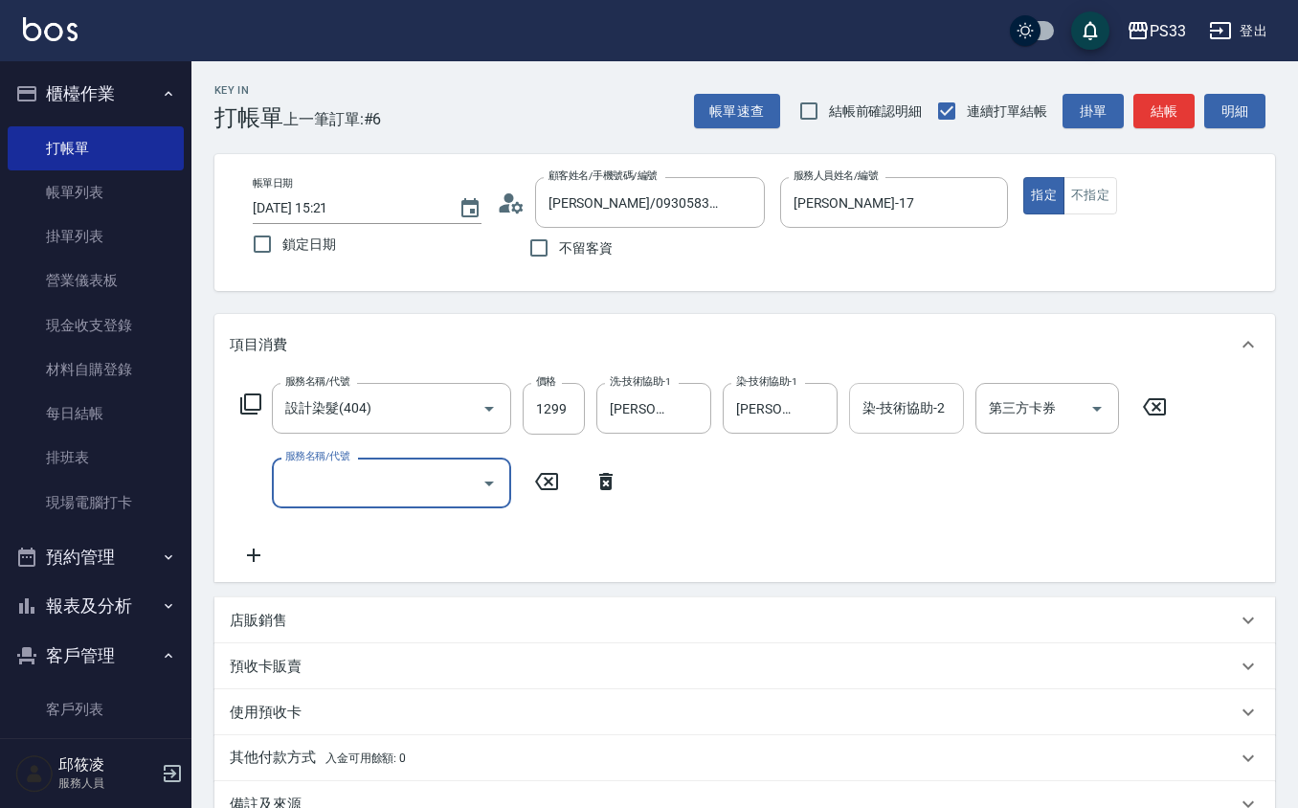
drag, startPoint x: 898, startPoint y: 398, endPoint x: 911, endPoint y: 396, distance: 13.5
click at [909, 396] on input "染-技術協助-2" at bounding box center [907, 409] width 98 height 34
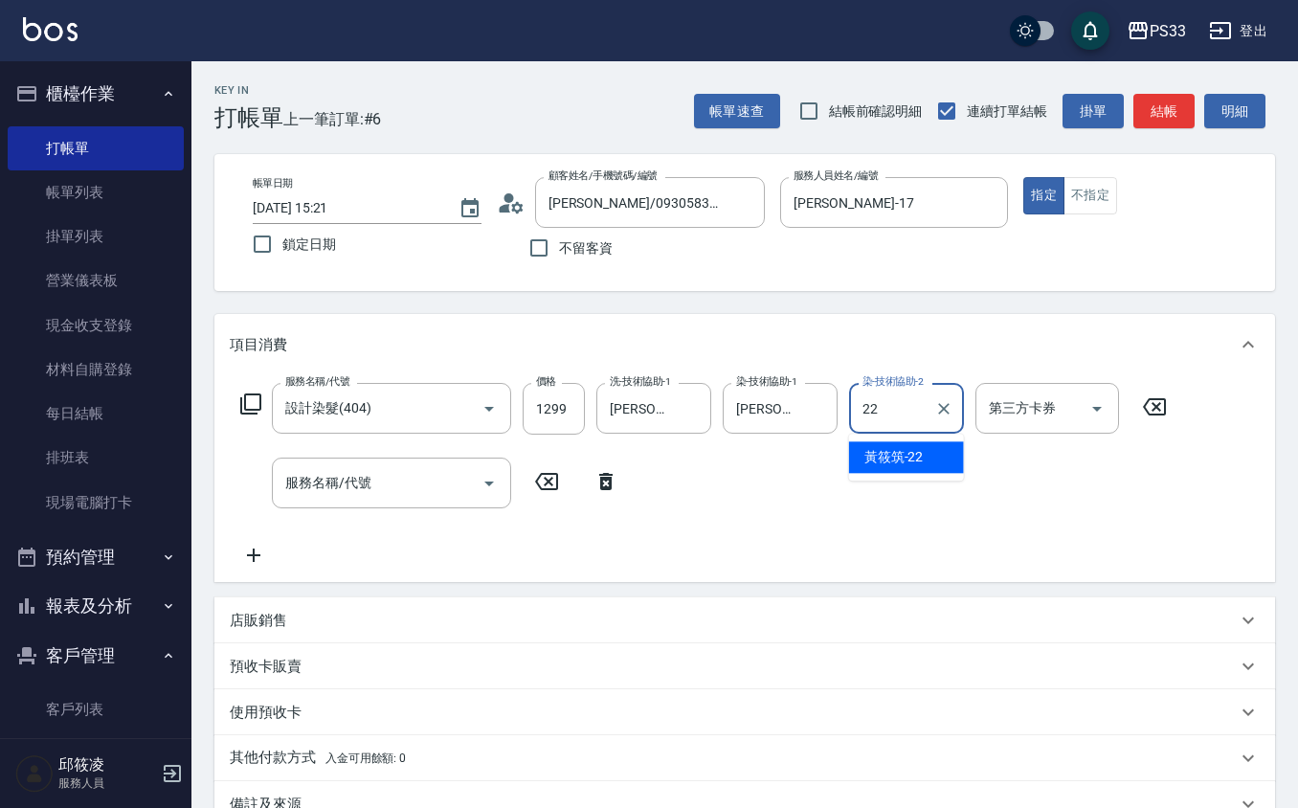
type input "[PERSON_NAME]-22"
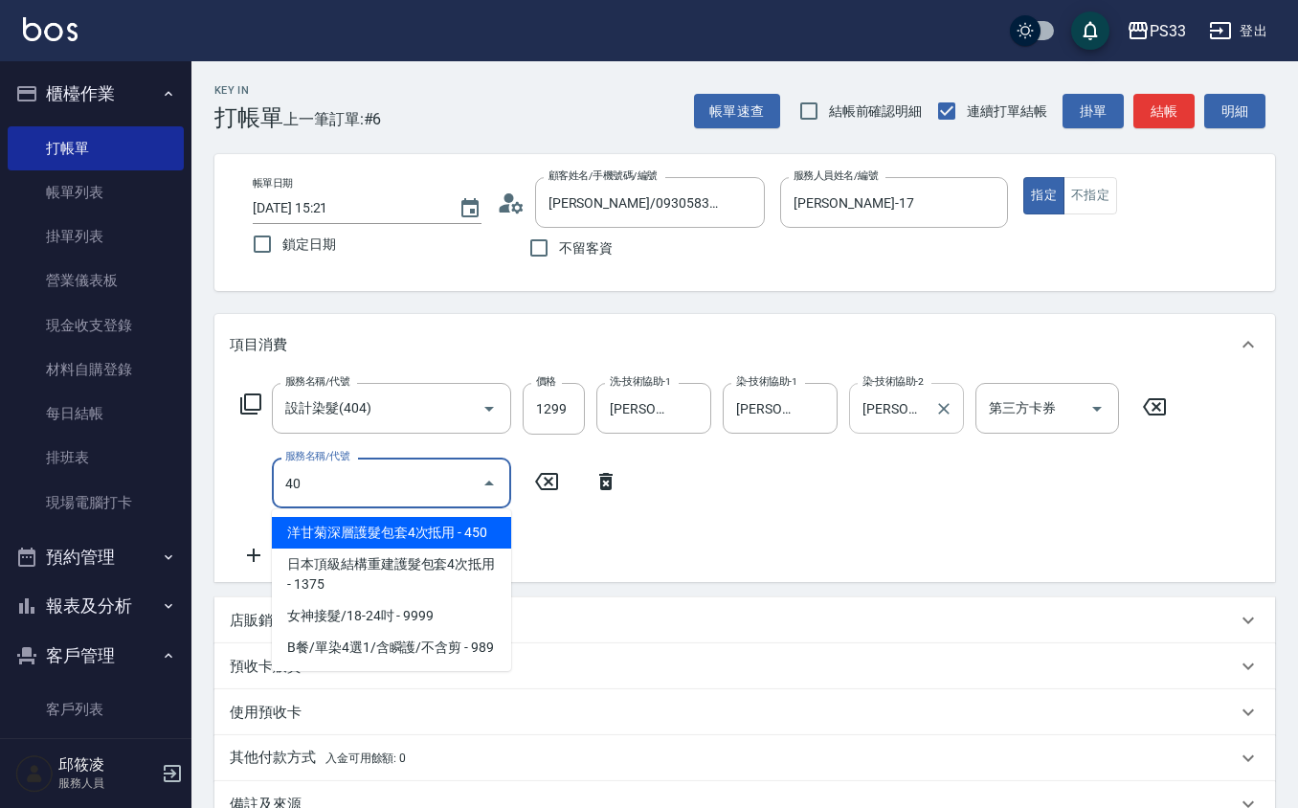
type input "404"
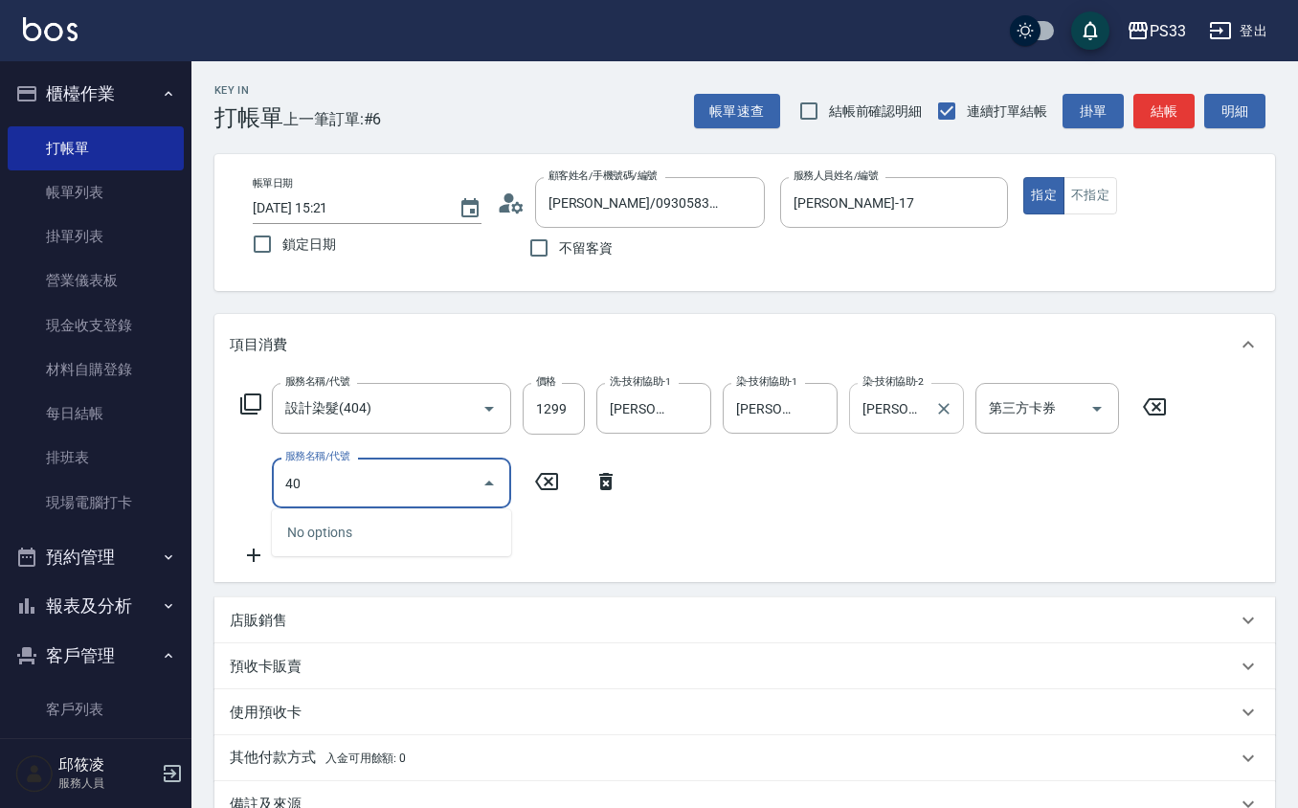
type input "4"
type input "6"
type input "順子護髮(504)"
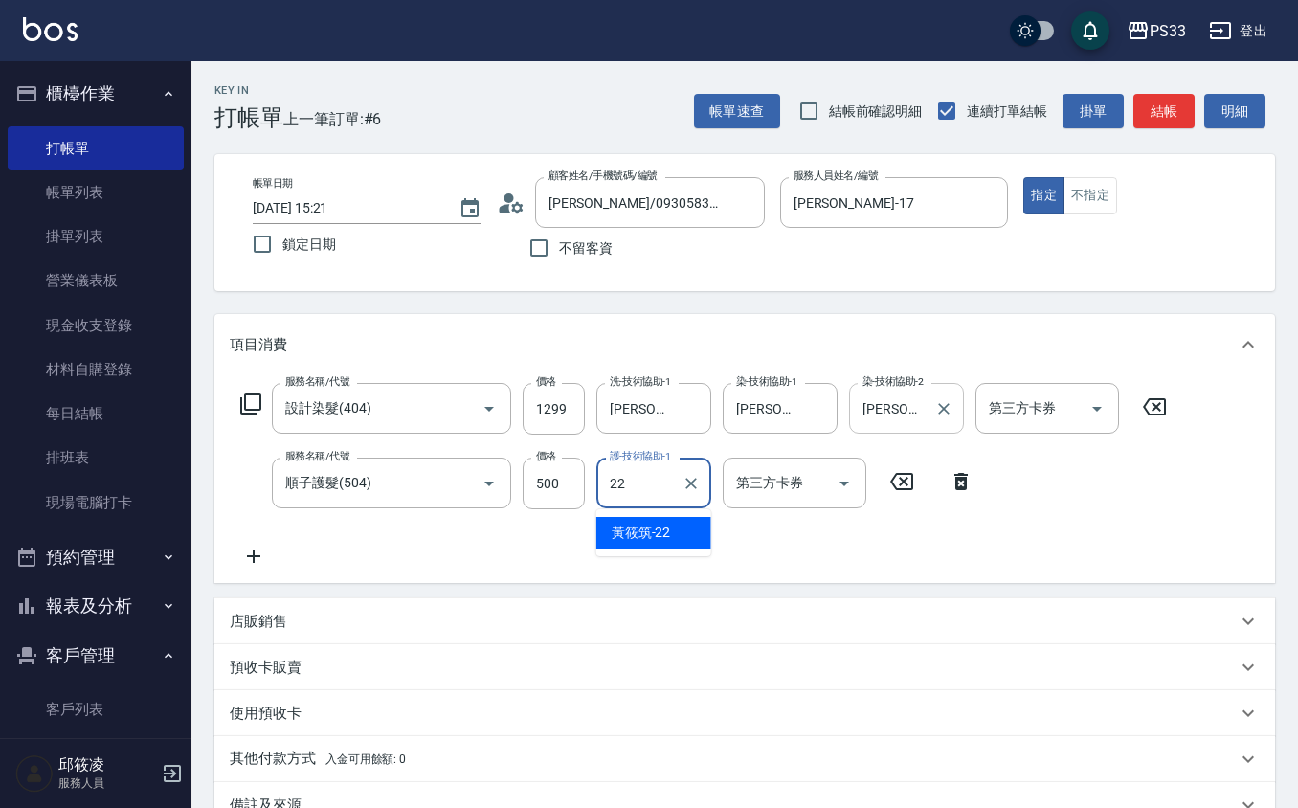
type input "[PERSON_NAME]-22"
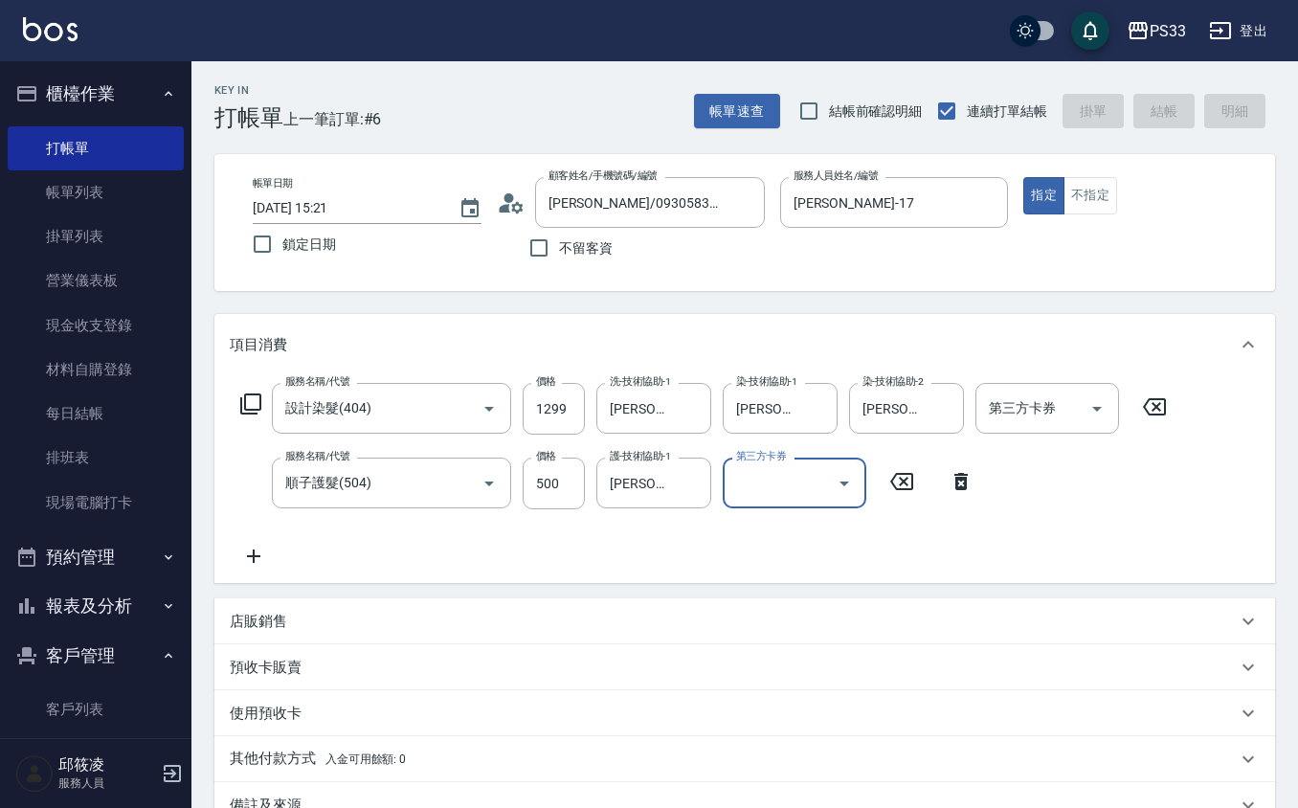
type input "[DATE] 15:22"
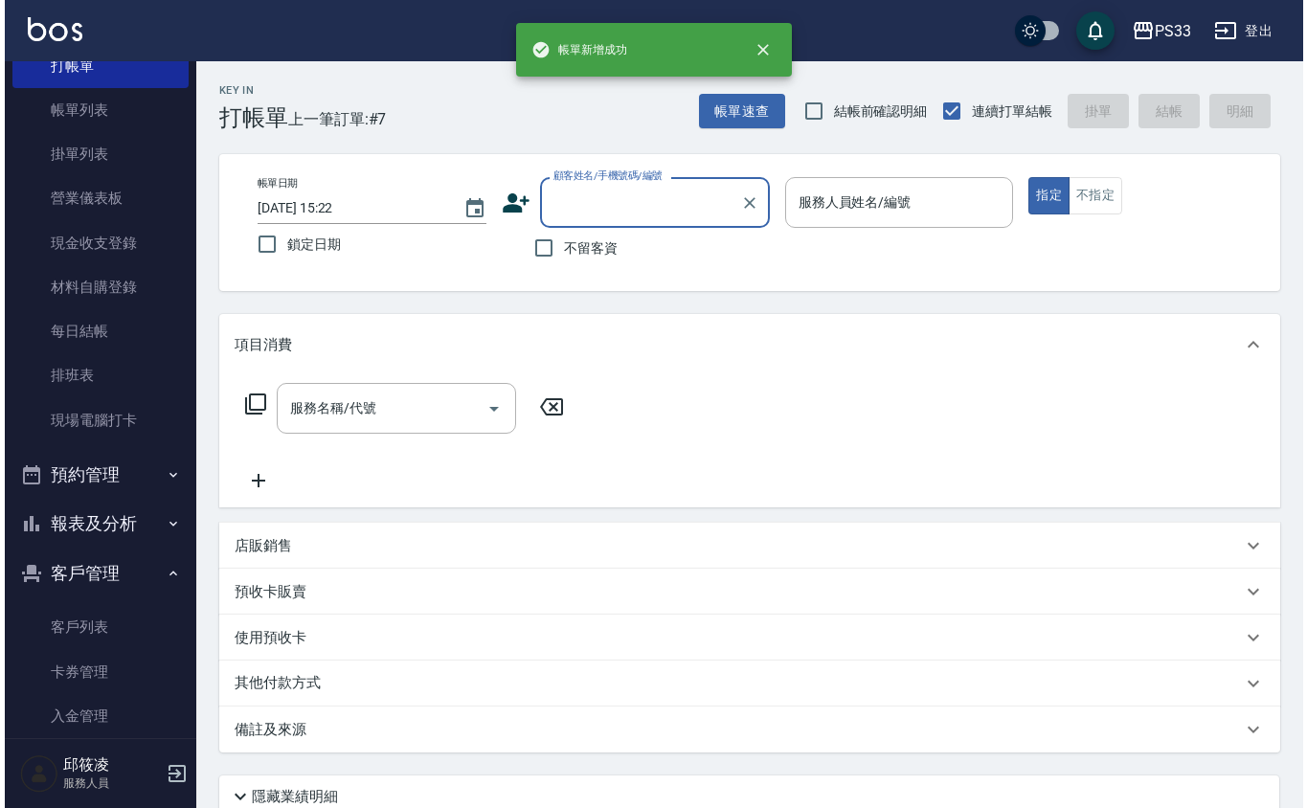
scroll to position [127, 0]
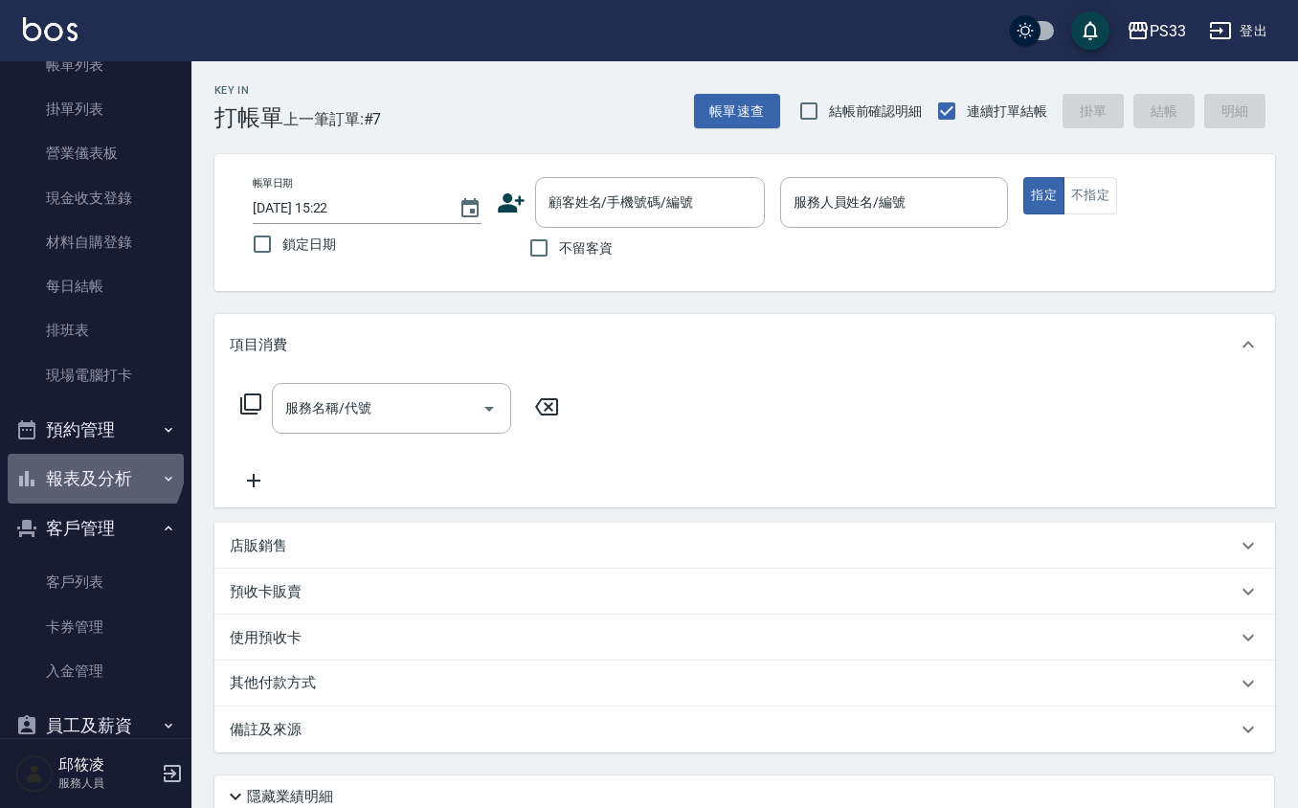
click at [81, 457] on button "報表及分析" at bounding box center [96, 479] width 176 height 50
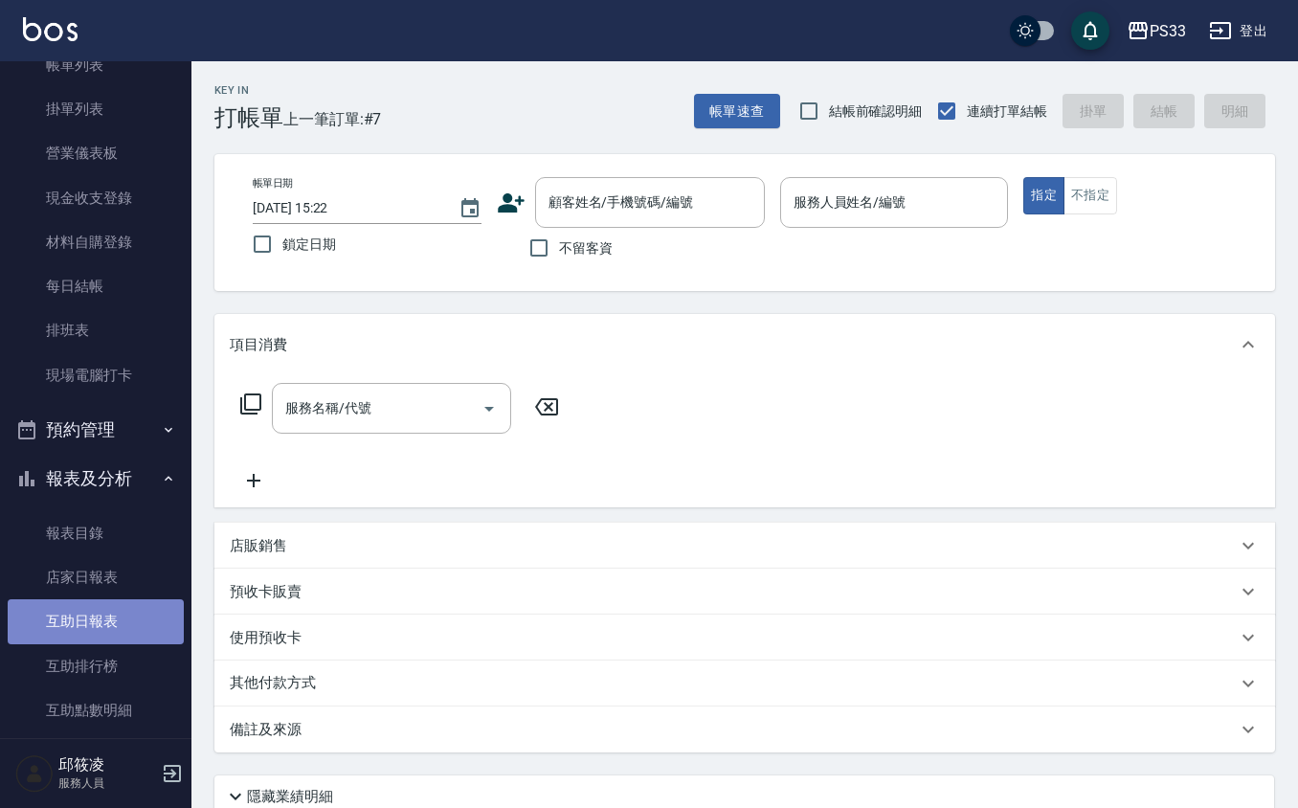
click at [107, 617] on link "互助日報表" at bounding box center [96, 621] width 176 height 44
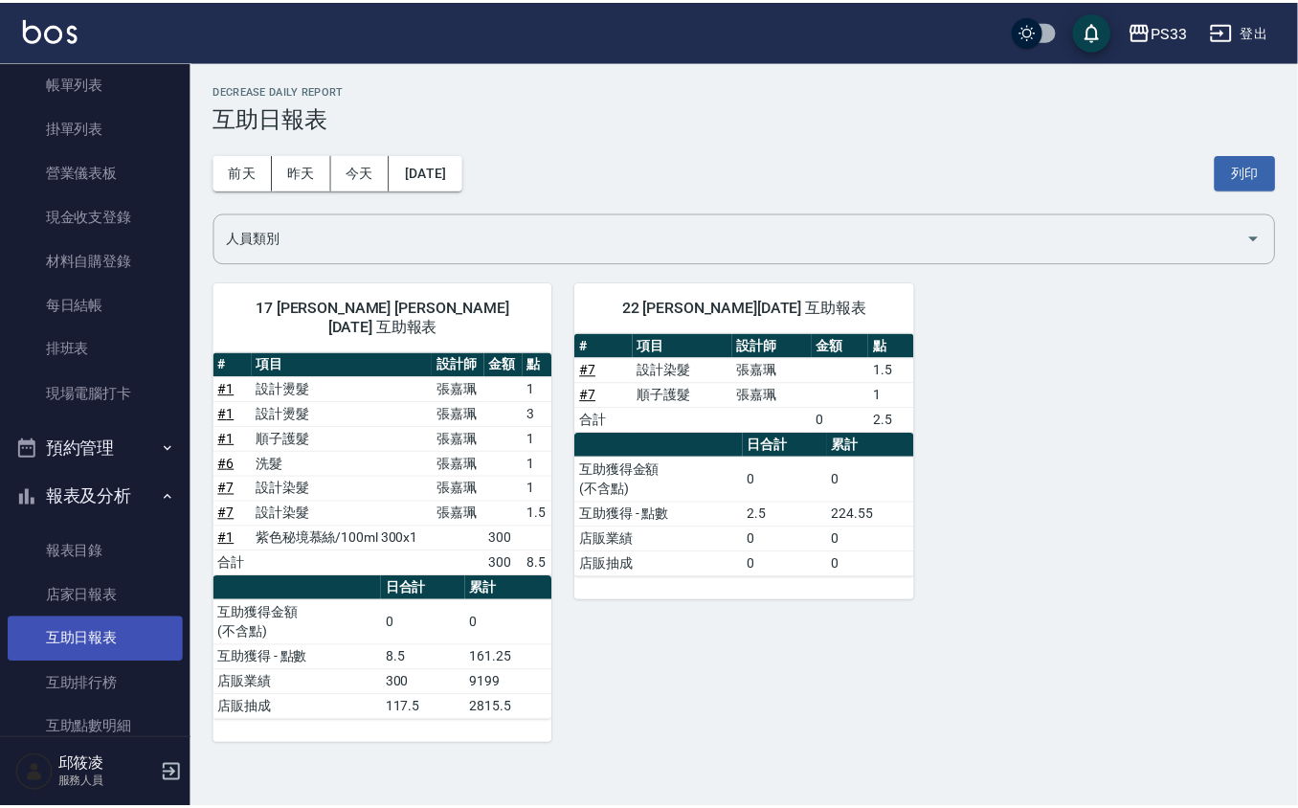
scroll to position [255, 0]
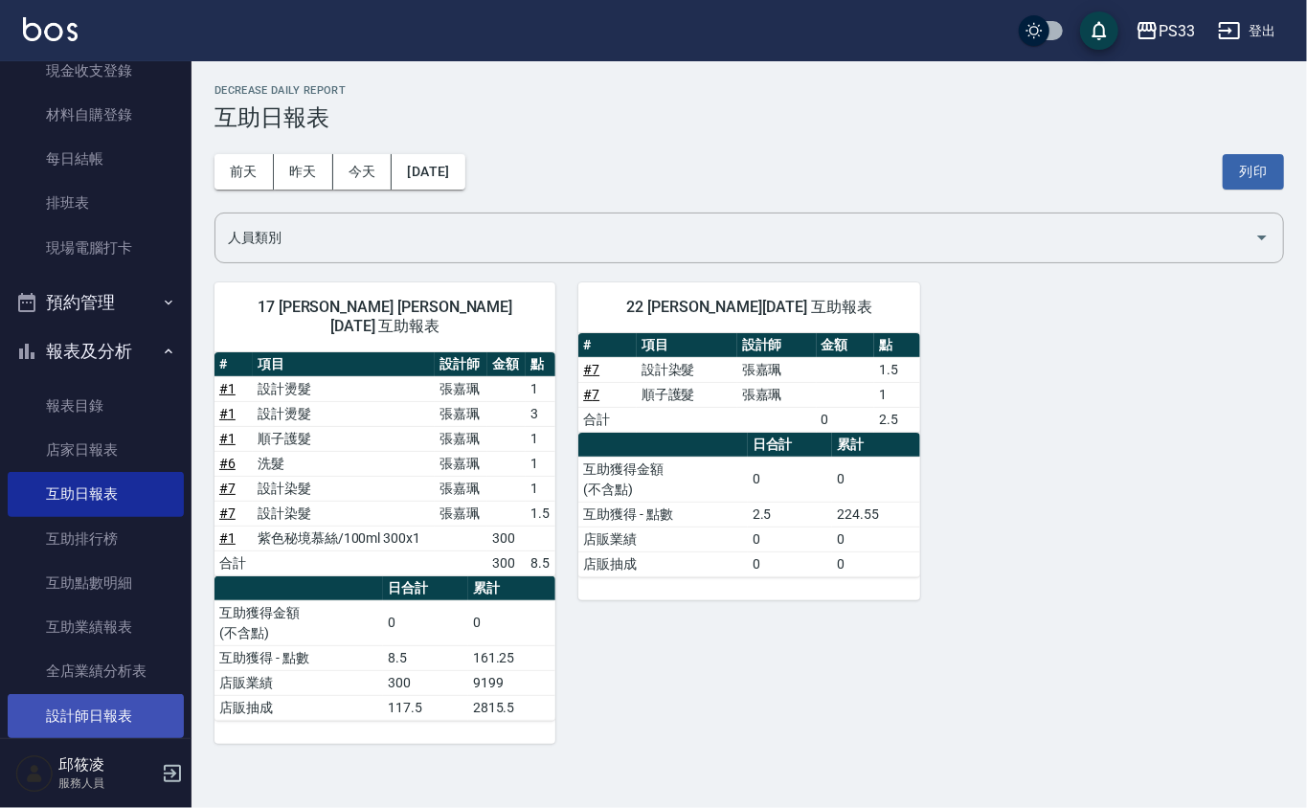
click at [104, 698] on link "設計師日報表" at bounding box center [96, 716] width 176 height 44
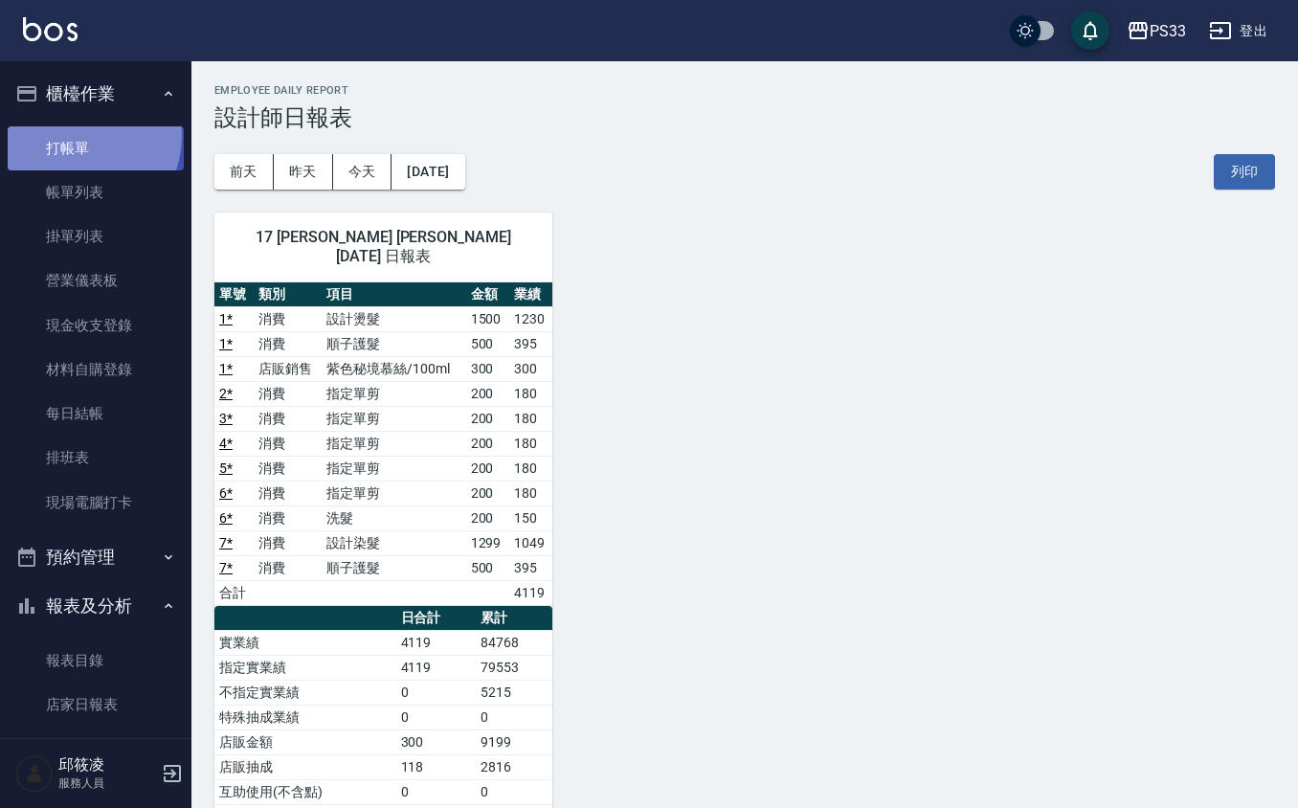
click at [69, 134] on link "打帳單" at bounding box center [96, 148] width 176 height 44
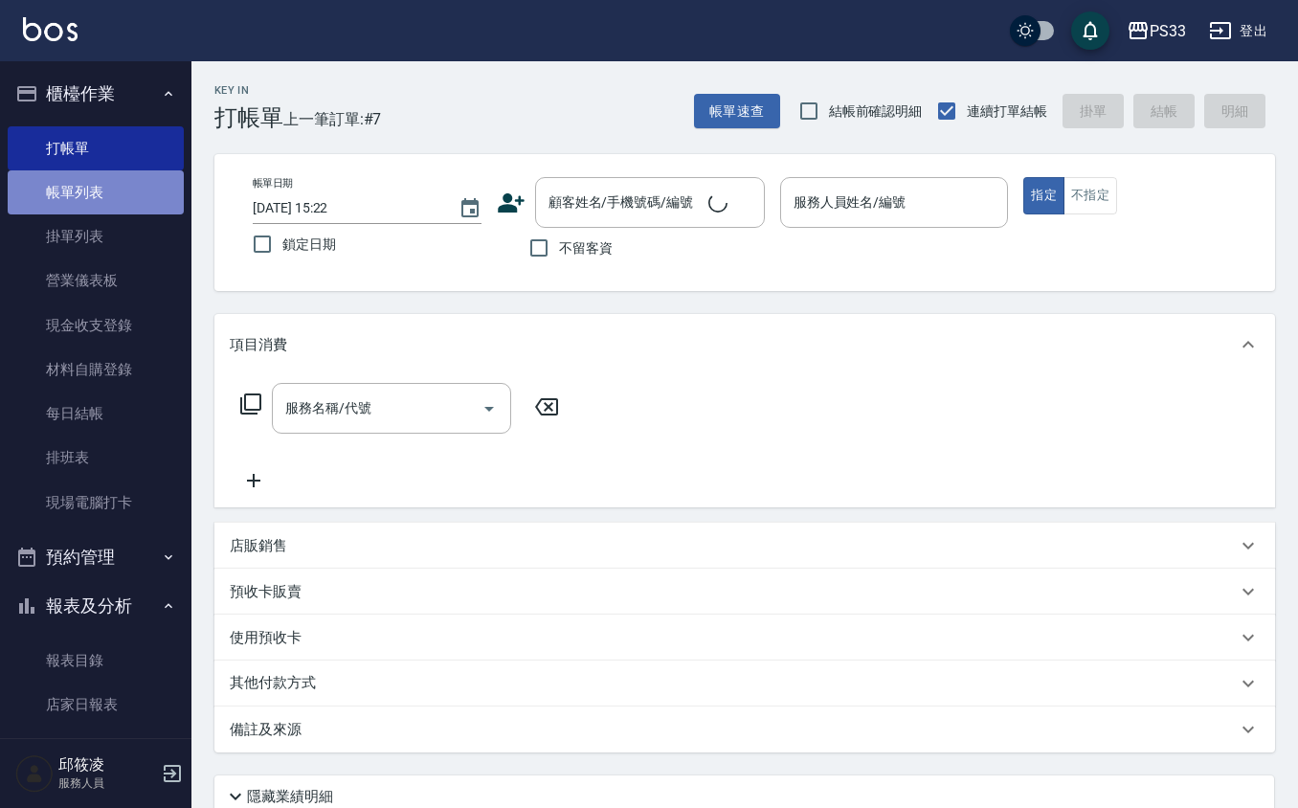
click at [111, 188] on link "帳單列表" at bounding box center [96, 192] width 176 height 44
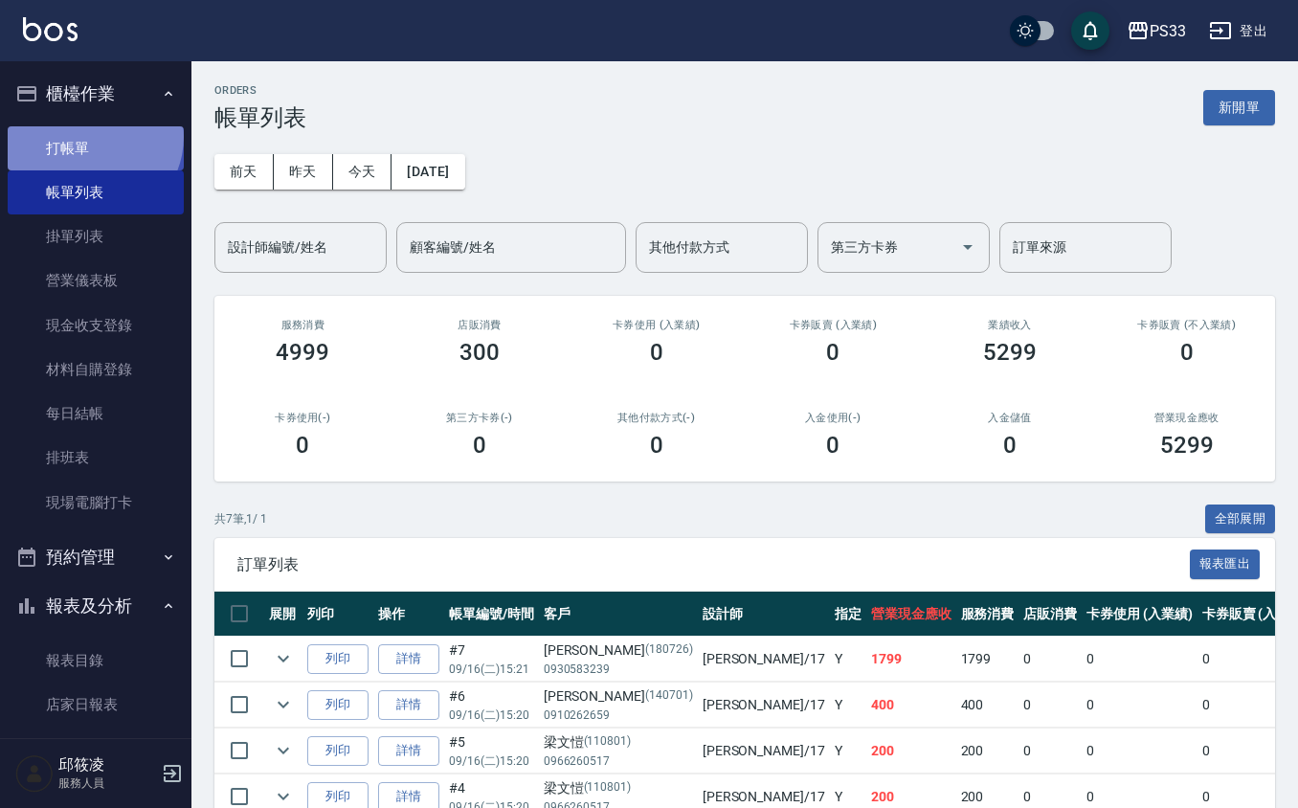
click at [92, 136] on link "打帳單" at bounding box center [96, 148] width 176 height 44
